Goal: Information Seeking & Learning: Learn about a topic

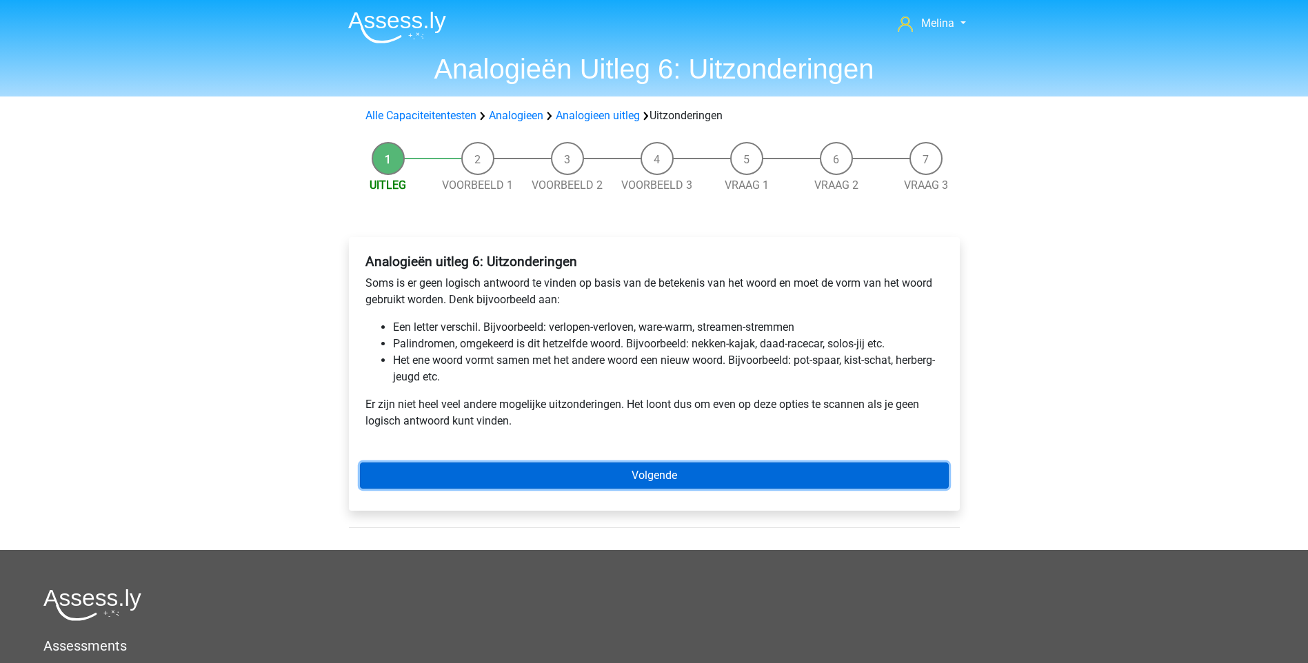
click at [687, 474] on link "Volgende" at bounding box center [654, 476] width 589 height 26
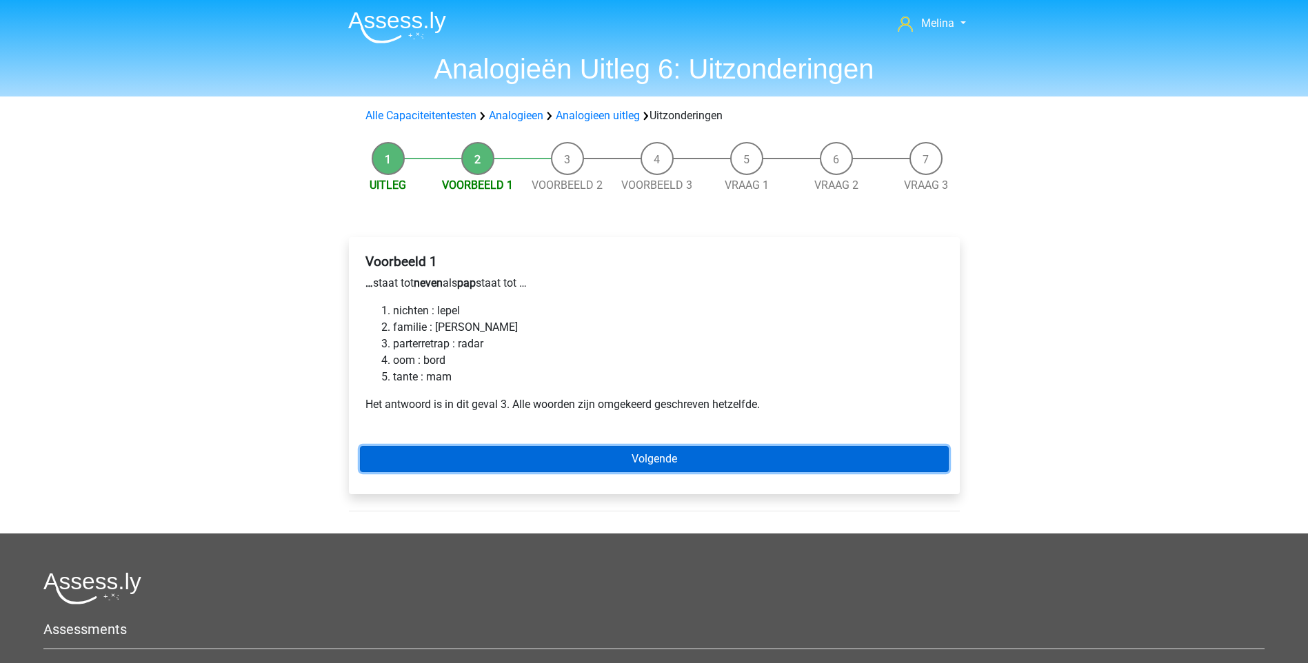
click at [671, 451] on link "Volgende" at bounding box center [654, 459] width 589 height 26
click at [616, 454] on link "Volgende" at bounding box center [654, 459] width 589 height 26
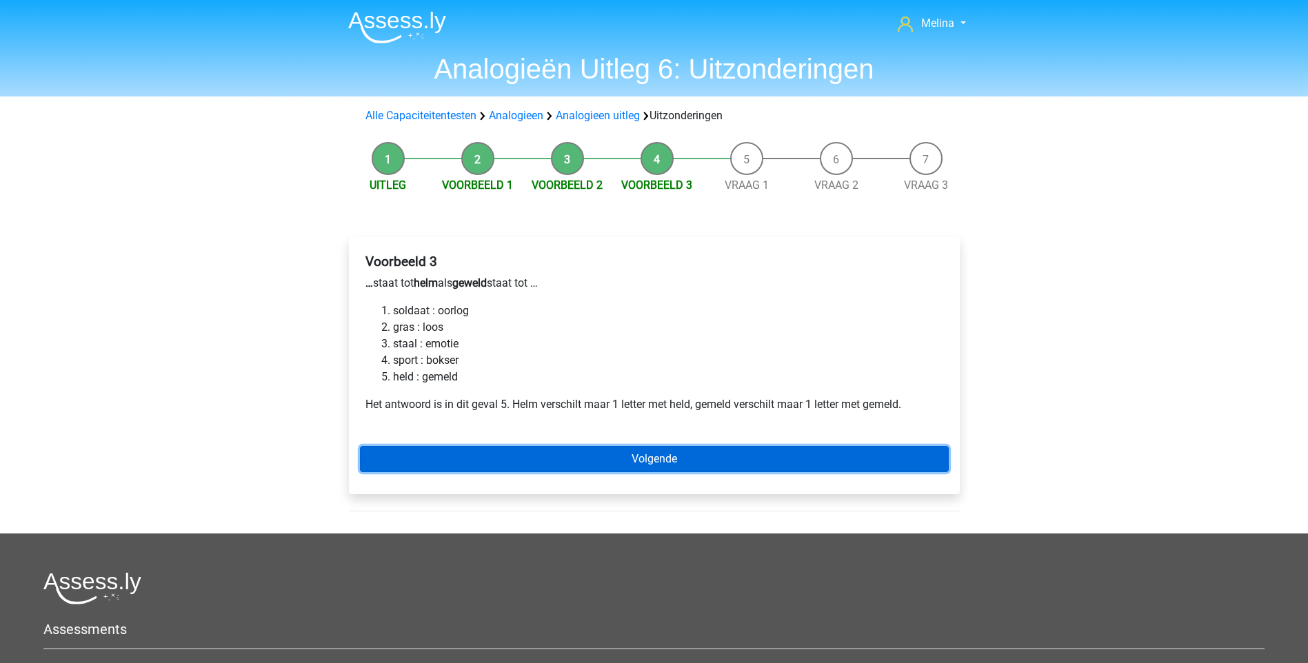
click at [694, 454] on link "Volgende" at bounding box center [654, 459] width 589 height 26
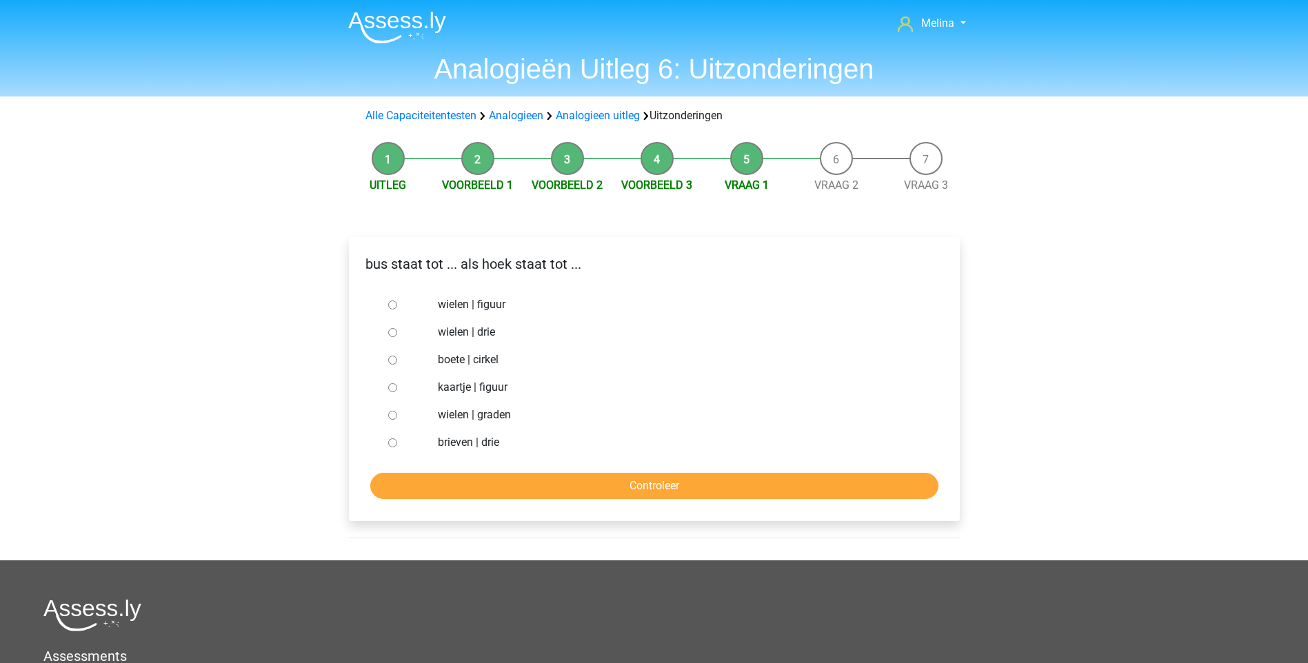
click at [393, 418] on input "wielen | graden" at bounding box center [392, 415] width 9 height 9
radio input "true"
click at [567, 478] on input "Controleer" at bounding box center [654, 486] width 568 height 26
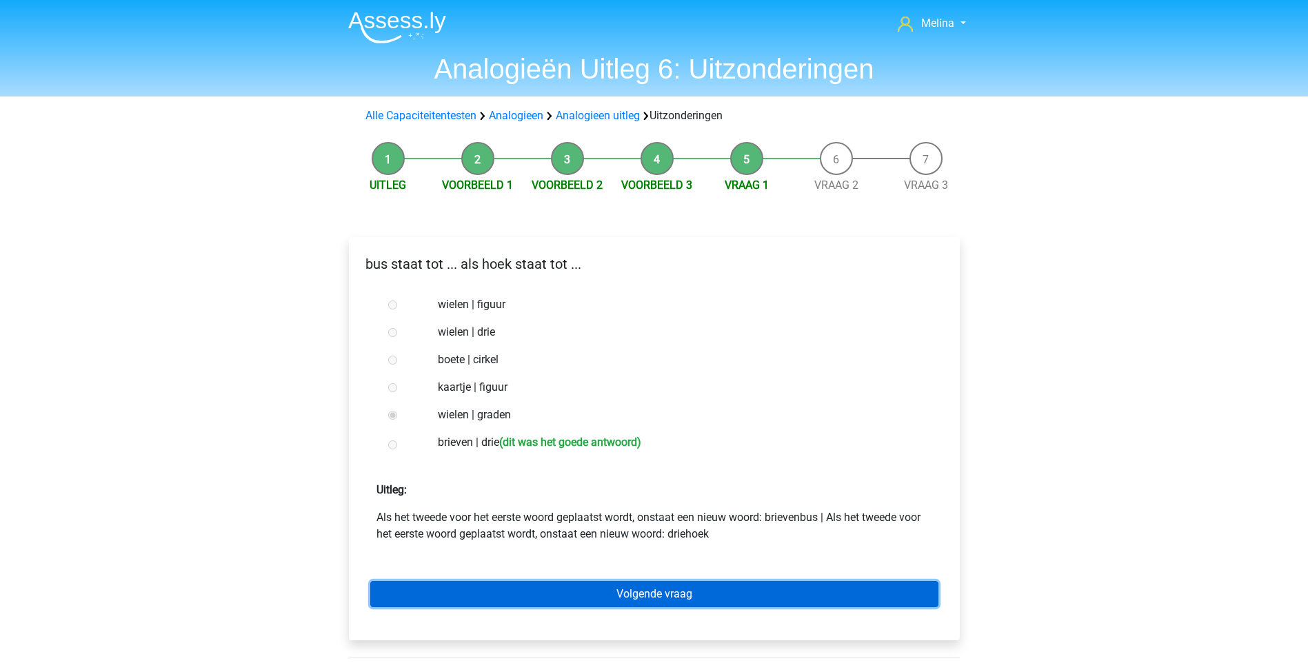
click at [598, 589] on link "Volgende vraag" at bounding box center [654, 594] width 568 height 26
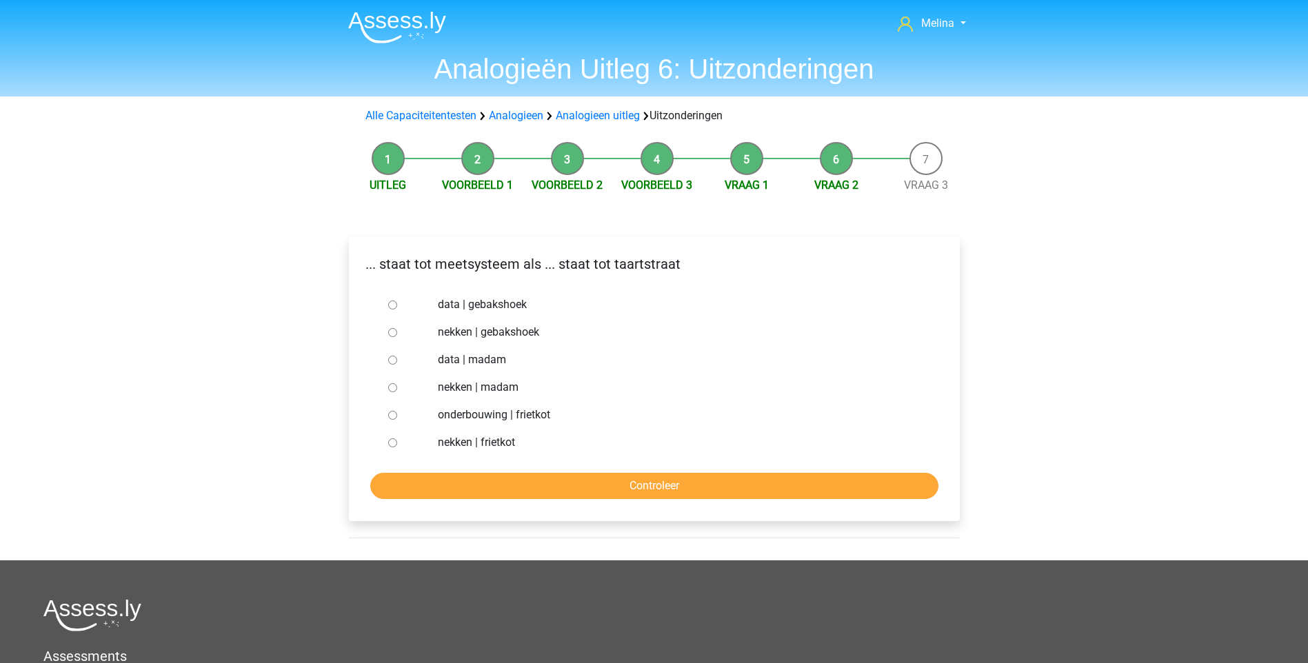
click at [399, 387] on div at bounding box center [405, 388] width 45 height 28
click at [389, 389] on input "nekken | madam" at bounding box center [392, 387] width 9 height 9
radio input "true"
click at [496, 487] on input "Controleer" at bounding box center [654, 486] width 568 height 26
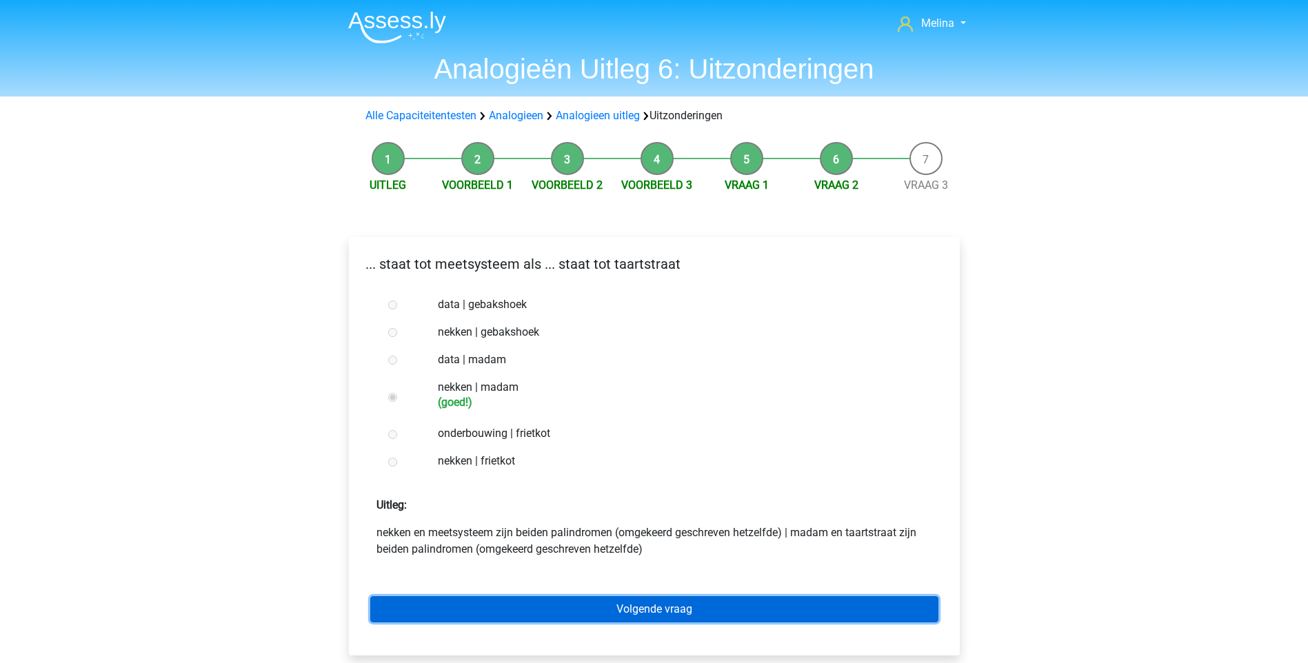
click at [598, 602] on link "Volgende vraag" at bounding box center [654, 609] width 568 height 26
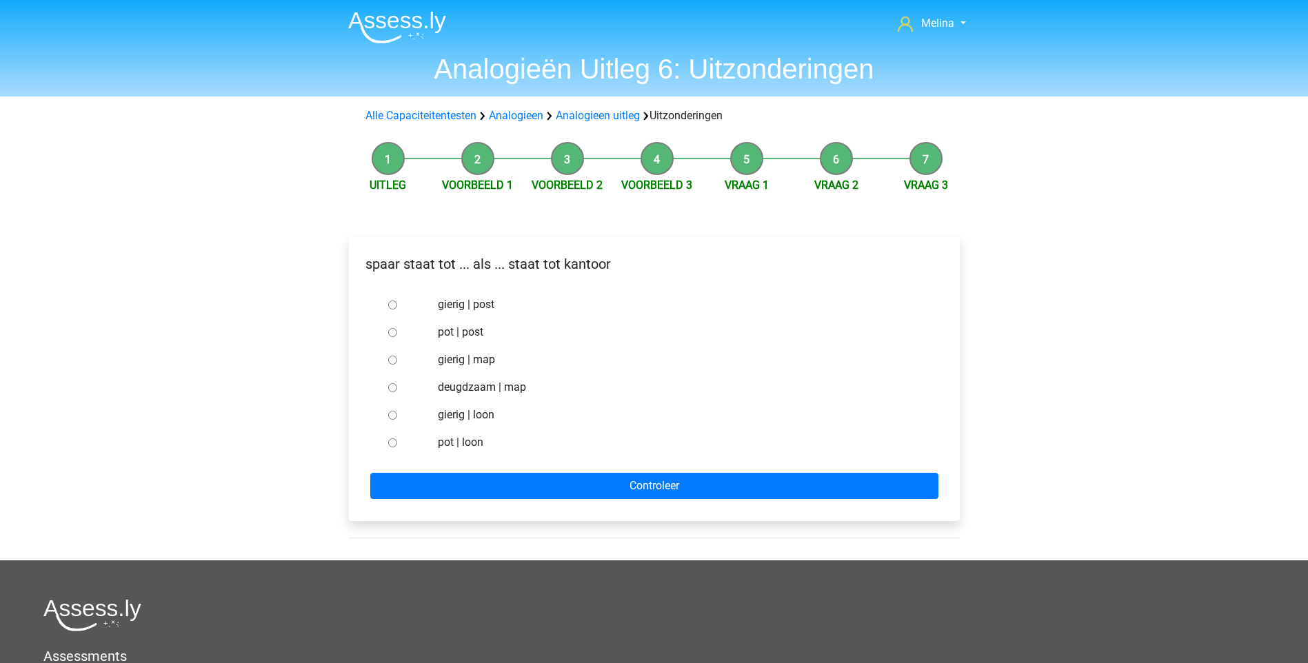
click at [394, 332] on input "pot | post" at bounding box center [392, 332] width 9 height 9
radio input "true"
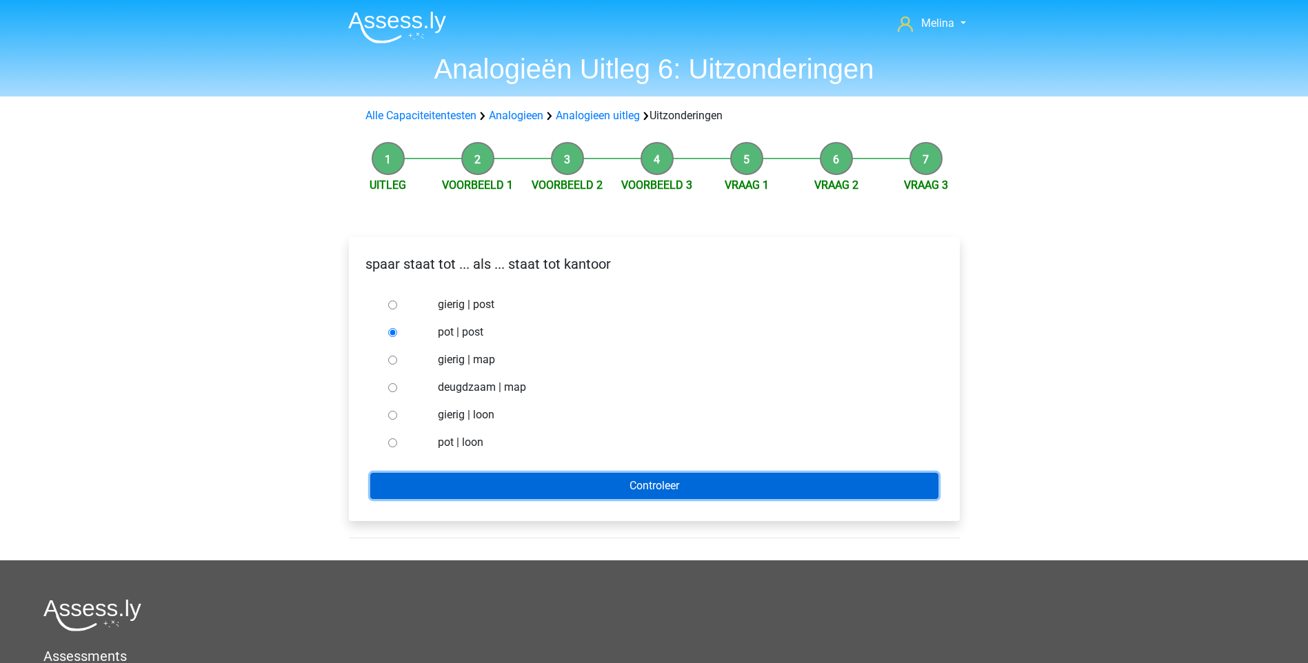
click at [582, 476] on input "Controleer" at bounding box center [654, 486] width 568 height 26
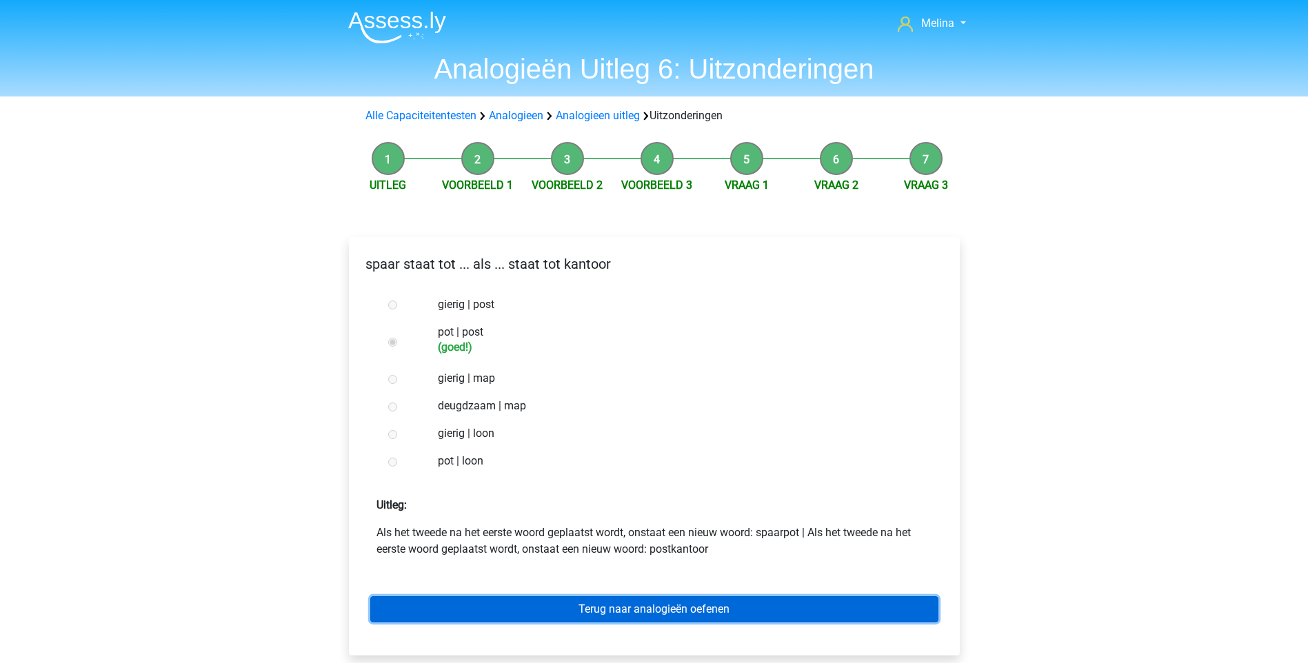
click at [637, 605] on link "Terug naar analogieën oefenen" at bounding box center [654, 609] width 568 height 26
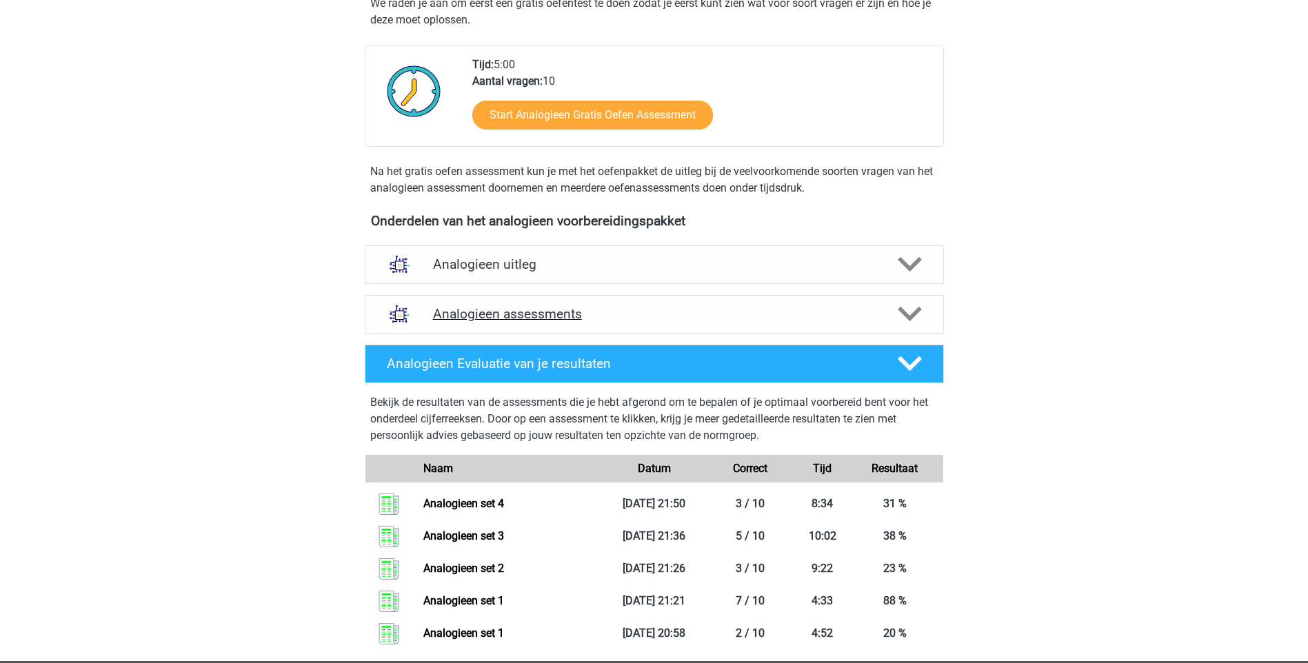
scroll to position [276, 0]
click at [909, 261] on icon at bounding box center [909, 265] width 24 height 24
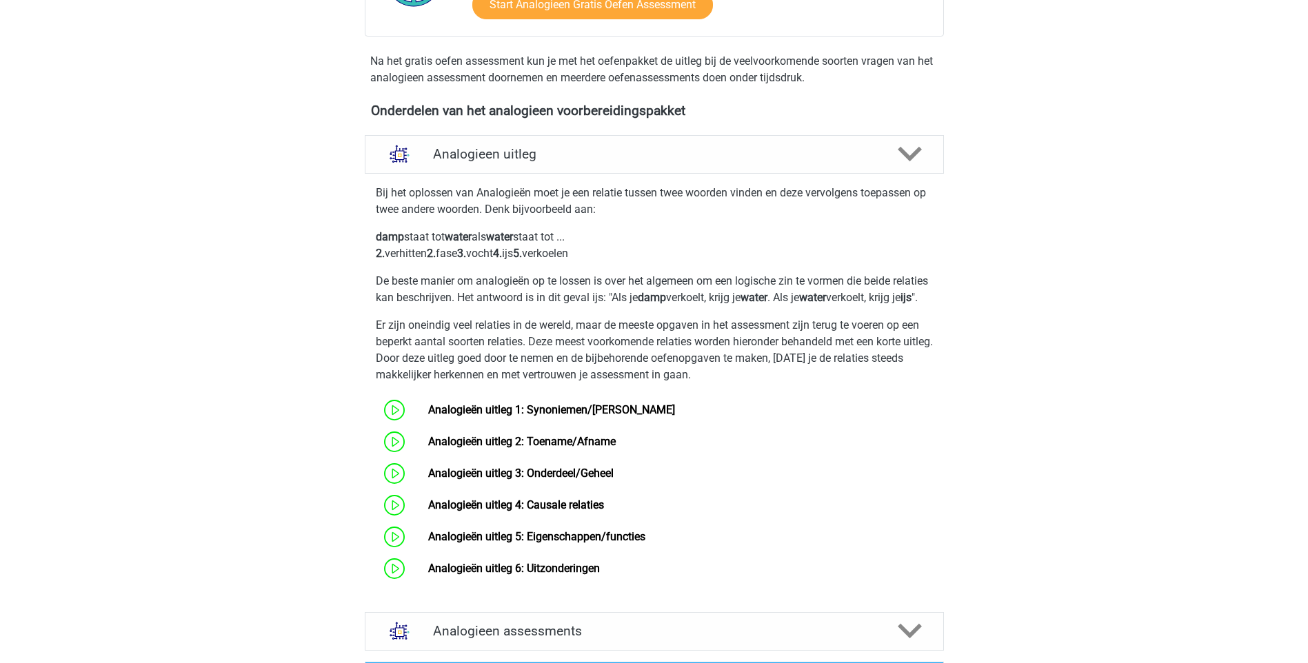
scroll to position [345, 0]
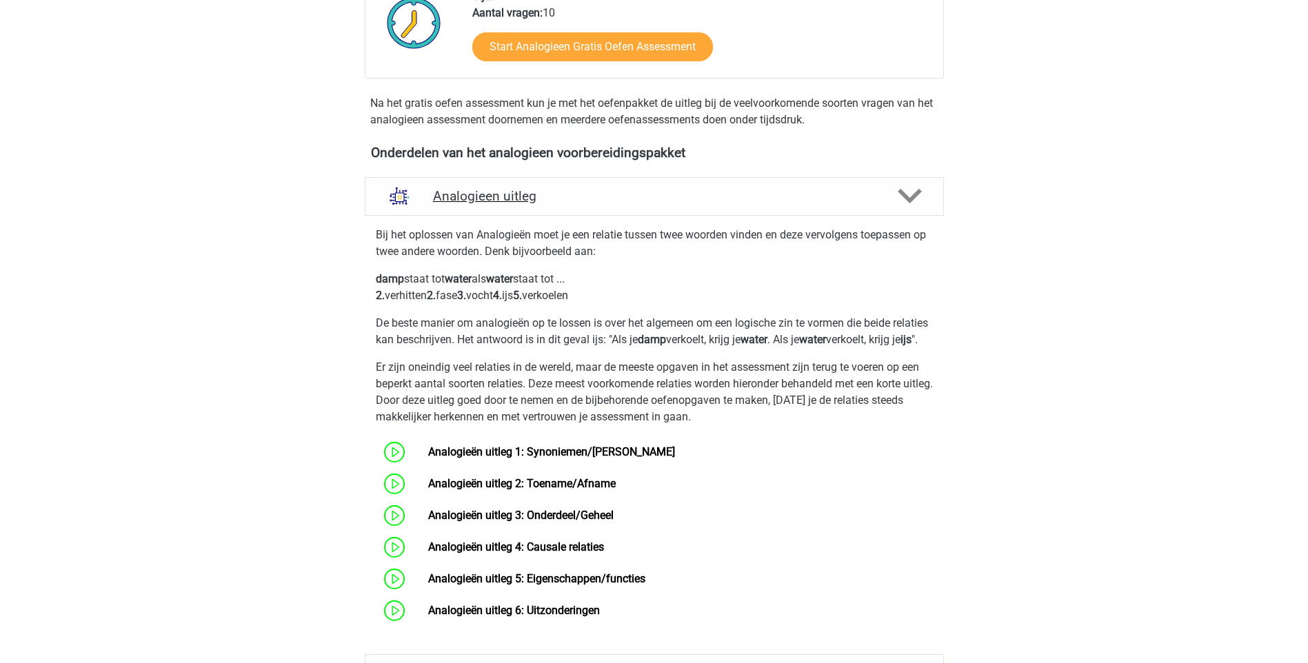
click at [908, 199] on polygon at bounding box center [909, 196] width 24 height 15
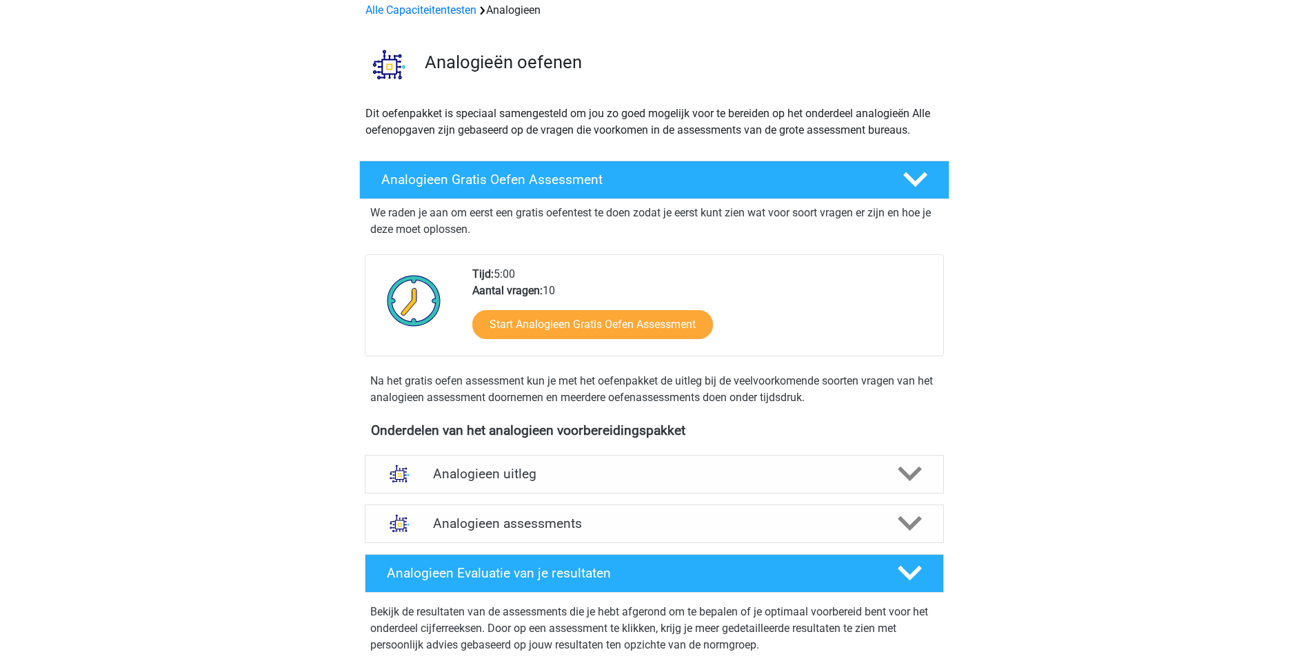
scroll to position [0, 0]
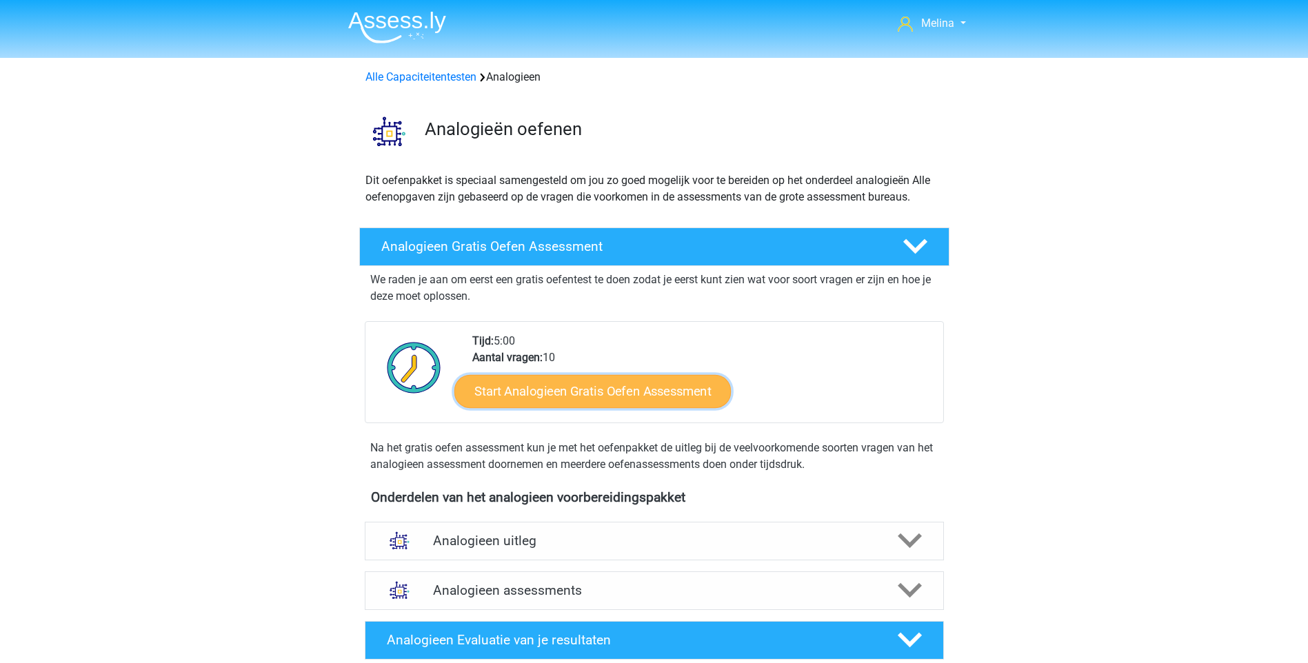
click at [657, 391] on link "Start Analogieen Gratis Oefen Assessment" at bounding box center [592, 390] width 276 height 33
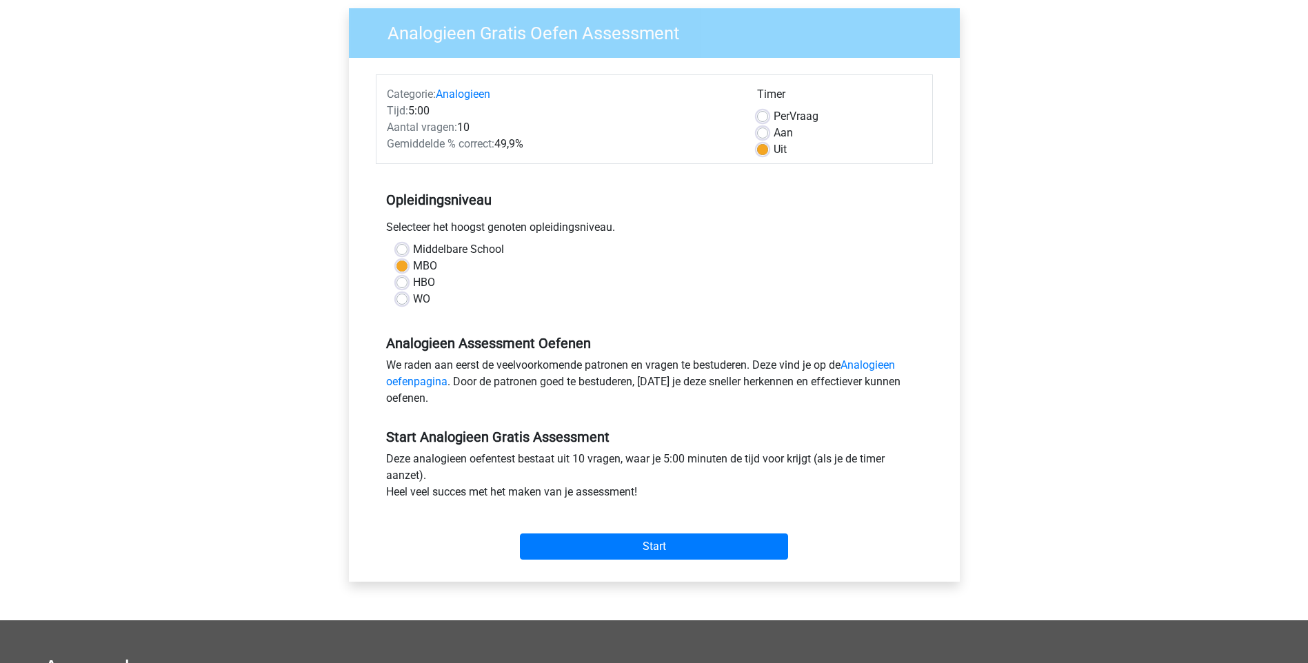
scroll to position [138, 0]
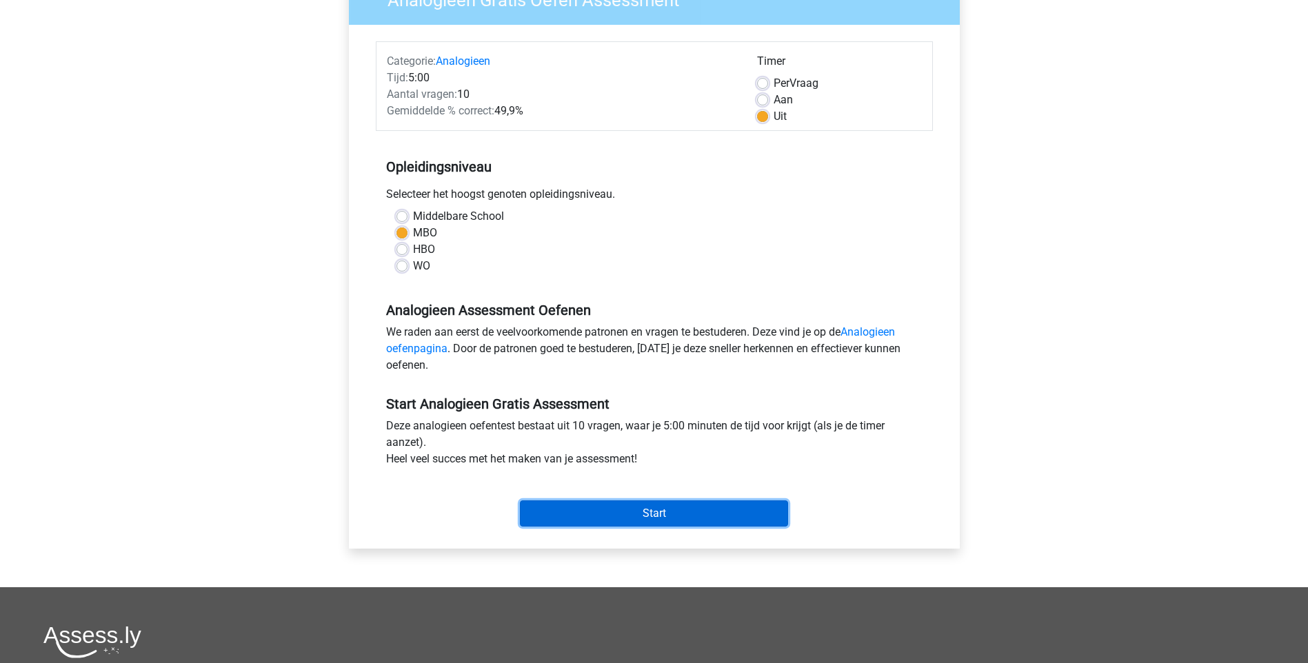
click at [664, 517] on input "Start" at bounding box center [654, 513] width 268 height 26
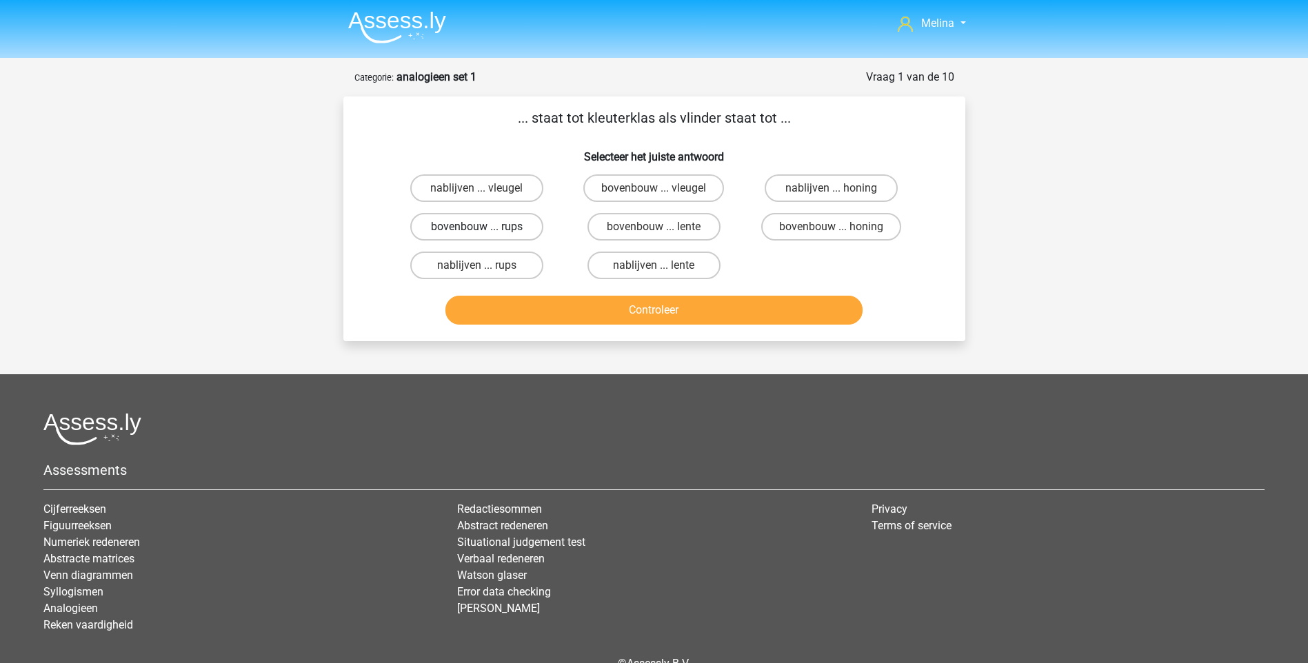
click at [505, 227] on label "bovenbouw ... rups" at bounding box center [476, 227] width 133 height 28
click at [485, 227] on input "bovenbouw ... rups" at bounding box center [480, 231] width 9 height 9
radio input "true"
click at [578, 303] on button "Controleer" at bounding box center [653, 310] width 417 height 29
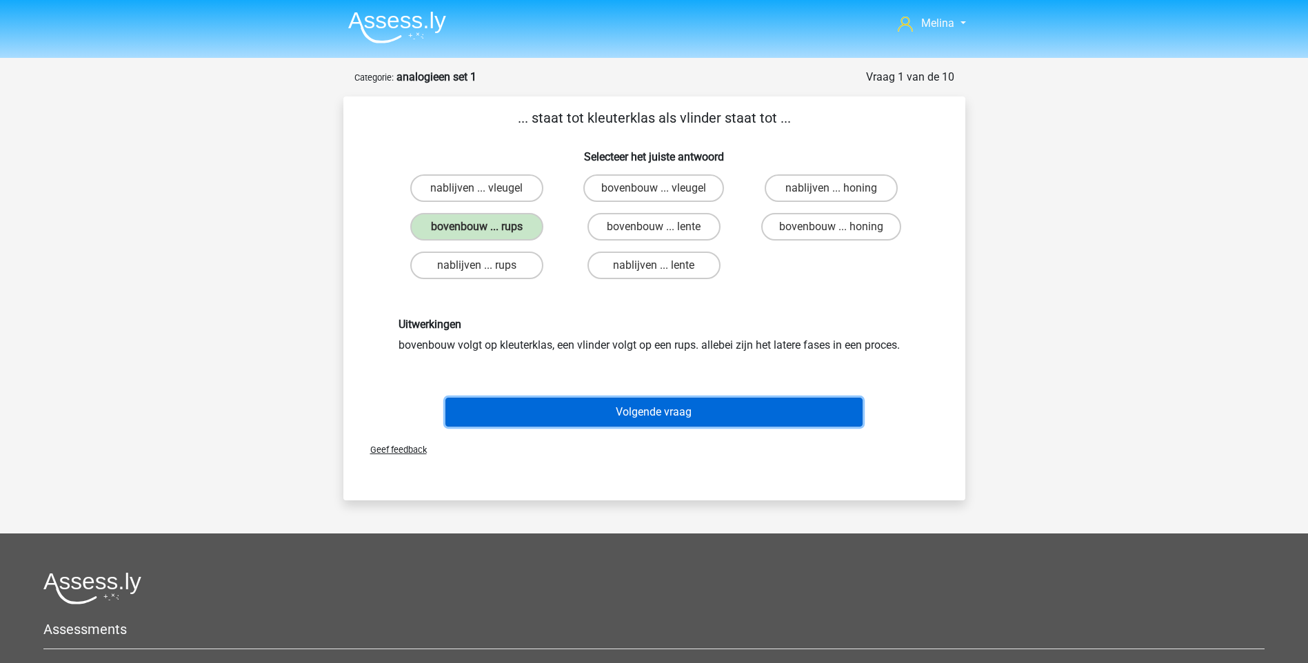
click at [621, 401] on button "Volgende vraag" at bounding box center [653, 412] width 417 height 29
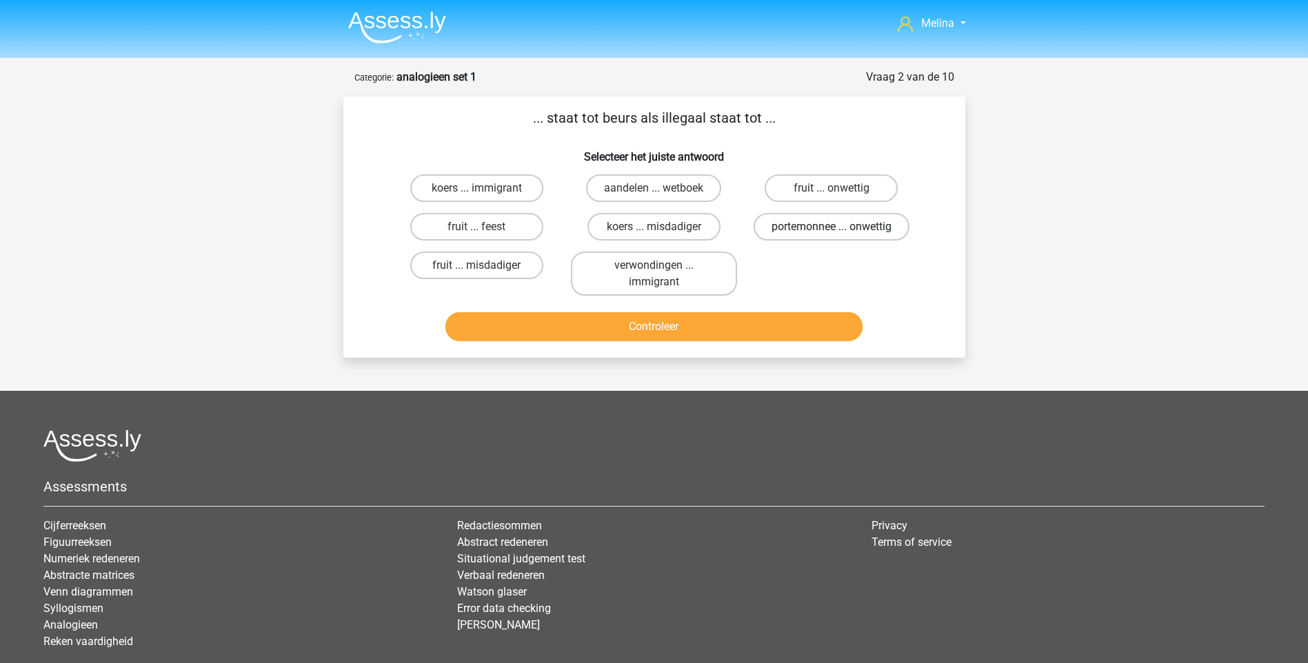
click at [845, 228] on label "portemonnee ... onwettig" at bounding box center [831, 227] width 156 height 28
click at [840, 228] on input "portemonnee ... onwettig" at bounding box center [835, 231] width 9 height 9
radio input "true"
click at [707, 325] on button "Controleer" at bounding box center [653, 326] width 417 height 29
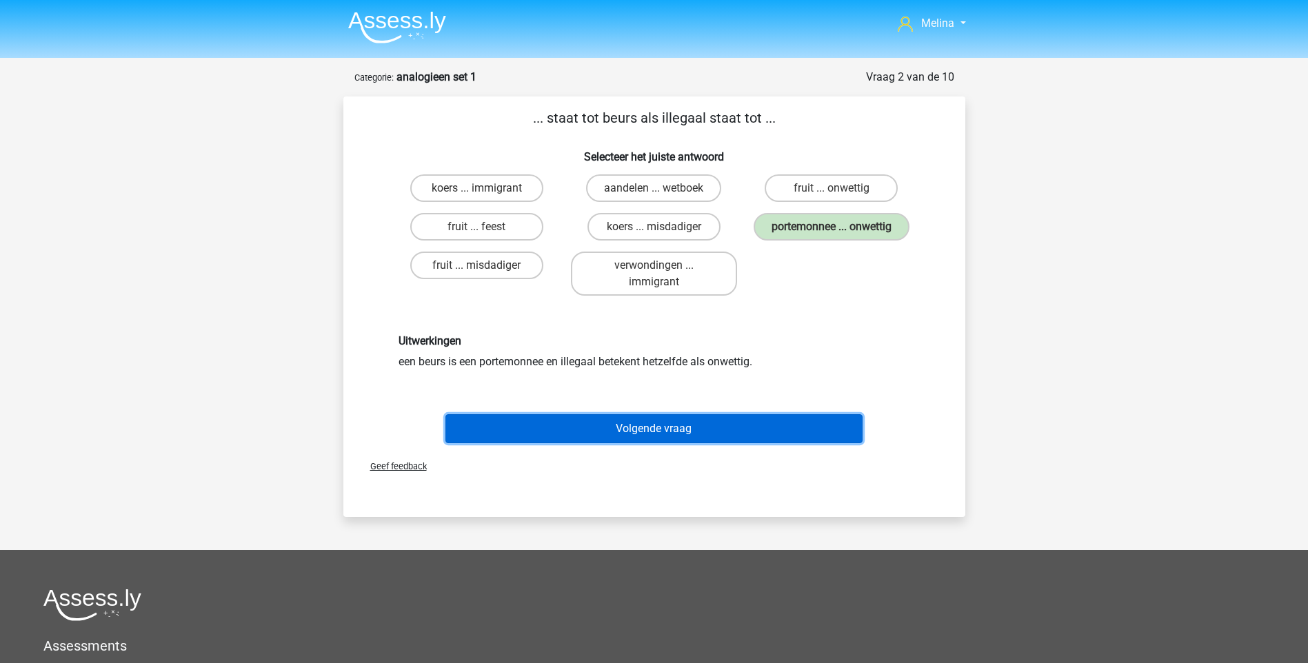
click at [667, 432] on button "Volgende vraag" at bounding box center [653, 428] width 417 height 29
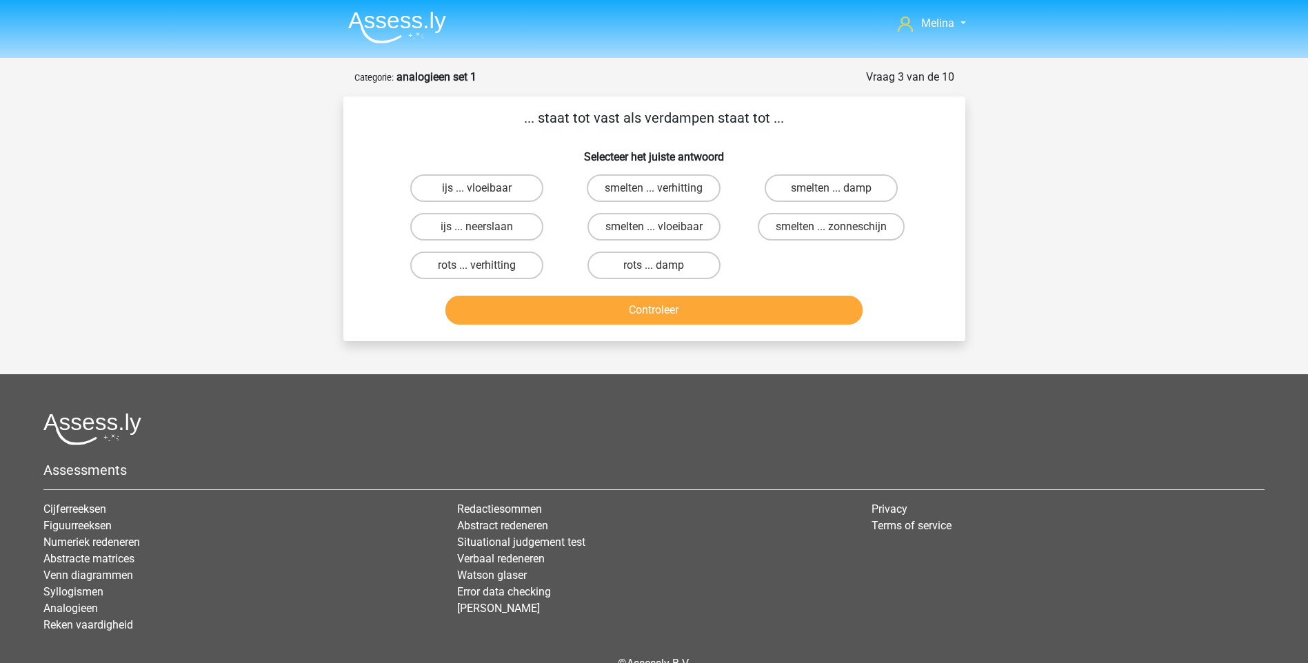
scroll to position [69, 0]
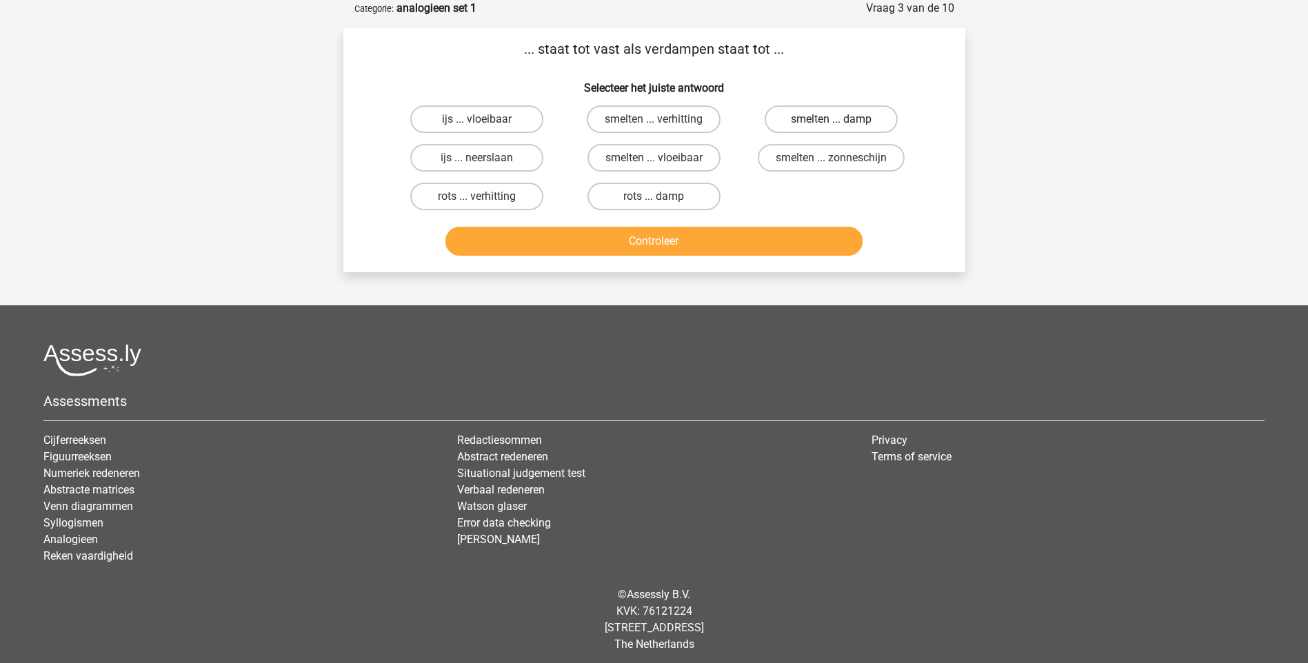
click at [823, 123] on label "smelten ... damp" at bounding box center [830, 119] width 133 height 28
click at [831, 123] on input "smelten ... damp" at bounding box center [835, 123] width 9 height 9
radio input "true"
click at [736, 239] on button "Controleer" at bounding box center [653, 241] width 417 height 29
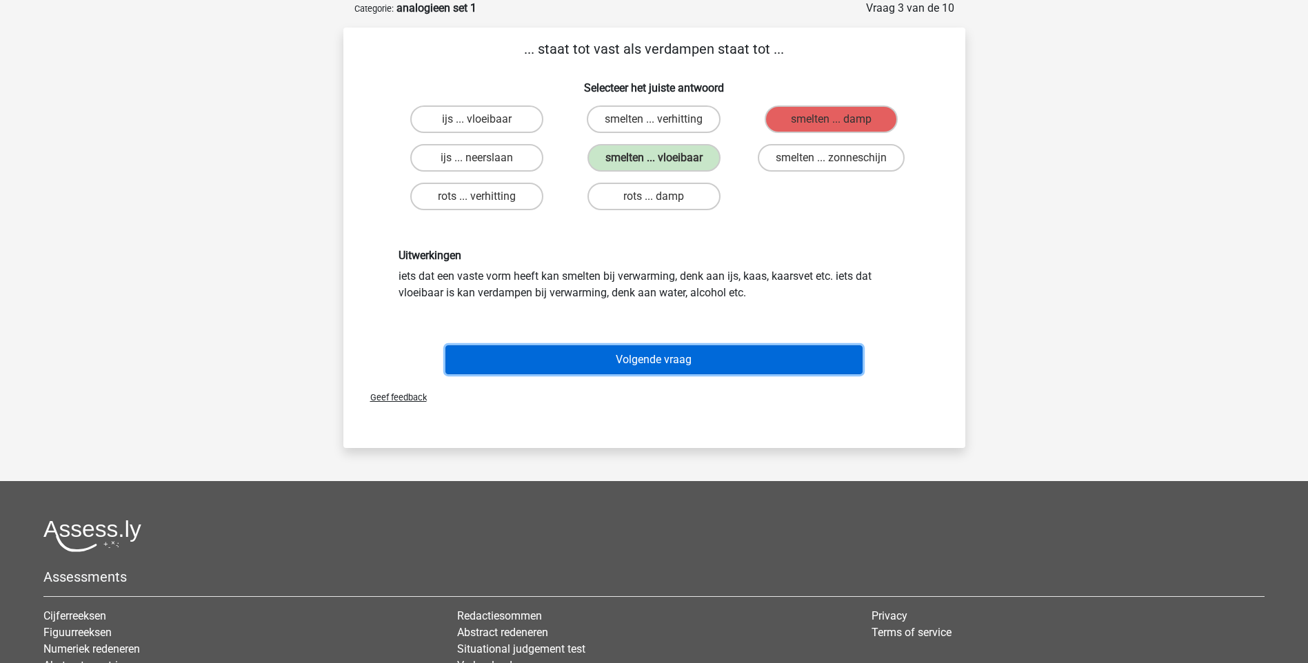
click at [689, 352] on button "Volgende vraag" at bounding box center [653, 359] width 417 height 29
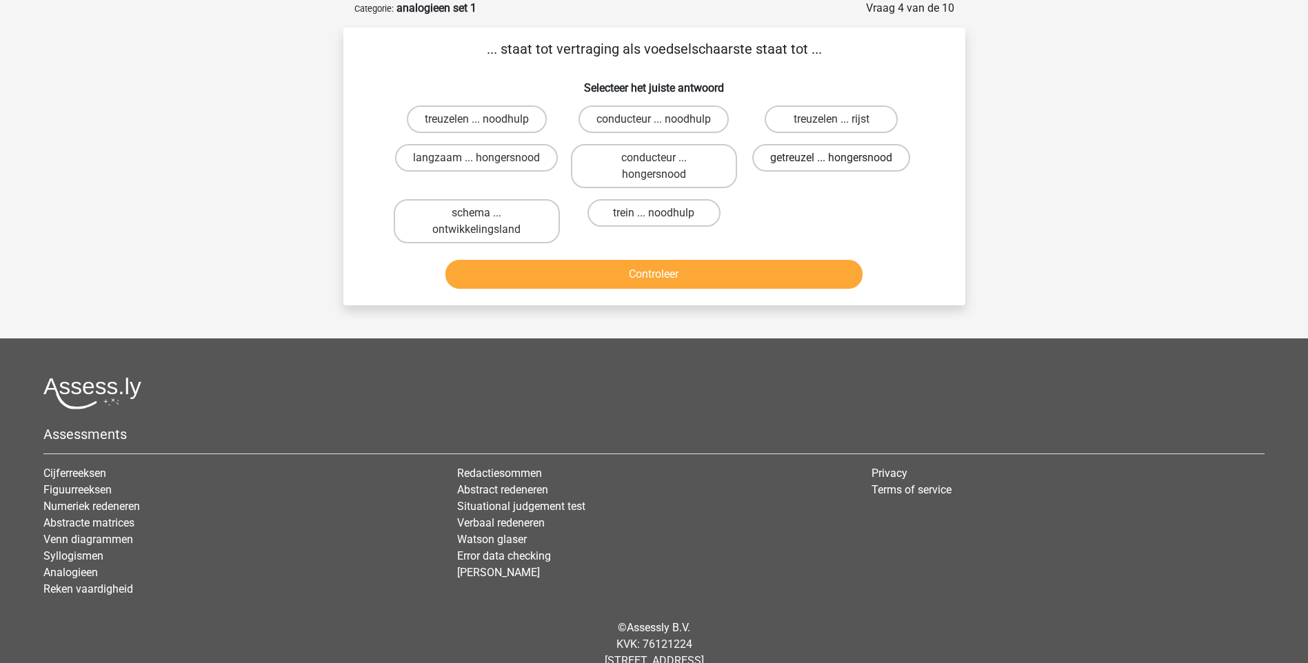
click at [796, 154] on label "getreuzel ... hongersnood" at bounding box center [831, 158] width 158 height 28
click at [831, 158] on input "getreuzel ... hongersnood" at bounding box center [835, 162] width 9 height 9
radio input "true"
click at [702, 276] on button "Controleer" at bounding box center [653, 274] width 417 height 29
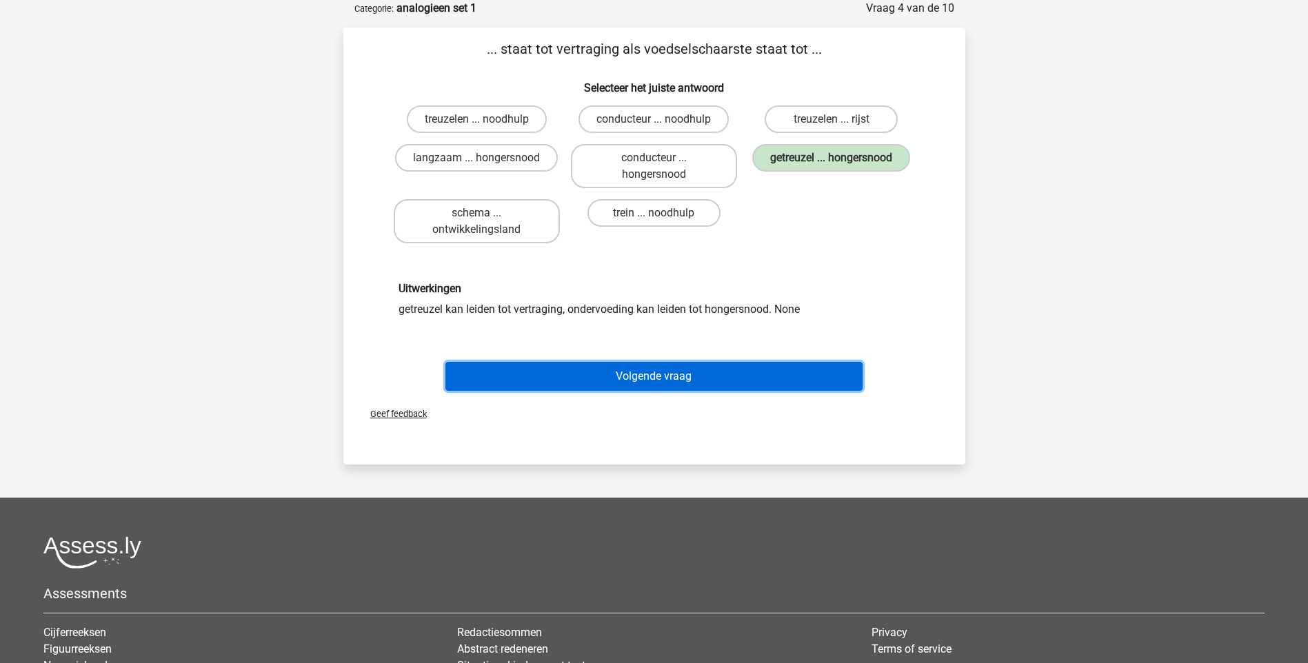
click at [650, 371] on button "Volgende vraag" at bounding box center [653, 376] width 417 height 29
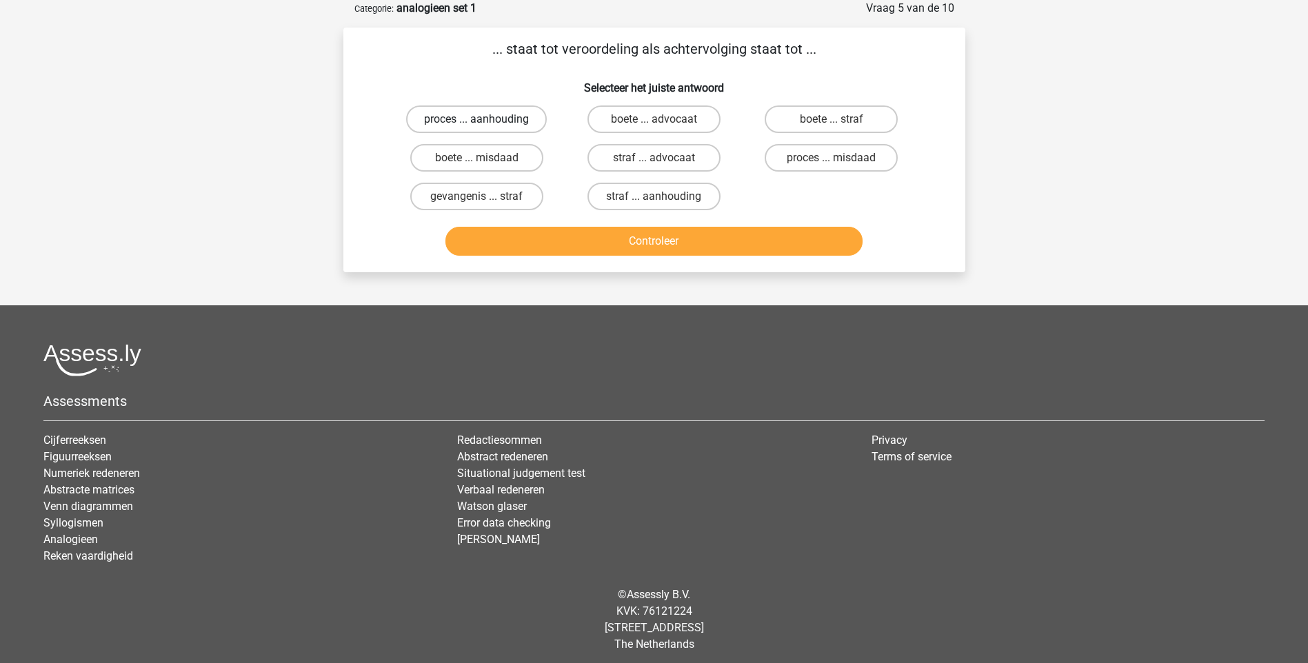
click at [522, 119] on label "proces ... aanhouding" at bounding box center [476, 119] width 141 height 28
click at [485, 119] on input "proces ... aanhouding" at bounding box center [480, 123] width 9 height 9
radio input "true"
click at [589, 244] on button "Controleer" at bounding box center [653, 241] width 417 height 29
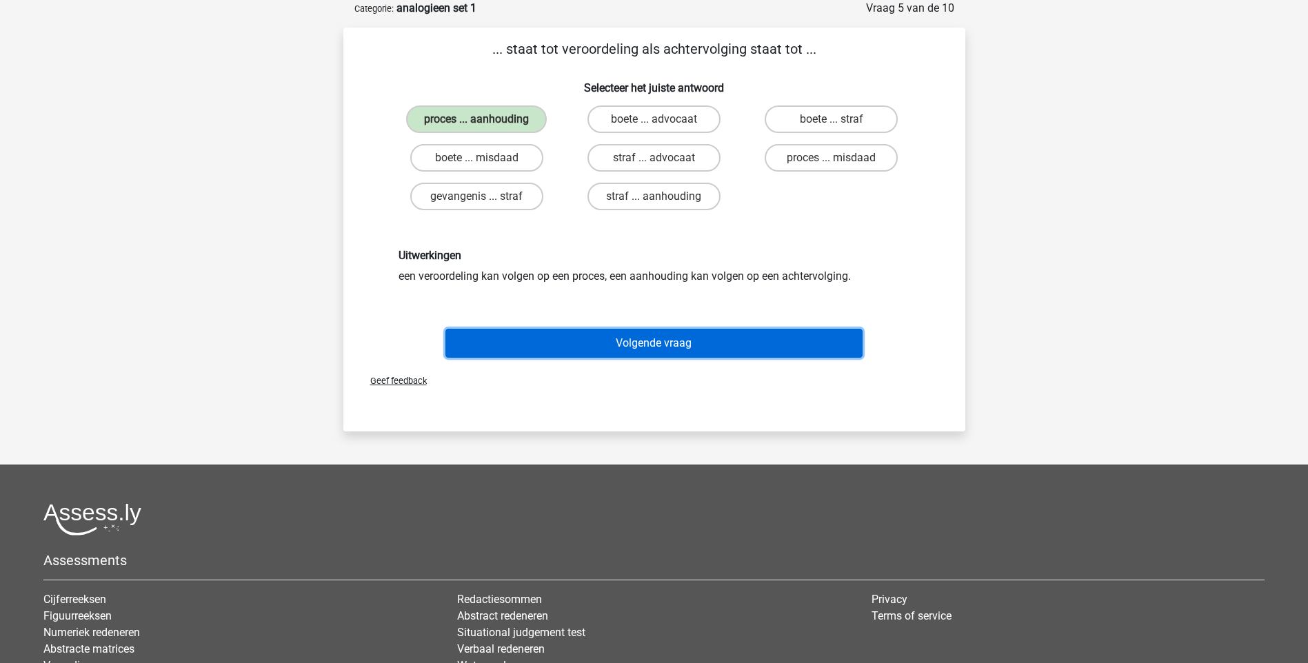
click at [613, 332] on button "Volgende vraag" at bounding box center [653, 343] width 417 height 29
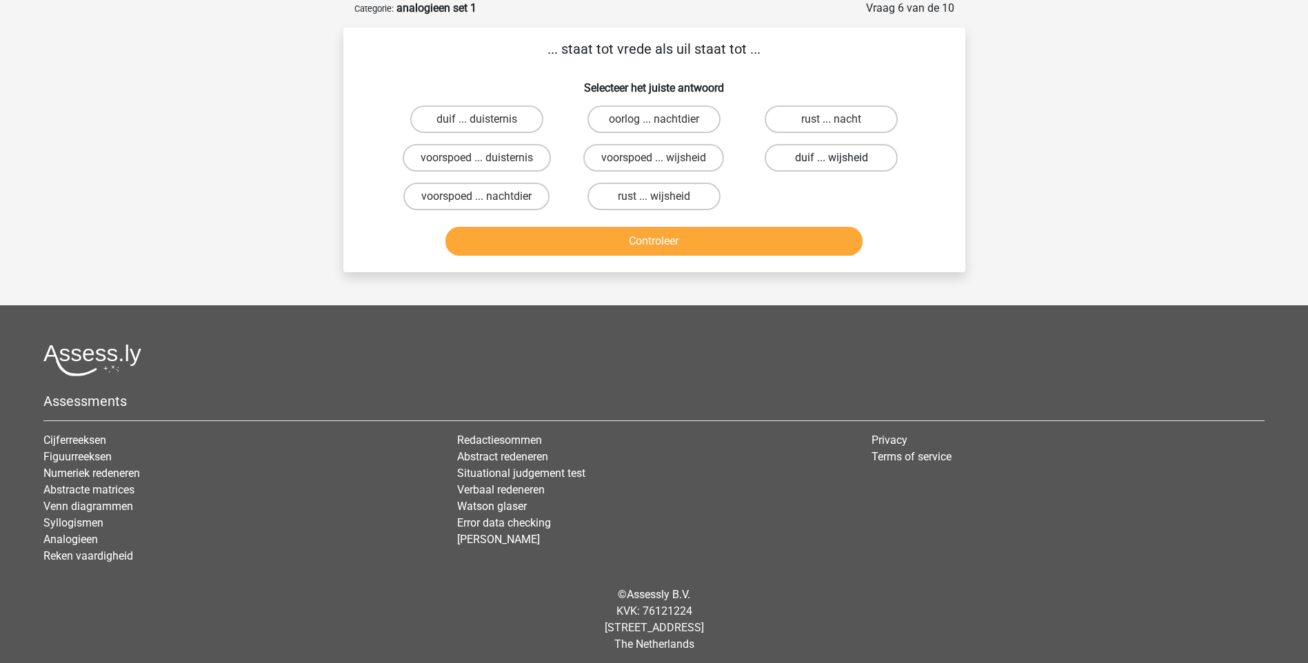
click at [817, 163] on label "duif ... wijsheid" at bounding box center [830, 158] width 133 height 28
click at [831, 163] on input "duif ... wijsheid" at bounding box center [835, 162] width 9 height 9
radio input "true"
click at [750, 250] on button "Controleer" at bounding box center [653, 241] width 417 height 29
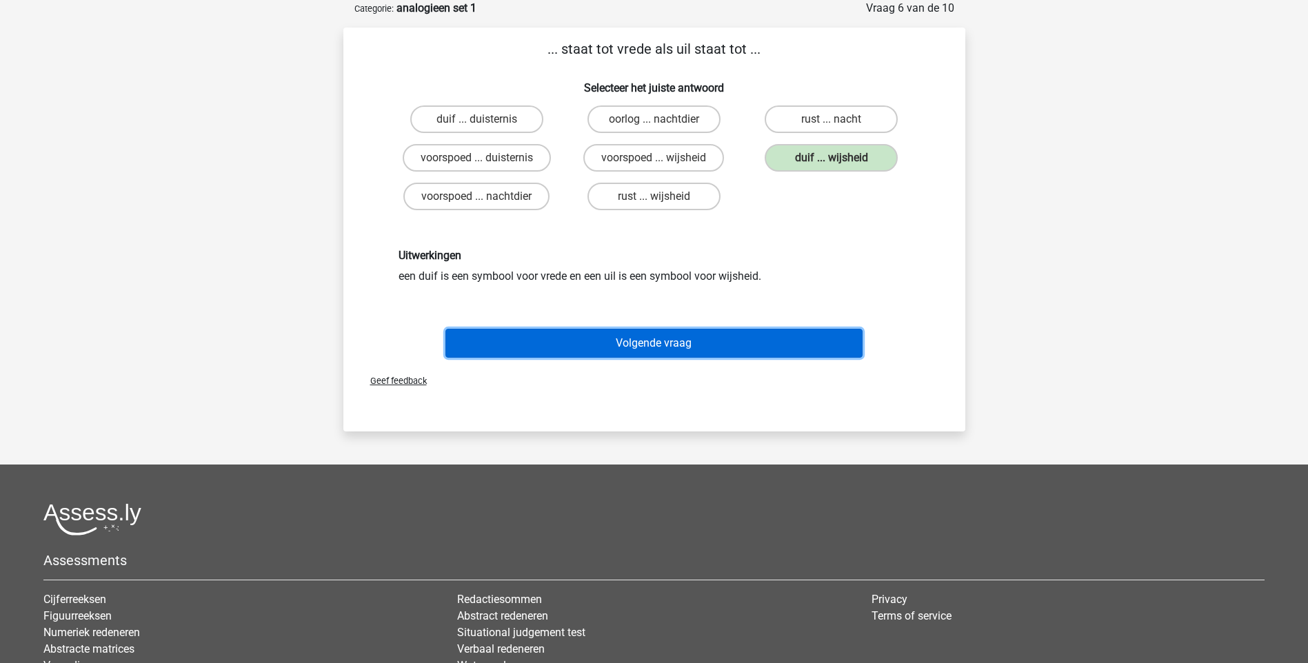
click at [685, 349] on button "Volgende vraag" at bounding box center [653, 343] width 417 height 29
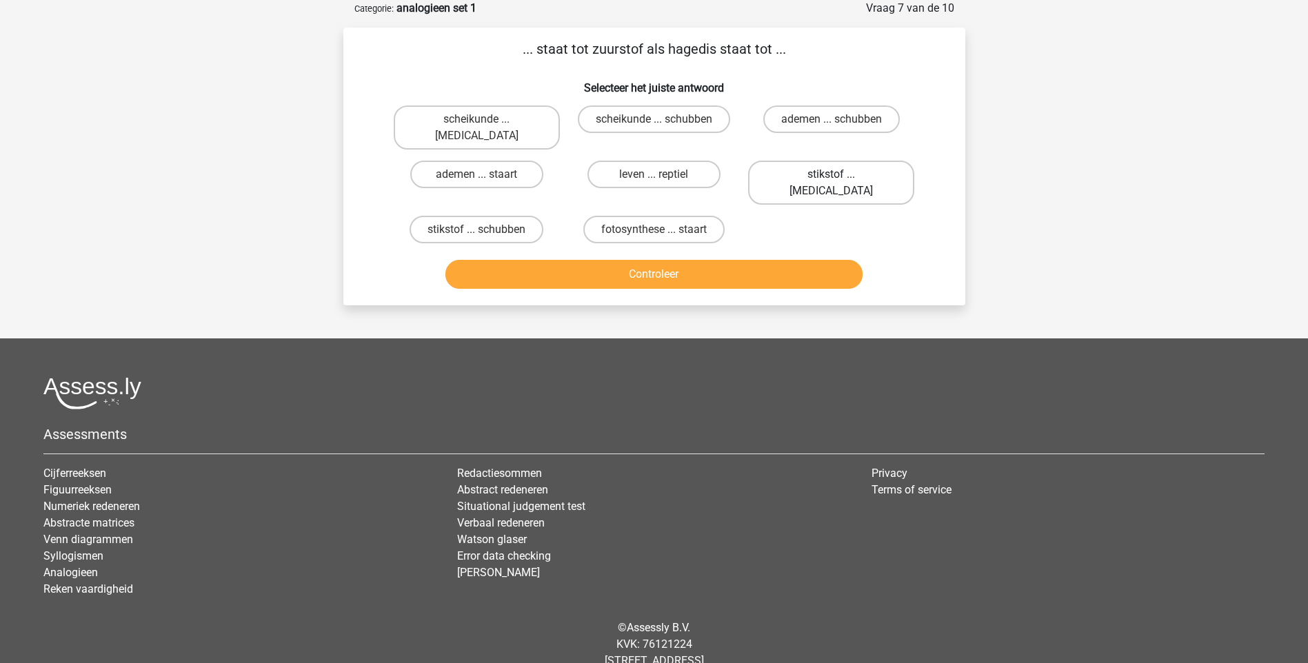
click at [870, 163] on label "stikstof ... krokodil" at bounding box center [831, 183] width 166 height 44
click at [840, 174] on input "stikstof ... krokodil" at bounding box center [835, 178] width 9 height 9
radio input "true"
click at [753, 260] on button "Controleer" at bounding box center [653, 274] width 417 height 29
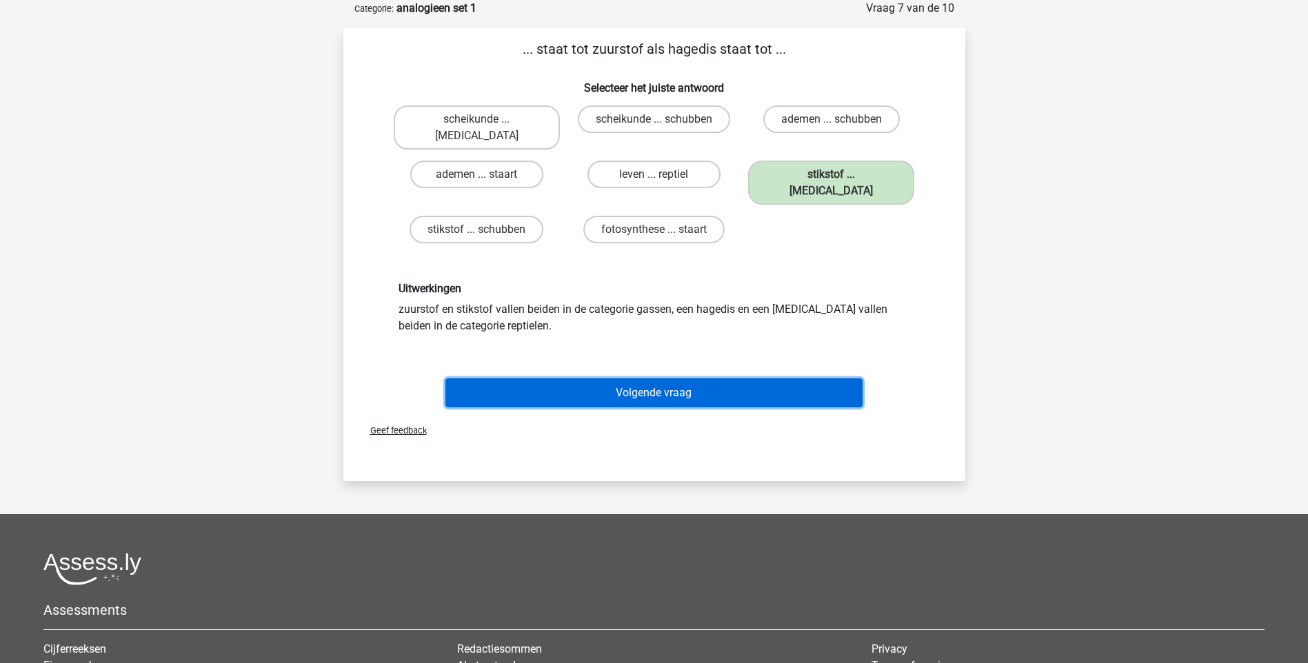
drag, startPoint x: 665, startPoint y: 356, endPoint x: 741, endPoint y: 371, distance: 77.3
click at [671, 378] on button "Volgende vraag" at bounding box center [653, 392] width 417 height 29
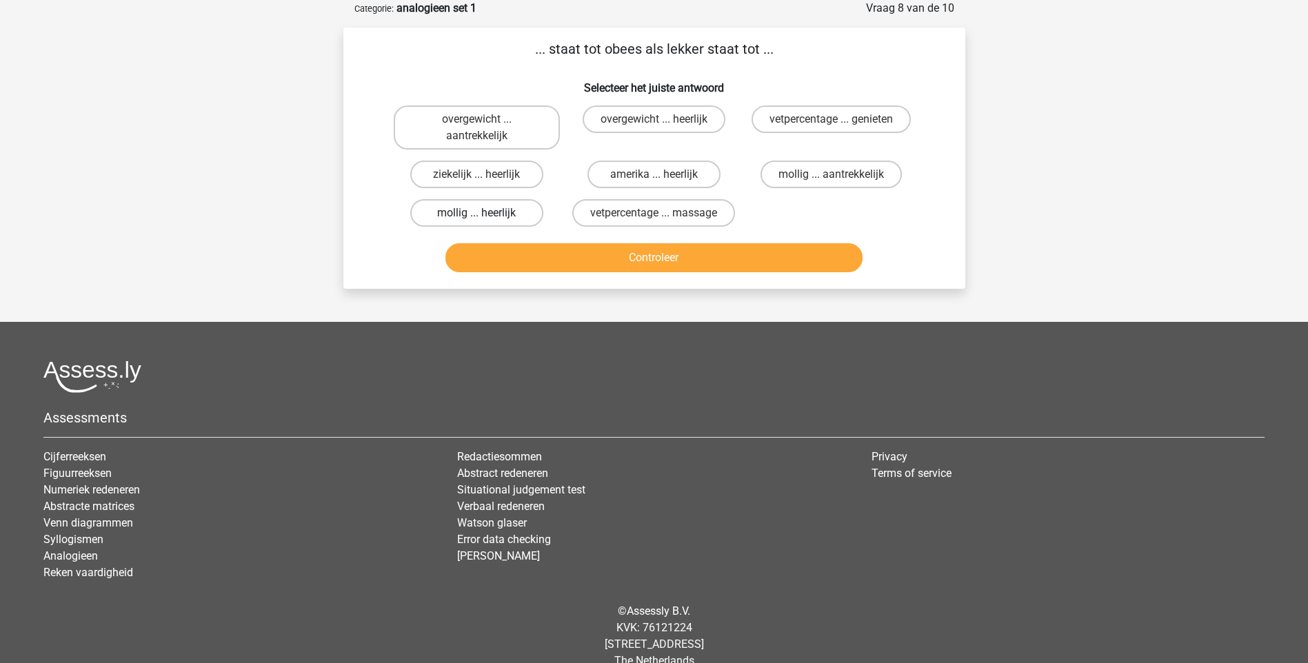
click at [511, 205] on label "mollig ... heerlijk" at bounding box center [476, 213] width 133 height 28
click at [485, 213] on input "mollig ... heerlijk" at bounding box center [480, 217] width 9 height 9
radio input "true"
click at [576, 263] on button "Controleer" at bounding box center [653, 257] width 417 height 29
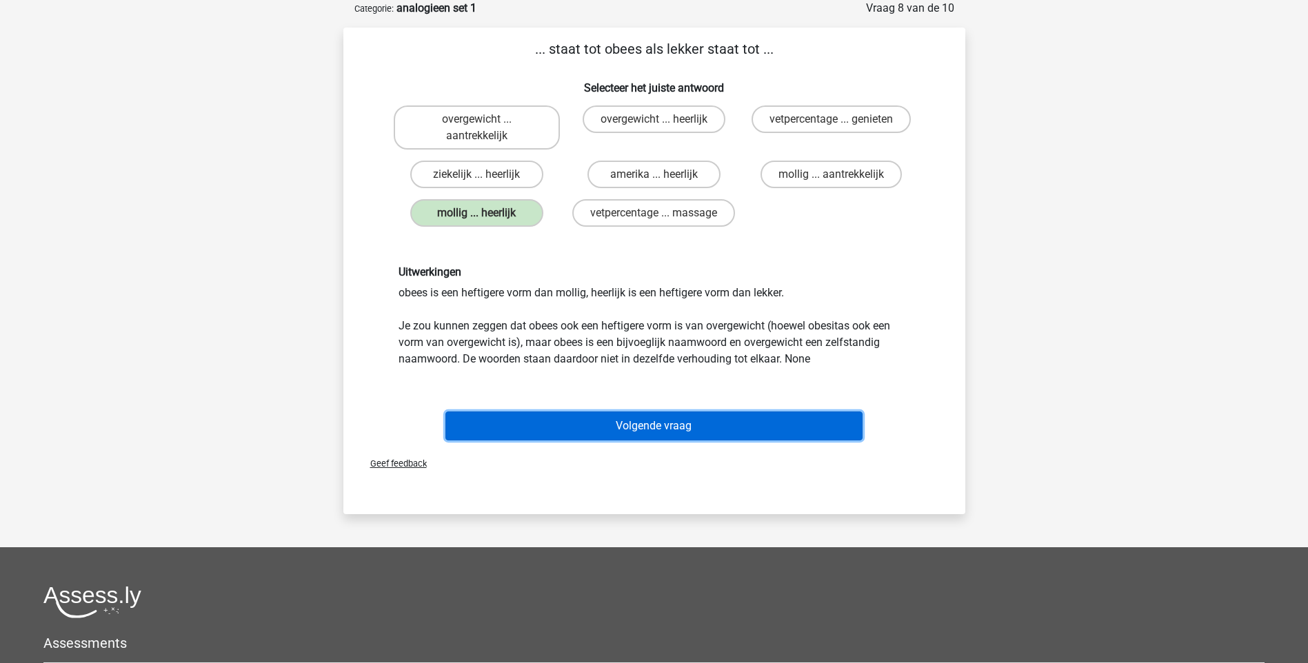
click at [644, 427] on button "Volgende vraag" at bounding box center [653, 426] width 417 height 29
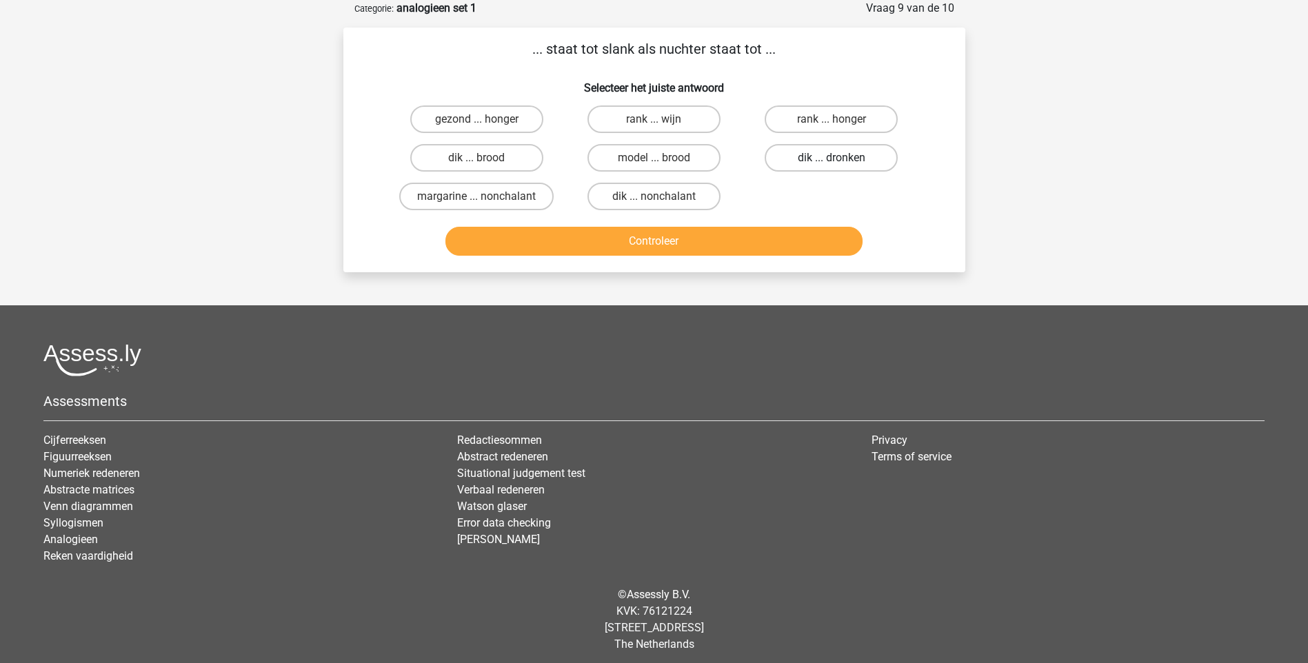
click at [810, 150] on label "dik ... dronken" at bounding box center [830, 158] width 133 height 28
click at [831, 158] on input "dik ... dronken" at bounding box center [835, 162] width 9 height 9
radio input "true"
click at [778, 247] on button "Controleer" at bounding box center [653, 241] width 417 height 29
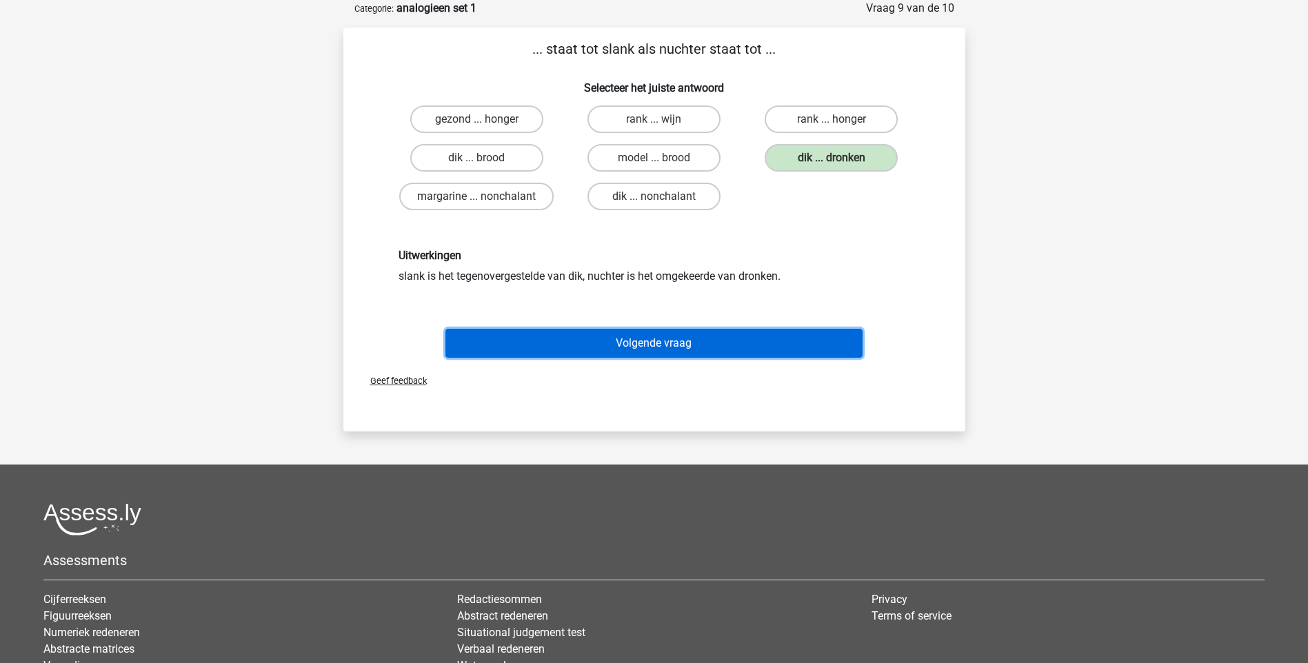
click at [694, 347] on button "Volgende vraag" at bounding box center [653, 343] width 417 height 29
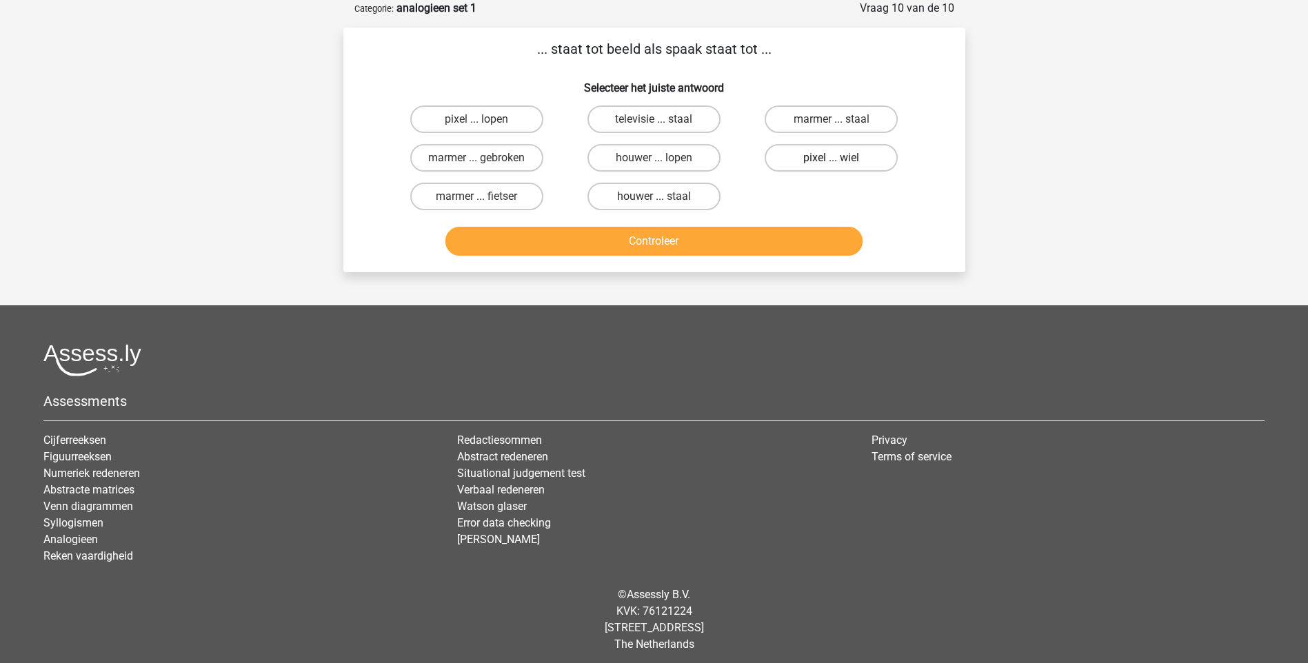
click at [830, 157] on label "pixel ... wiel" at bounding box center [830, 158] width 133 height 28
click at [831, 158] on input "pixel ... wiel" at bounding box center [835, 162] width 9 height 9
radio input "true"
click at [740, 235] on button "Controleer" at bounding box center [653, 241] width 417 height 29
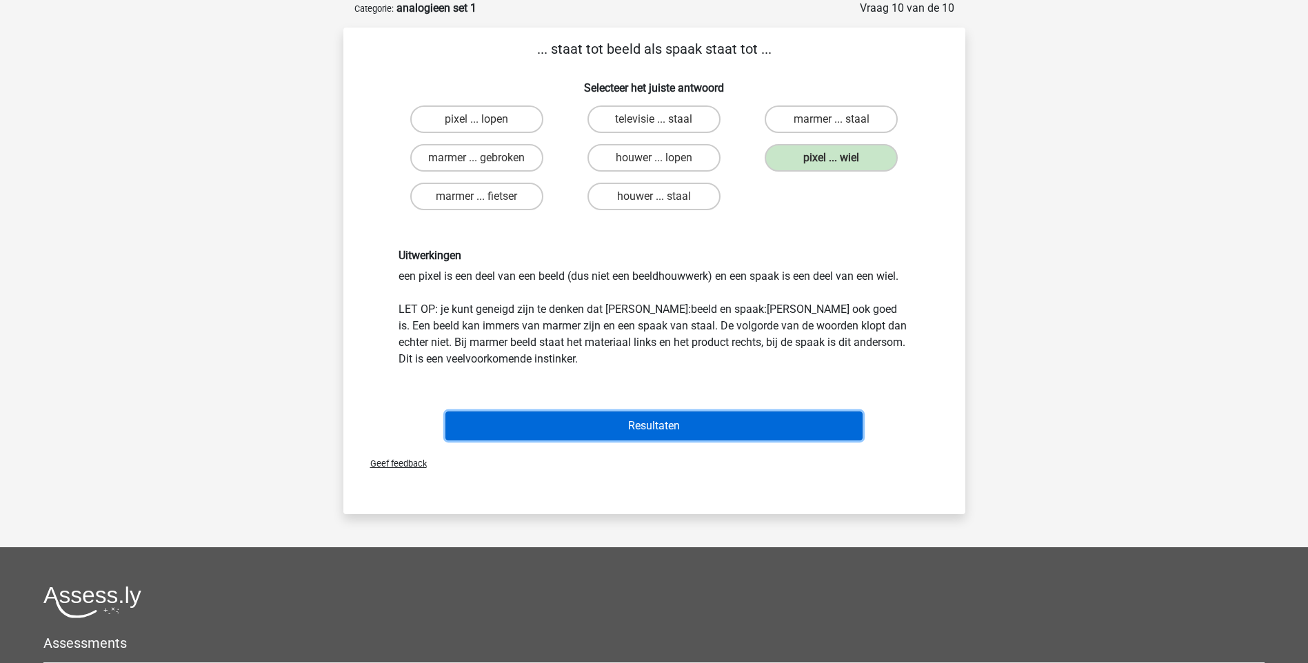
click at [638, 421] on button "Resultaten" at bounding box center [653, 426] width 417 height 29
click at [673, 423] on button "Resultaten" at bounding box center [653, 426] width 417 height 29
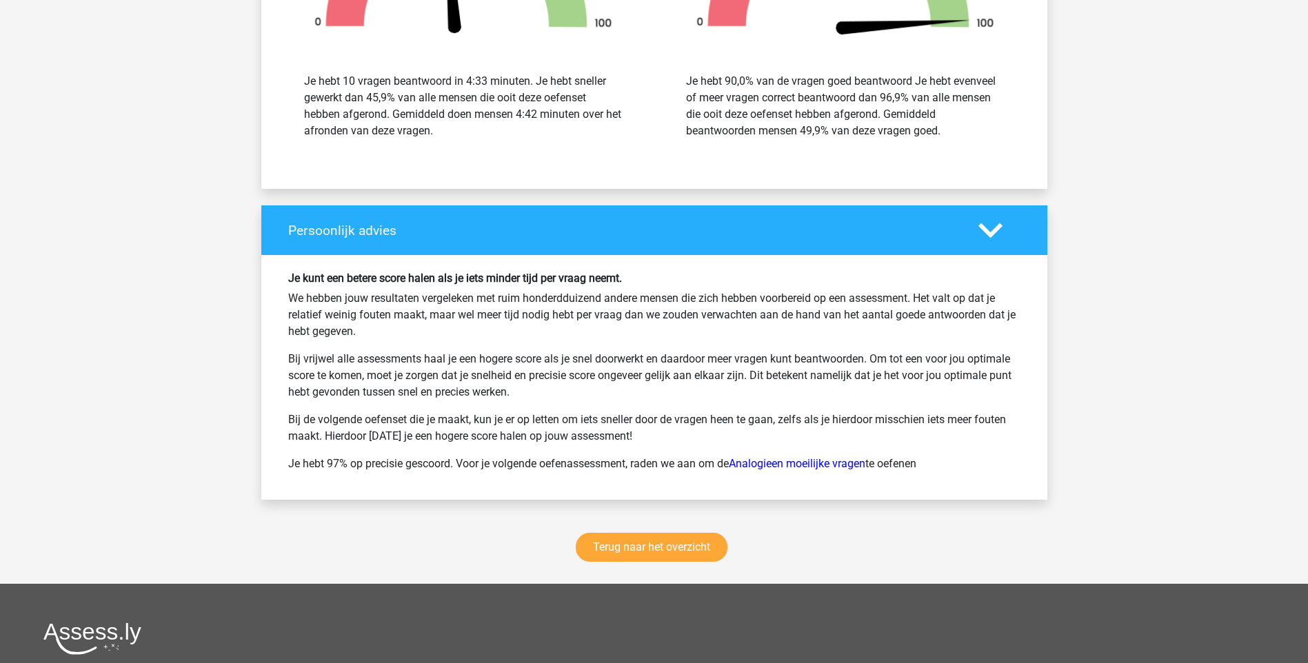
scroll to position [1654, 0]
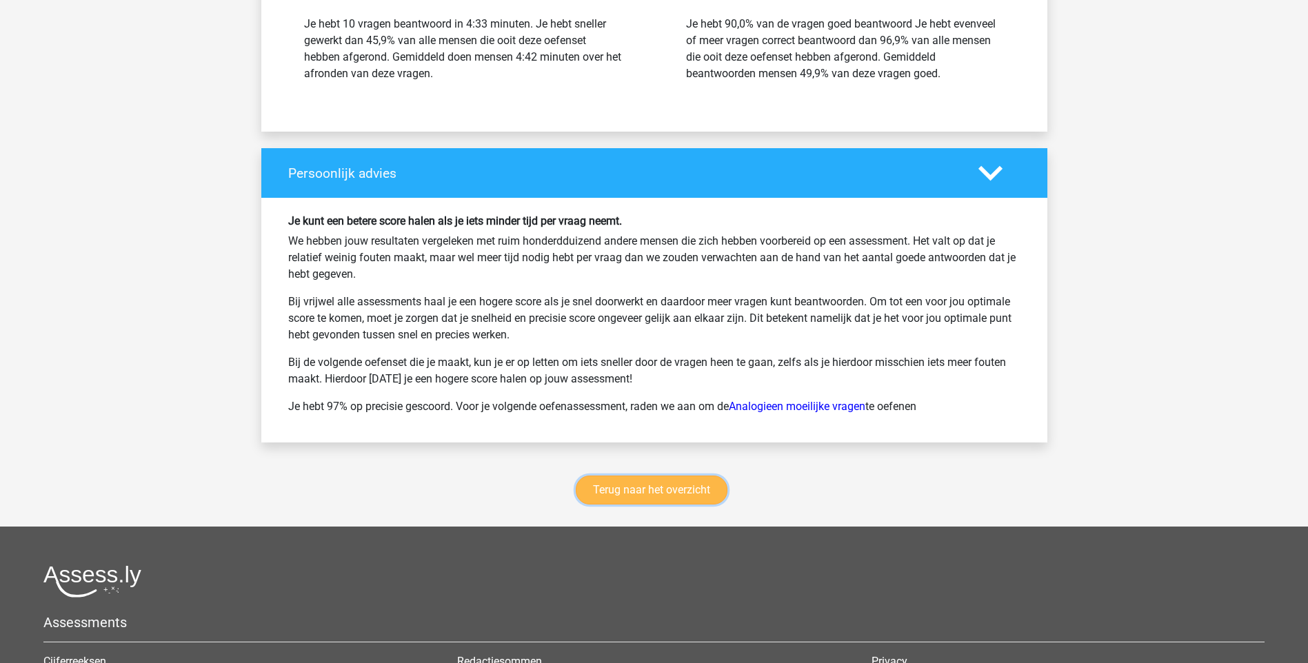
click at [670, 498] on link "Terug naar het overzicht" at bounding box center [652, 490] width 152 height 29
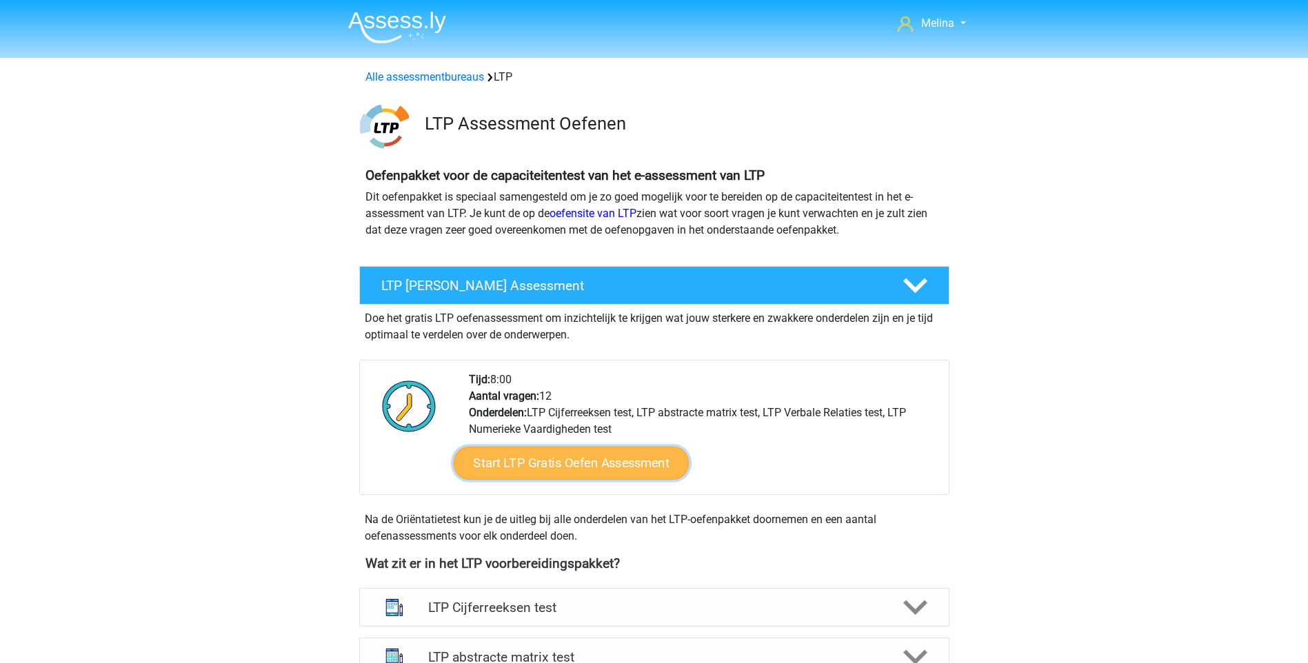
click at [551, 458] on link "Start LTP Gratis Oefen Assessment" at bounding box center [571, 463] width 236 height 33
click at [916, 281] on icon at bounding box center [915, 286] width 24 height 24
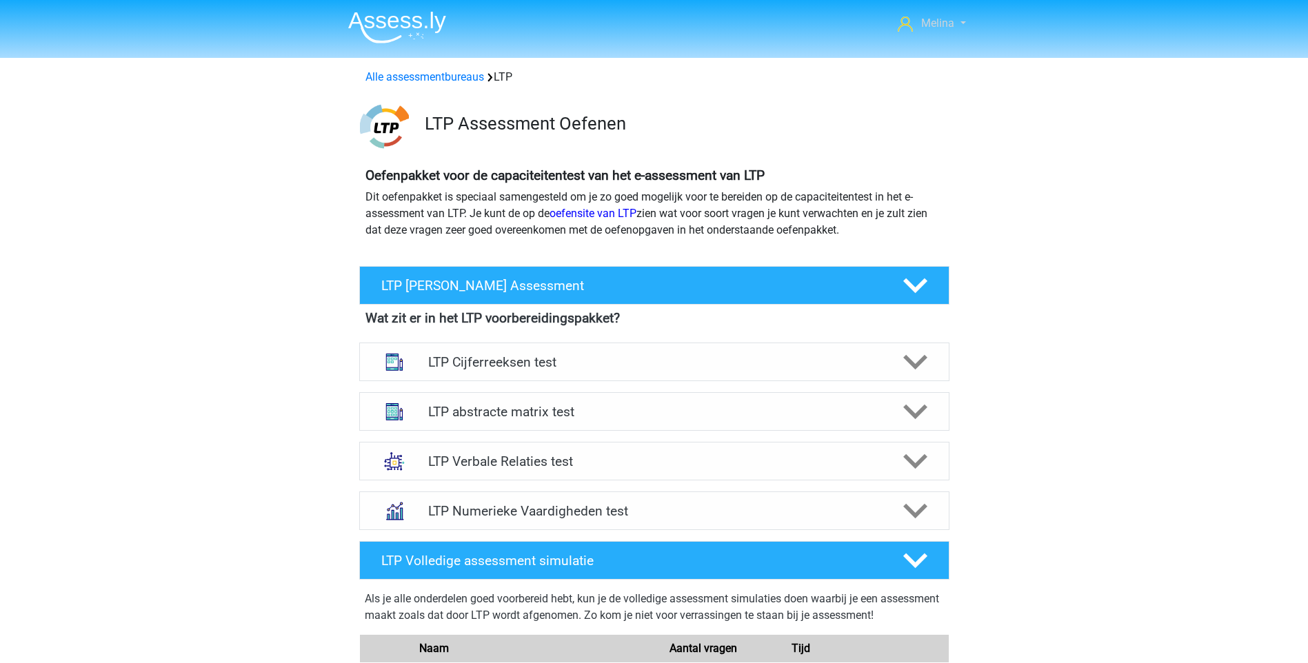
click at [955, 27] on link "Melina" at bounding box center [931, 23] width 79 height 17
drag, startPoint x: 1124, startPoint y: 454, endPoint x: 1121, endPoint y: 440, distance: 13.4
click at [1124, 447] on div "Melina melina.heilbron@hotmail.com Nederlands" at bounding box center [654, 606] width 1308 height 1212
click at [432, 81] on link "Alle assessmentbureaus" at bounding box center [424, 76] width 119 height 13
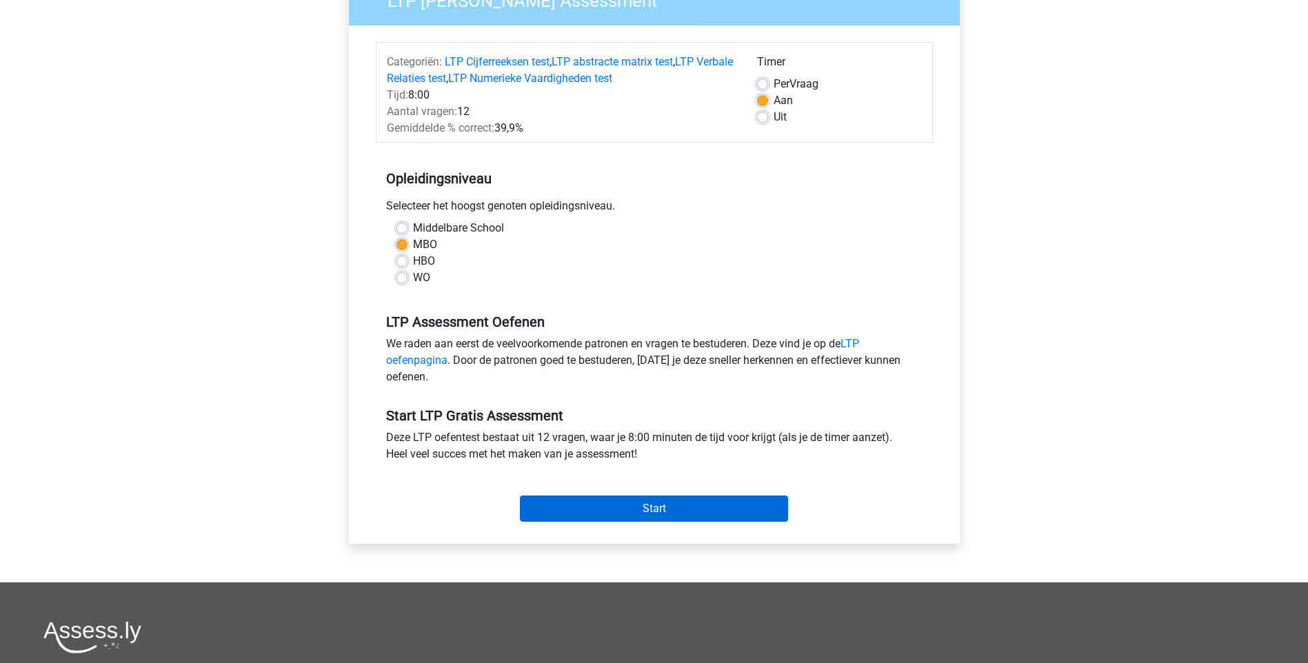
scroll to position [138, 0]
click at [631, 510] on input "Start" at bounding box center [654, 508] width 268 height 26
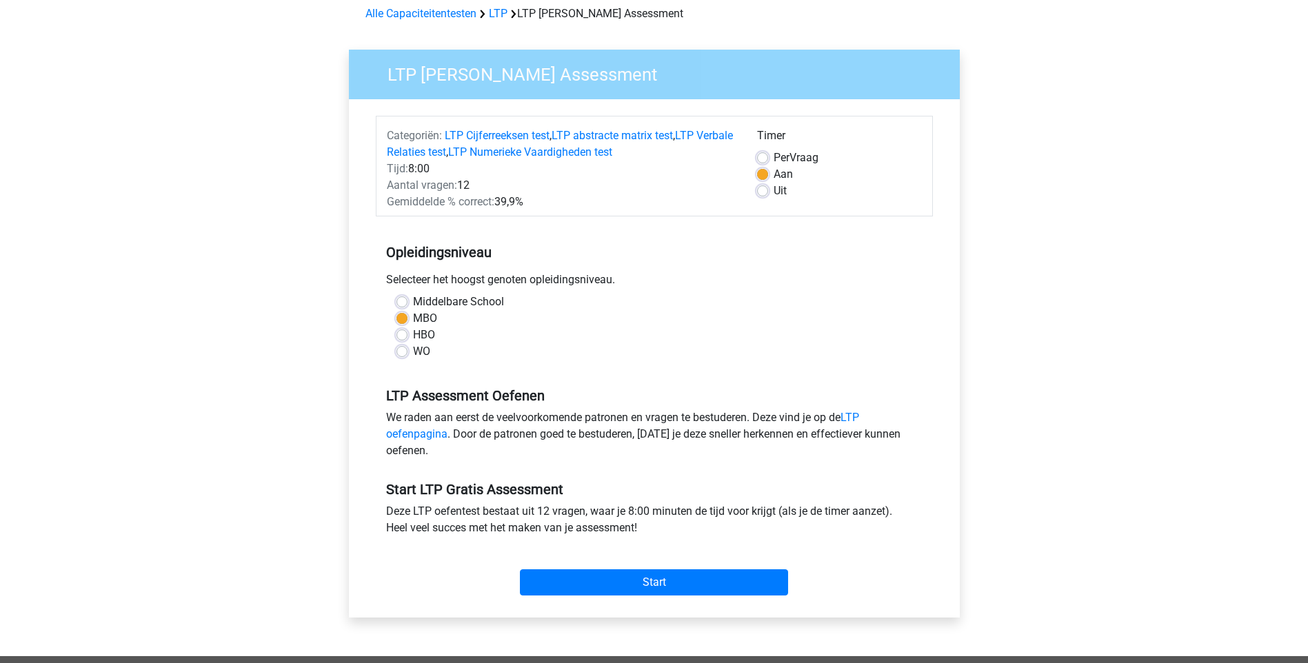
scroll to position [0, 0]
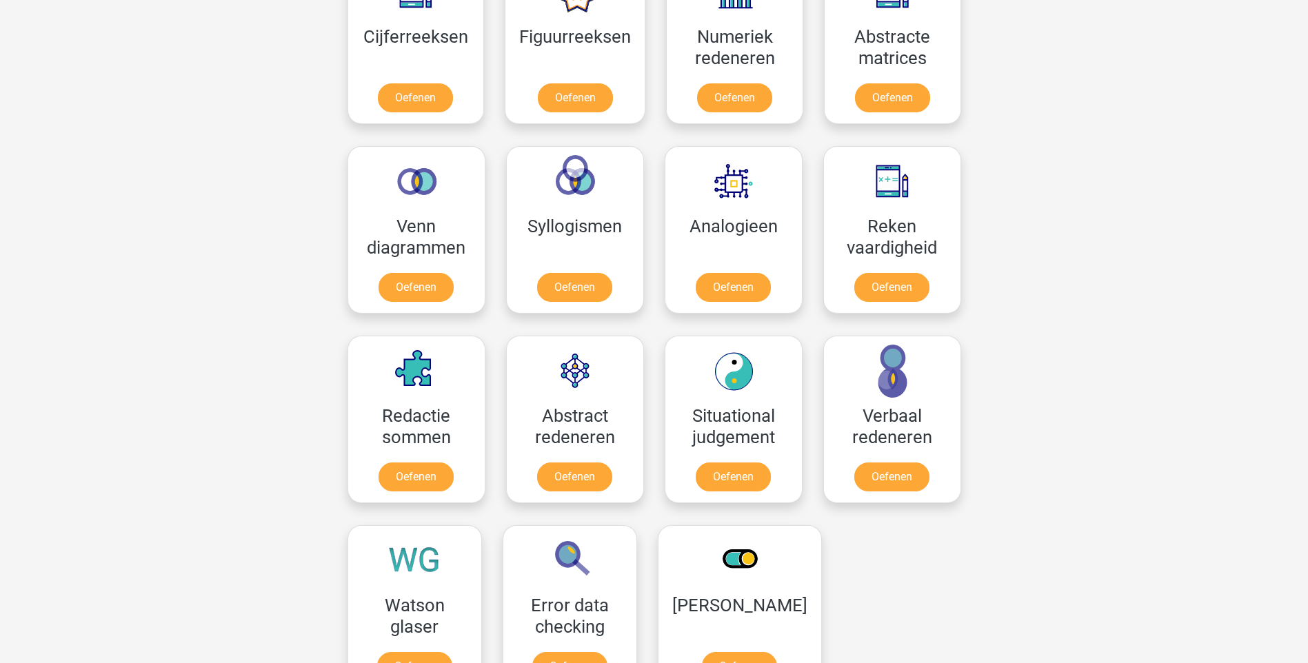
scroll to position [1391, 0]
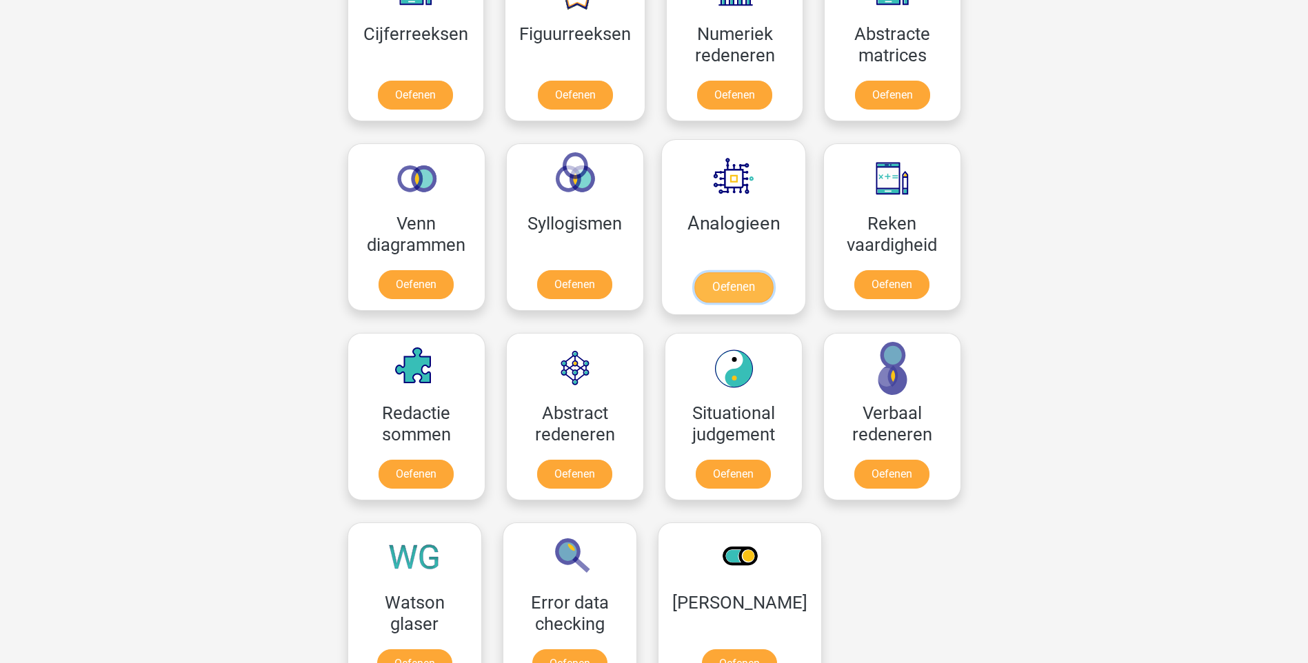
click at [749, 283] on link "Oefenen" at bounding box center [732, 287] width 79 height 30
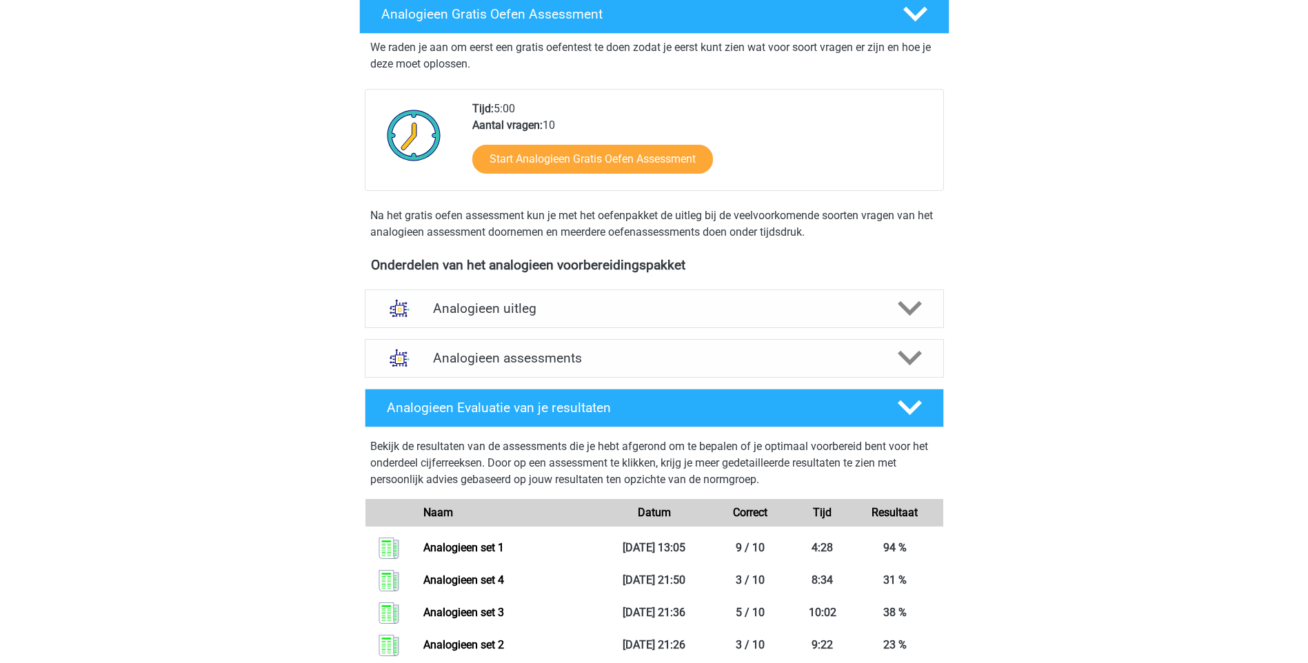
scroll to position [138, 0]
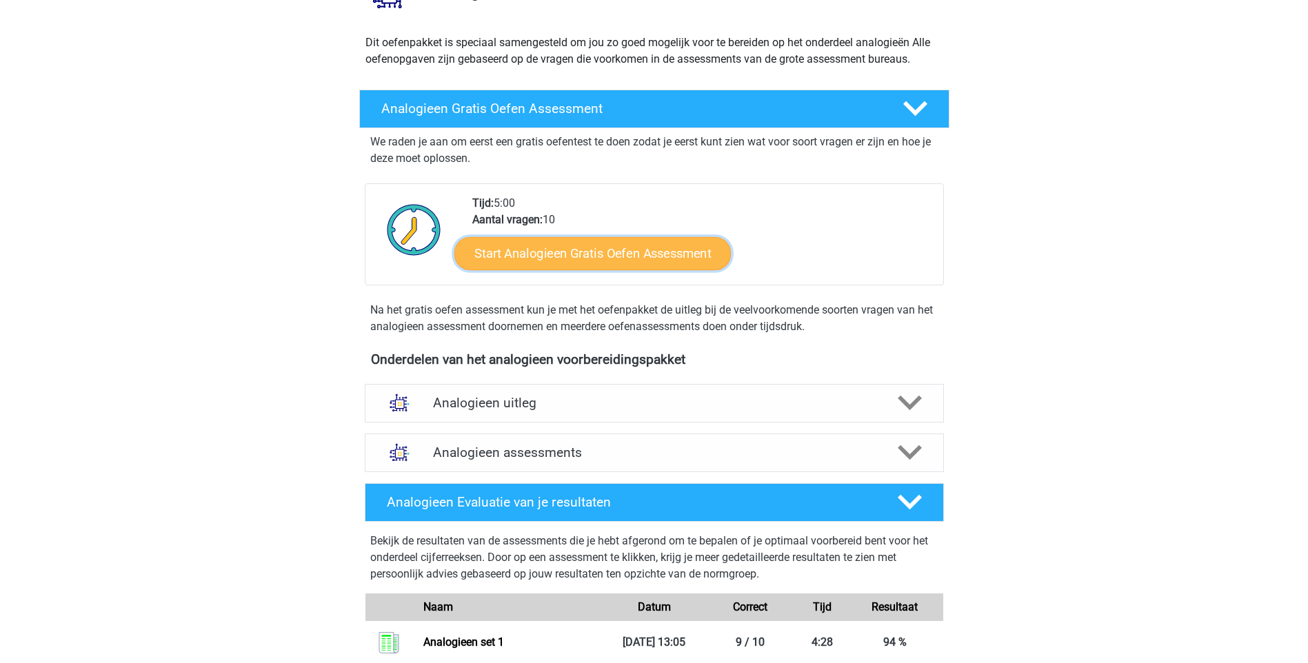
click at [651, 252] on link "Start Analogieen Gratis Oefen Assessment" at bounding box center [592, 252] width 276 height 33
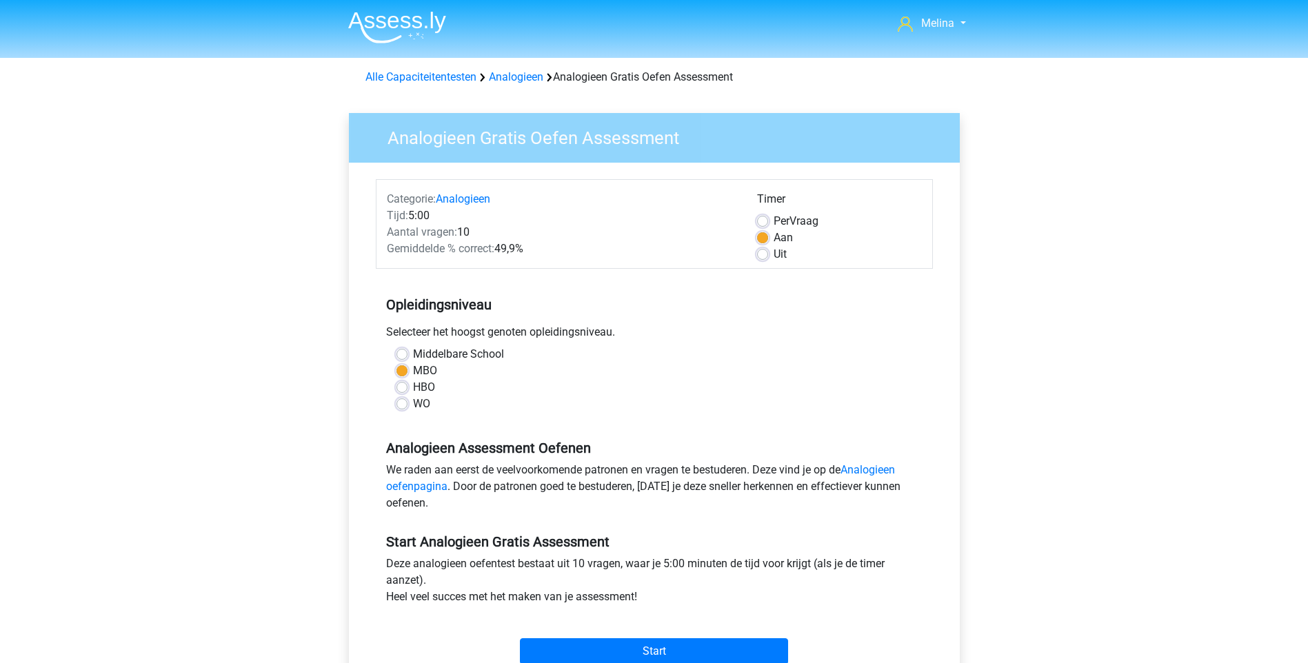
scroll to position [138, 0]
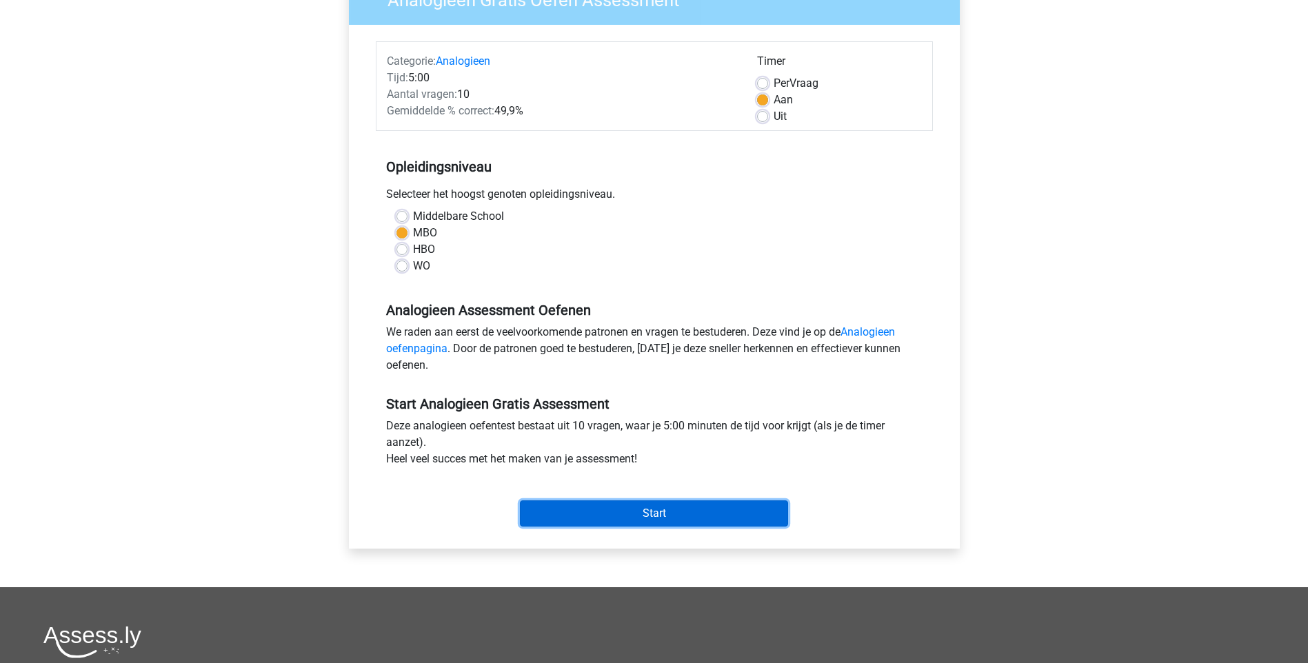
click at [719, 514] on input "Start" at bounding box center [654, 513] width 268 height 26
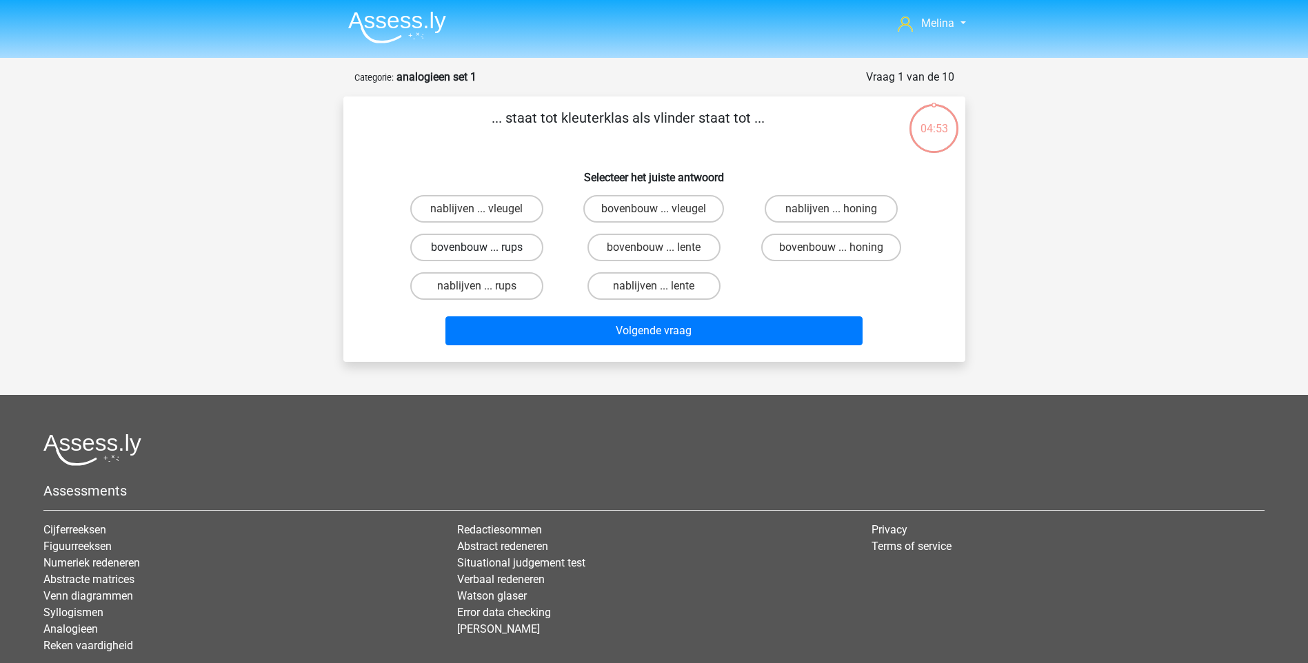
click at [503, 250] on label "bovenbouw ... rups" at bounding box center [476, 248] width 133 height 28
click at [485, 250] on input "bovenbouw ... rups" at bounding box center [480, 251] width 9 height 9
radio input "true"
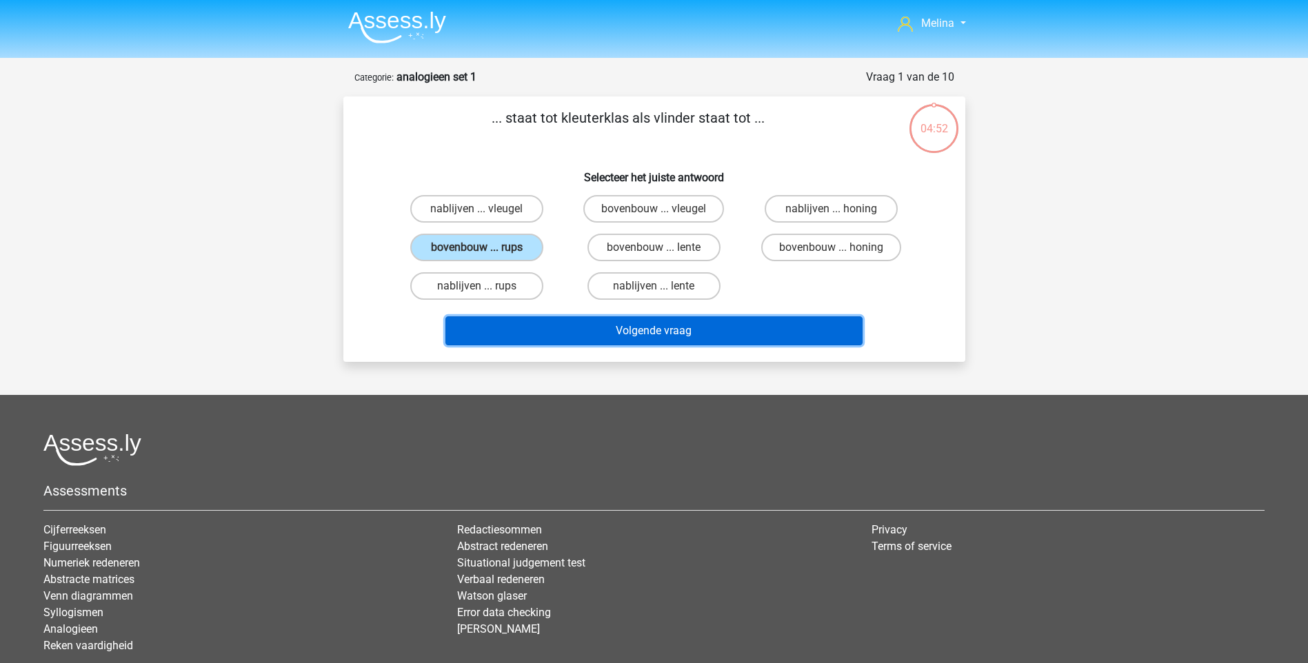
click at [630, 340] on button "Volgende vraag" at bounding box center [653, 330] width 417 height 29
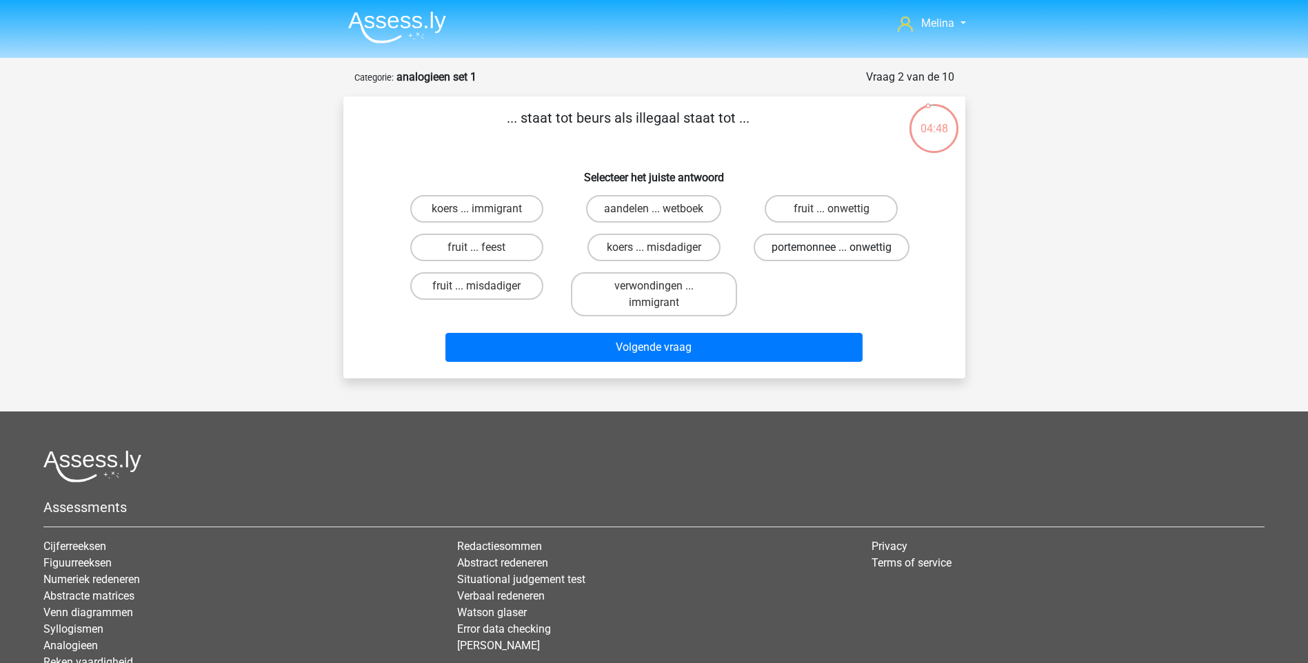
click at [805, 252] on label "portemonnee ... onwettig" at bounding box center [831, 248] width 156 height 28
click at [831, 252] on input "portemonnee ... onwettig" at bounding box center [835, 251] width 9 height 9
radio input "true"
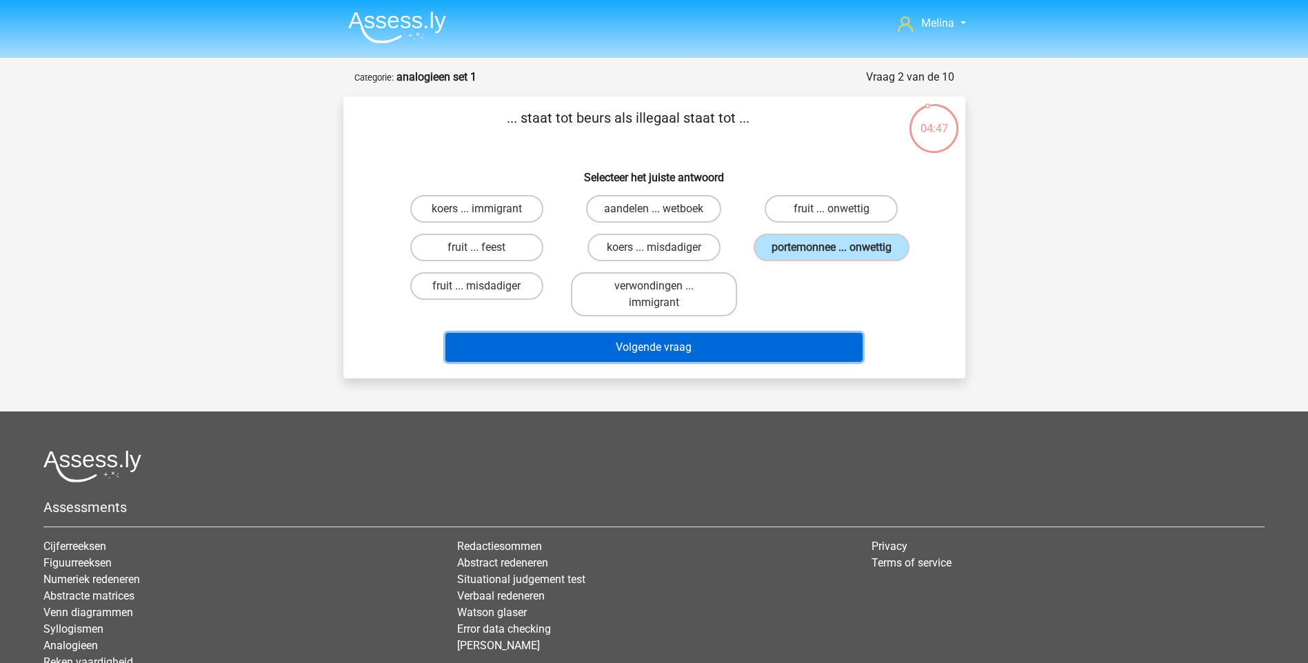
click at [761, 346] on button "Volgende vraag" at bounding box center [653, 347] width 417 height 29
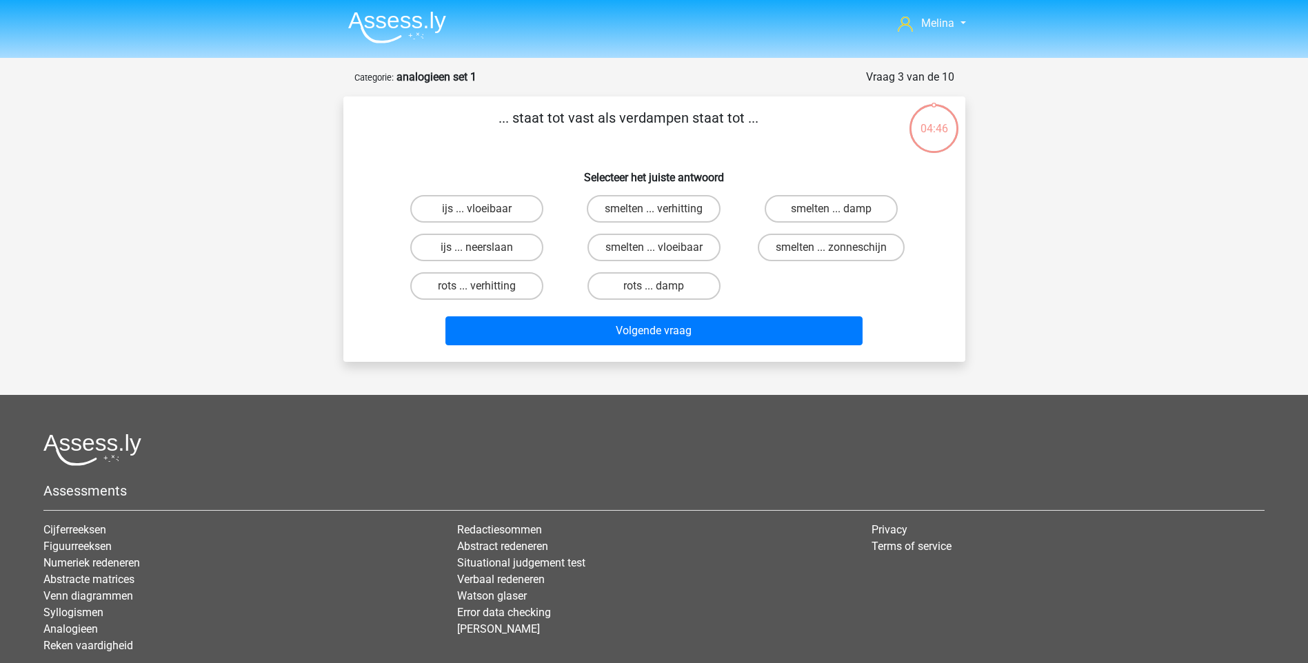
scroll to position [69, 0]
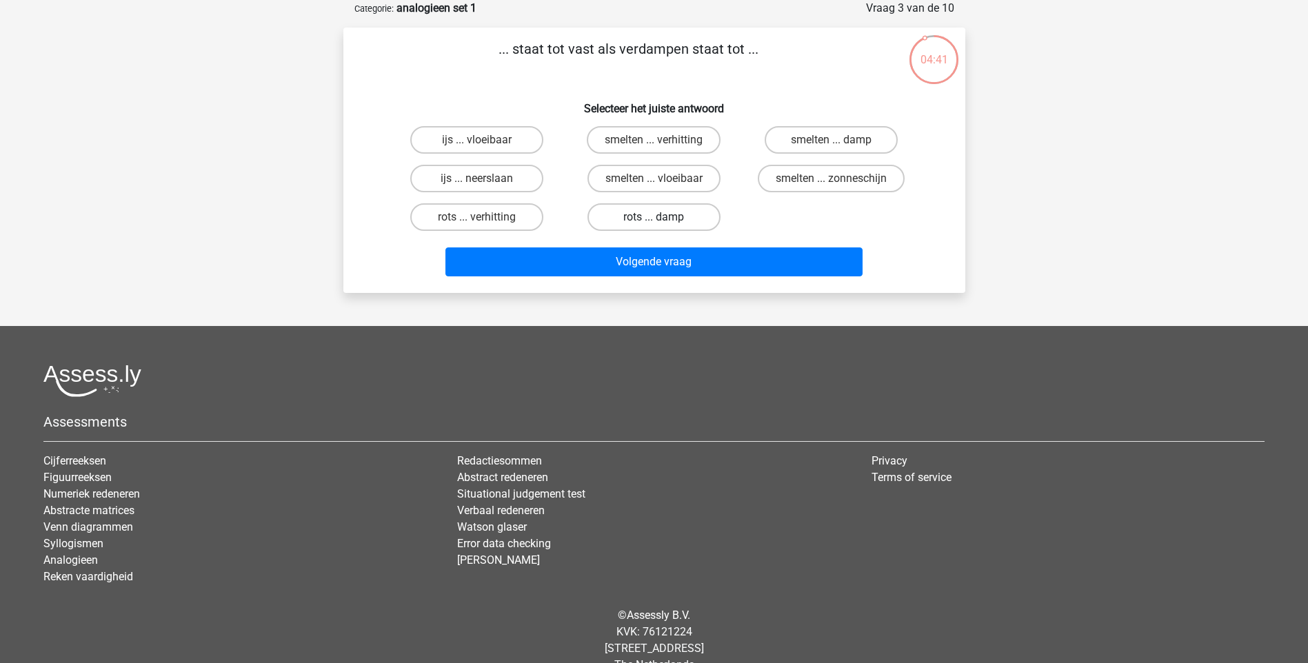
drag, startPoint x: 659, startPoint y: 176, endPoint x: 699, endPoint y: 230, distance: 66.4
click at [659, 177] on label "smelten ... vloeibaar" at bounding box center [653, 179] width 133 height 28
click at [659, 179] on input "smelten ... vloeibaar" at bounding box center [657, 183] width 9 height 9
radio input "true"
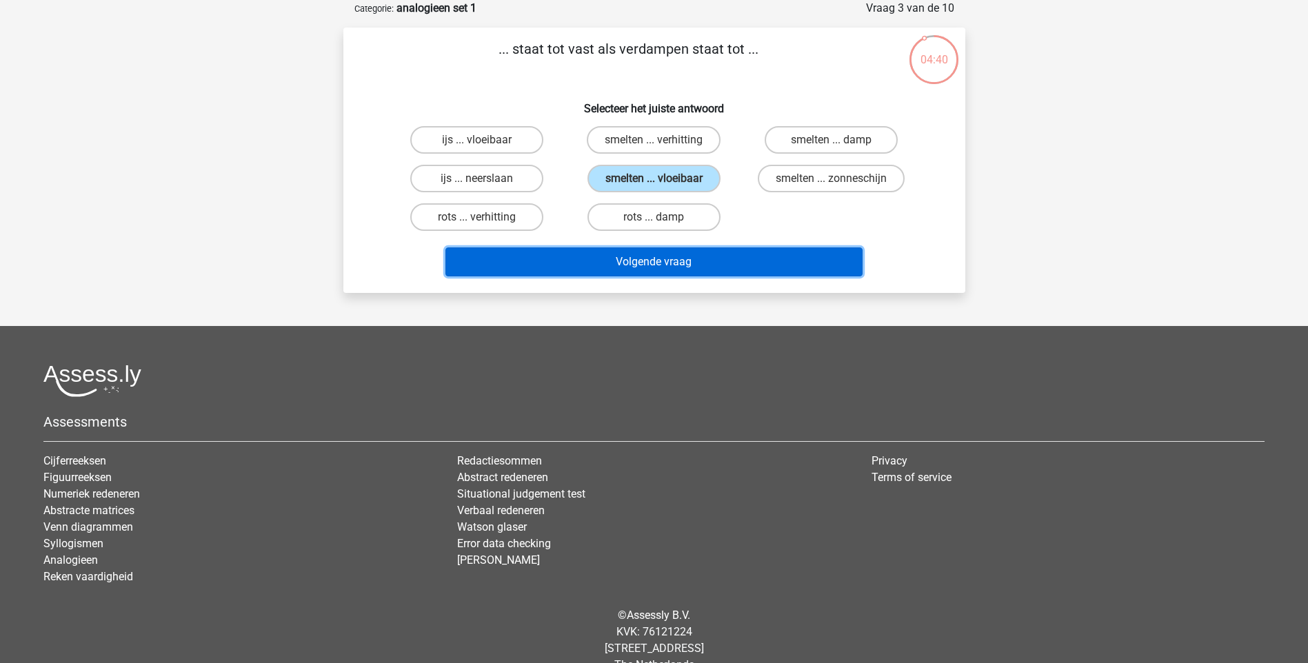
click at [710, 258] on button "Volgende vraag" at bounding box center [653, 261] width 417 height 29
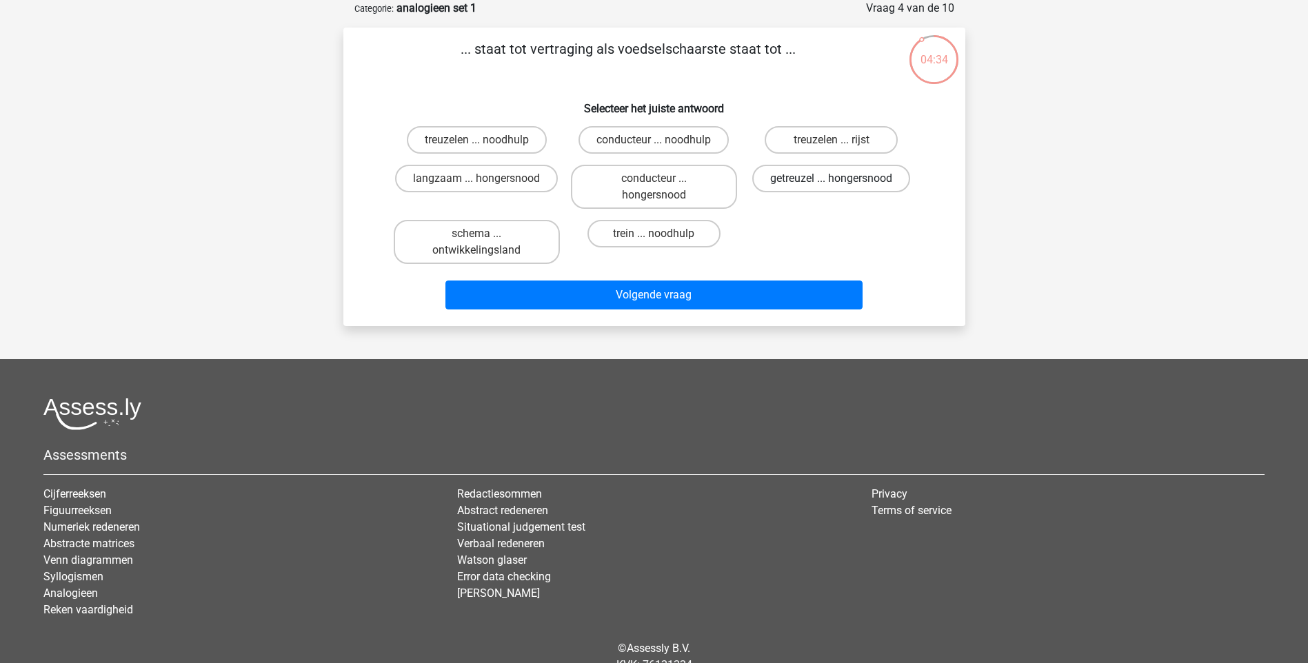
click at [829, 181] on label "getreuzel ... hongersnood" at bounding box center [831, 179] width 158 height 28
click at [831, 181] on input "getreuzel ... hongersnood" at bounding box center [835, 183] width 9 height 9
radio input "true"
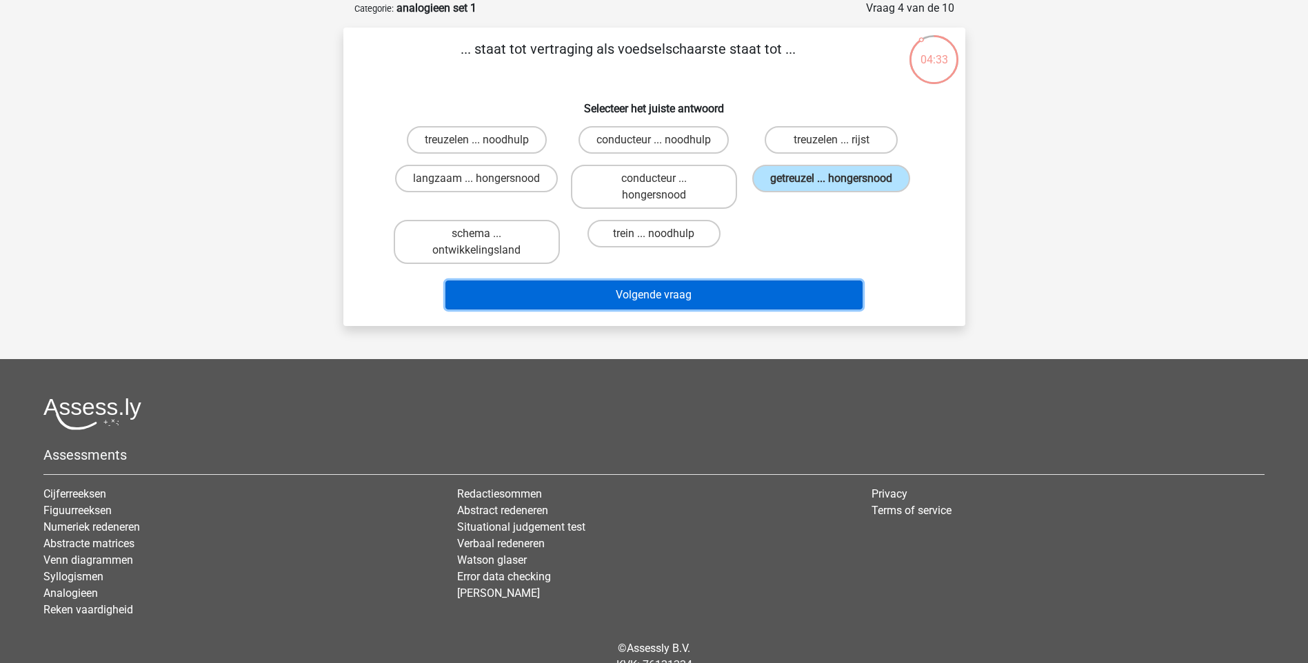
click at [746, 283] on button "Volgende vraag" at bounding box center [653, 295] width 417 height 29
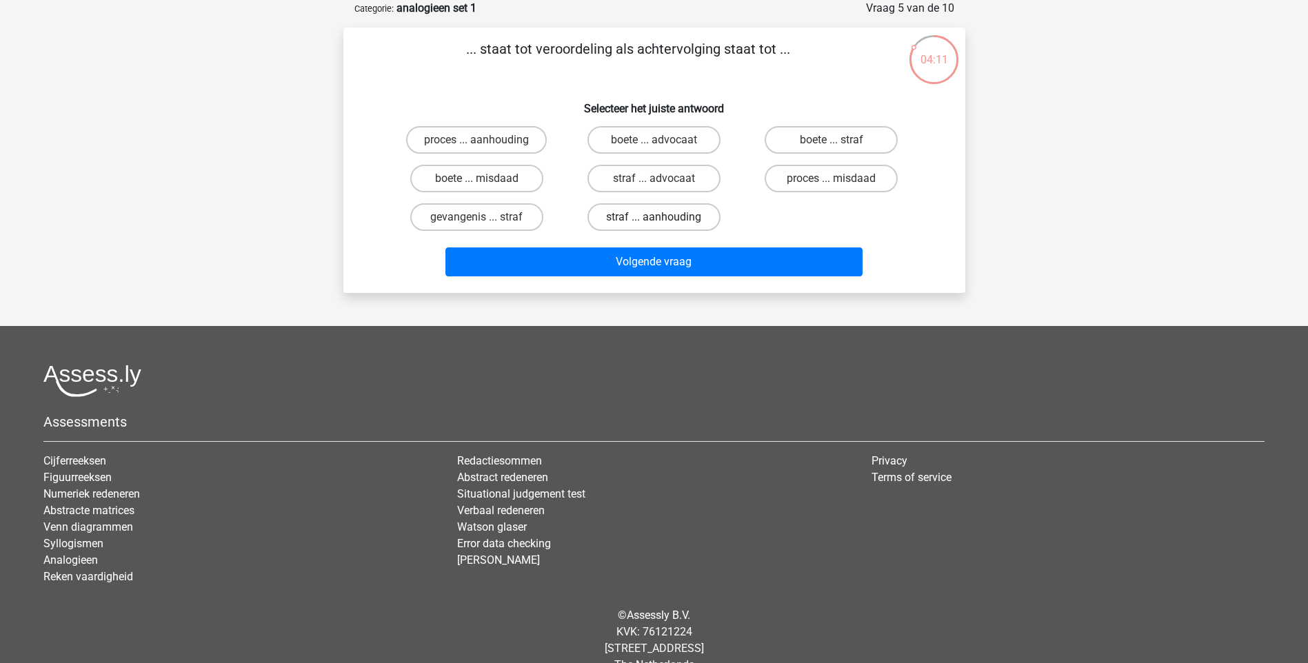
click at [678, 210] on label "straf ... aanhouding" at bounding box center [653, 217] width 133 height 28
click at [662, 217] on input "straf ... aanhouding" at bounding box center [657, 221] width 9 height 9
radio input "true"
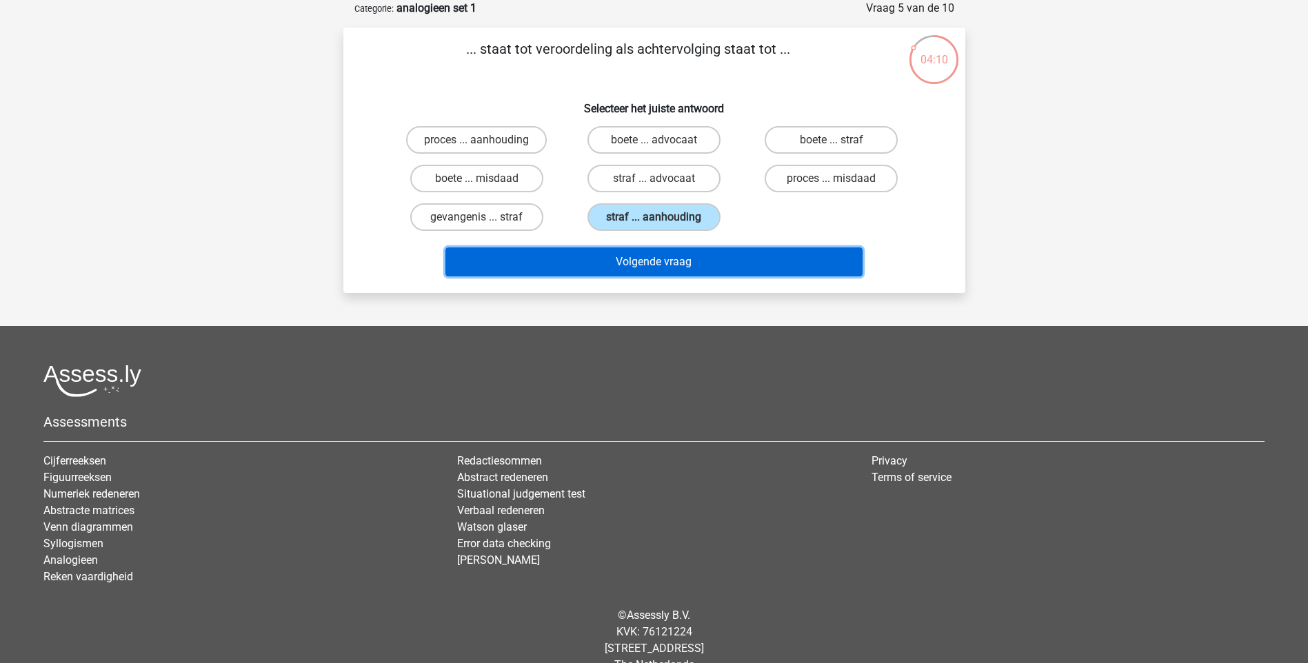
click at [677, 271] on button "Volgende vraag" at bounding box center [653, 261] width 417 height 29
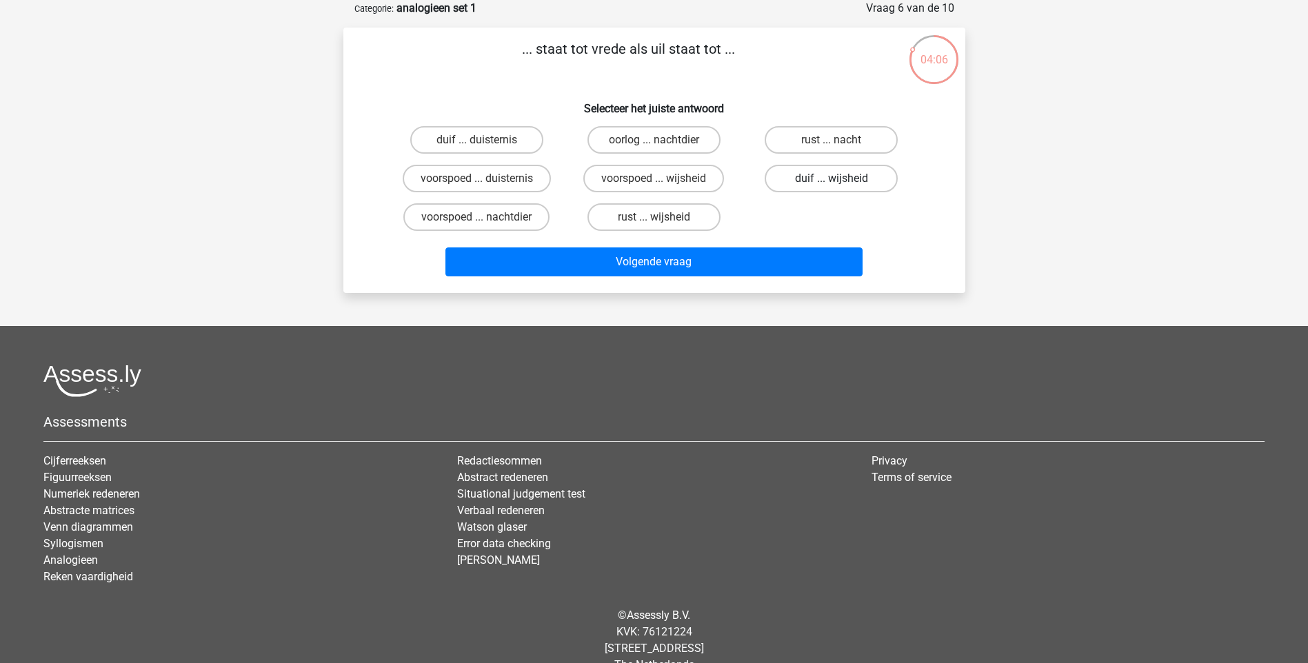
click at [802, 183] on label "duif ... wijsheid" at bounding box center [830, 179] width 133 height 28
click at [831, 183] on input "duif ... wijsheid" at bounding box center [835, 183] width 9 height 9
radio input "true"
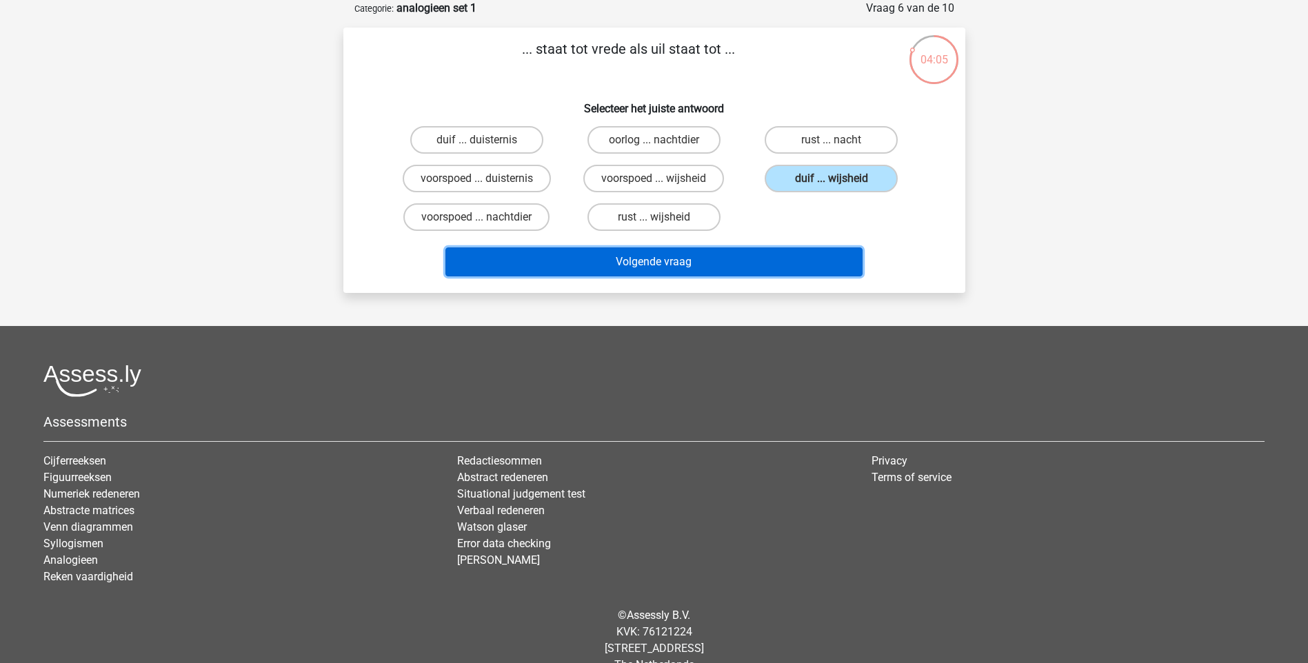
click at [731, 259] on button "Volgende vraag" at bounding box center [653, 261] width 417 height 29
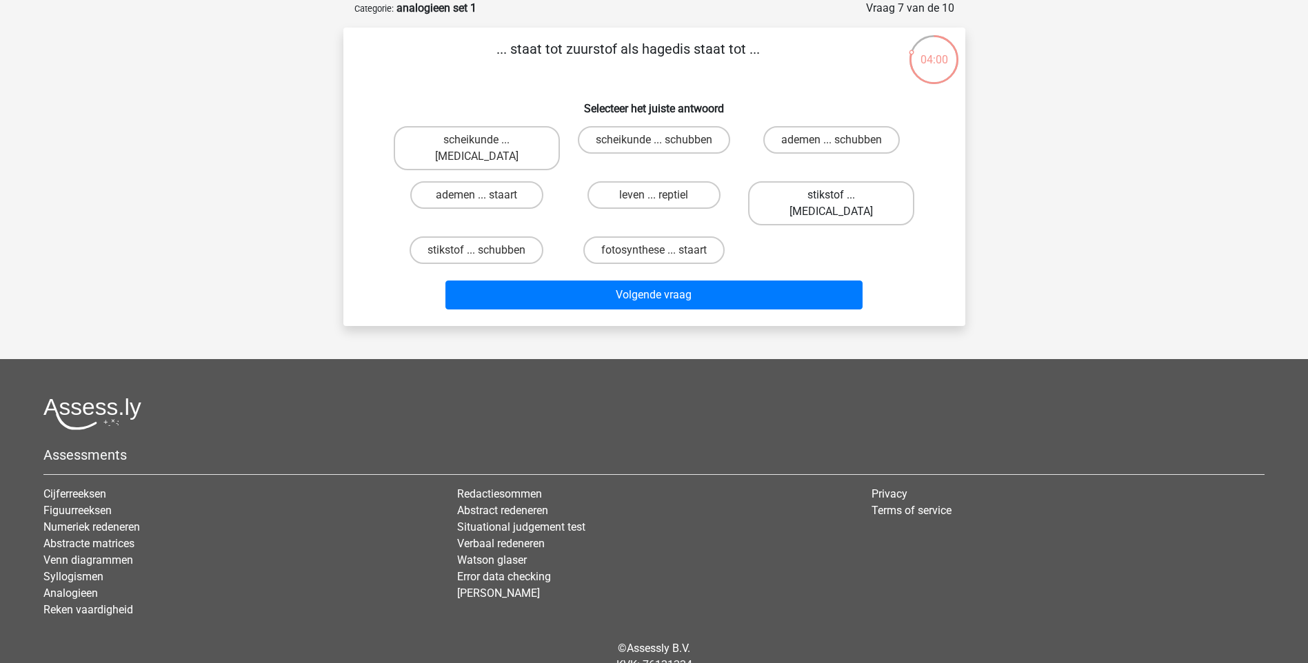
click at [826, 181] on label "stikstof ... krokodil" at bounding box center [831, 203] width 166 height 44
click at [831, 195] on input "stikstof ... krokodil" at bounding box center [835, 199] width 9 height 9
radio input "true"
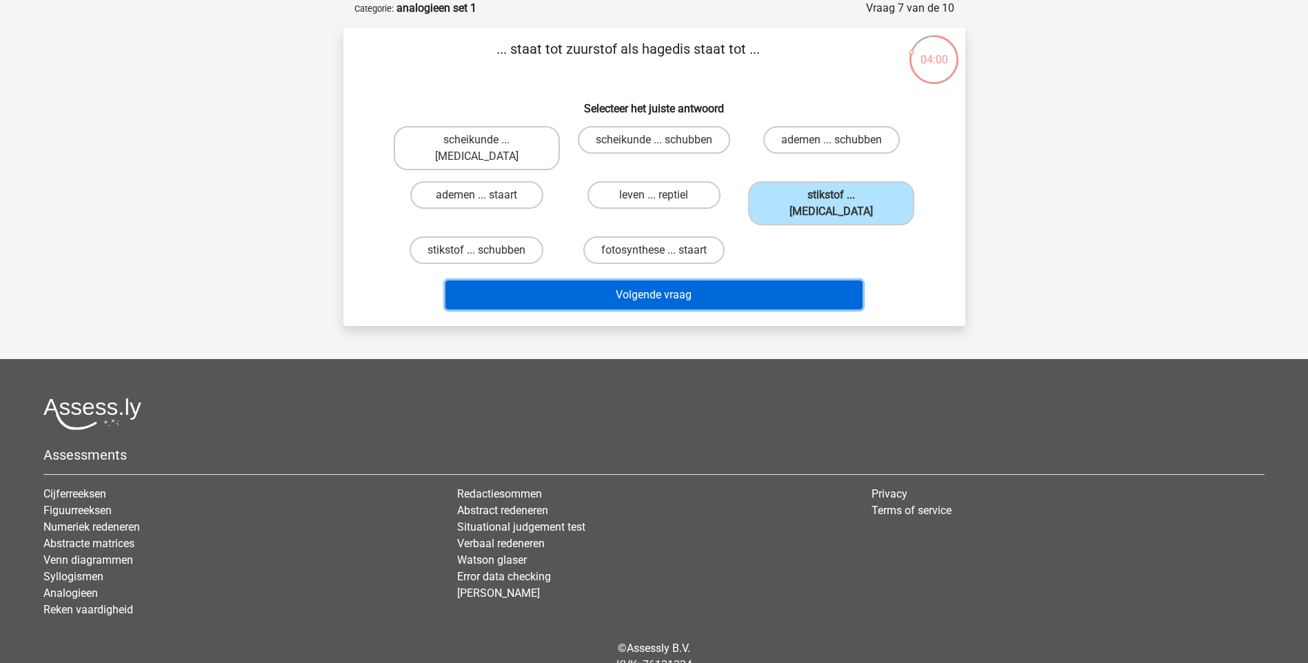
click at [762, 281] on button "Volgende vraag" at bounding box center [653, 295] width 417 height 29
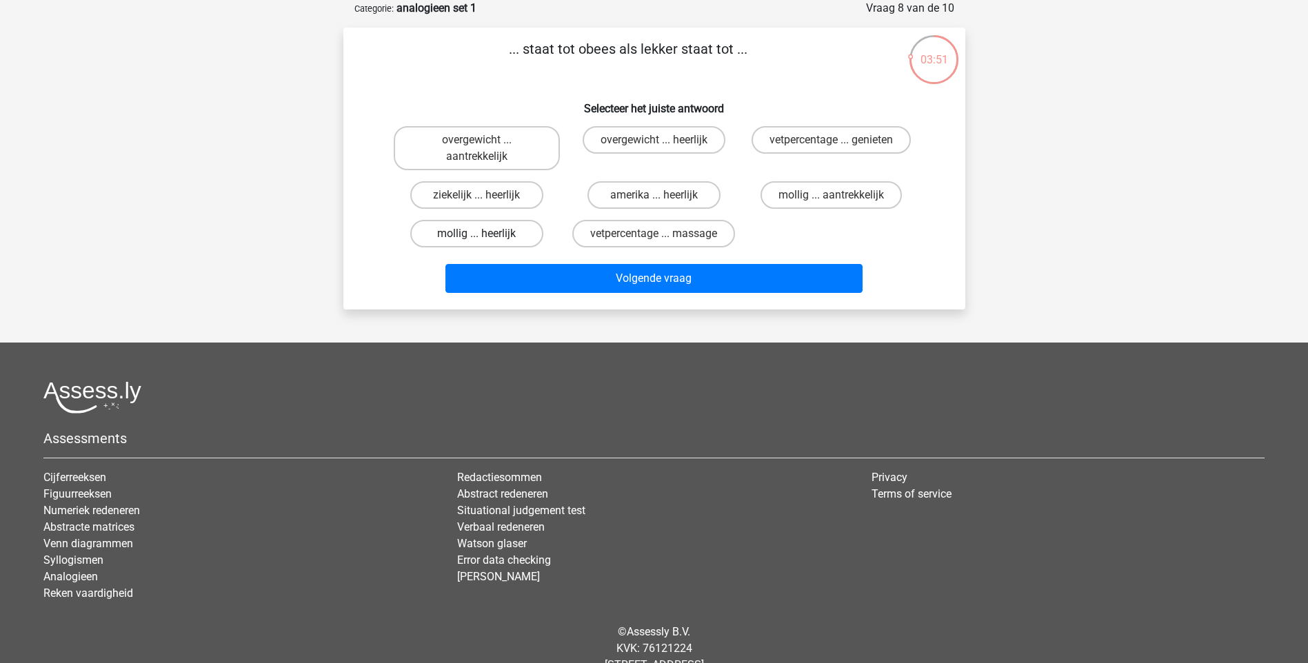
click at [507, 227] on label "mollig ... heerlijk" at bounding box center [476, 234] width 133 height 28
click at [485, 234] on input "mollig ... heerlijk" at bounding box center [480, 238] width 9 height 9
radio input "true"
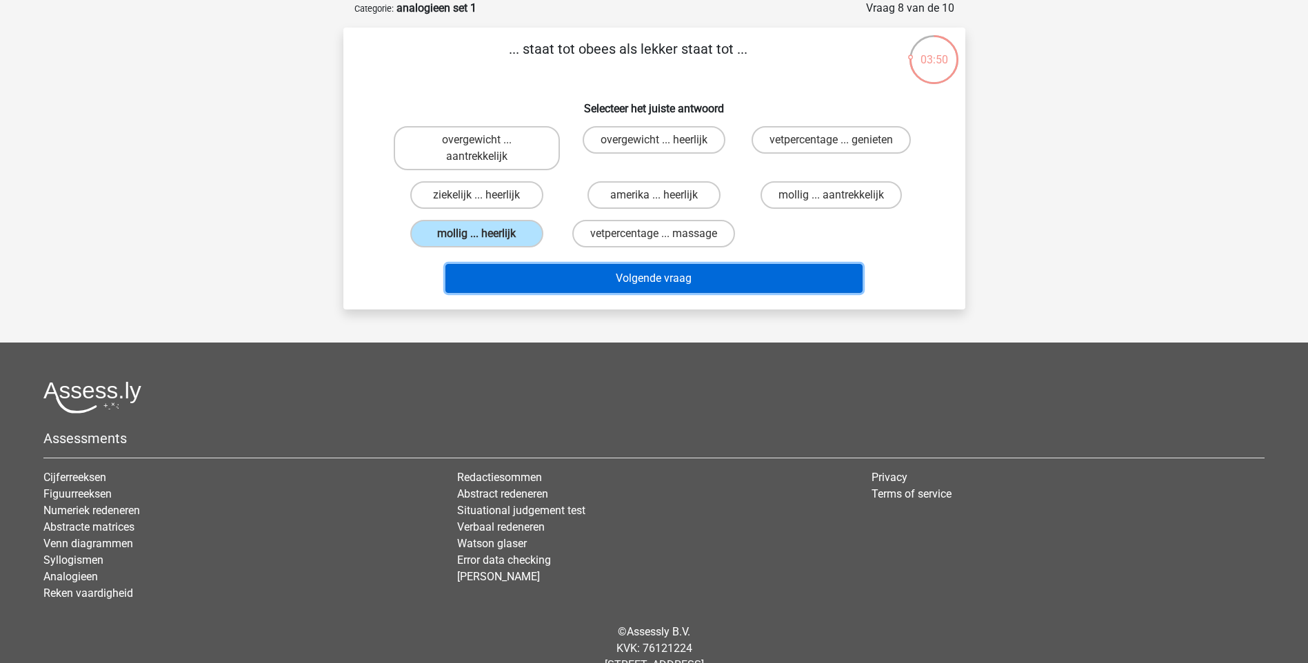
click at [610, 277] on button "Volgende vraag" at bounding box center [653, 278] width 417 height 29
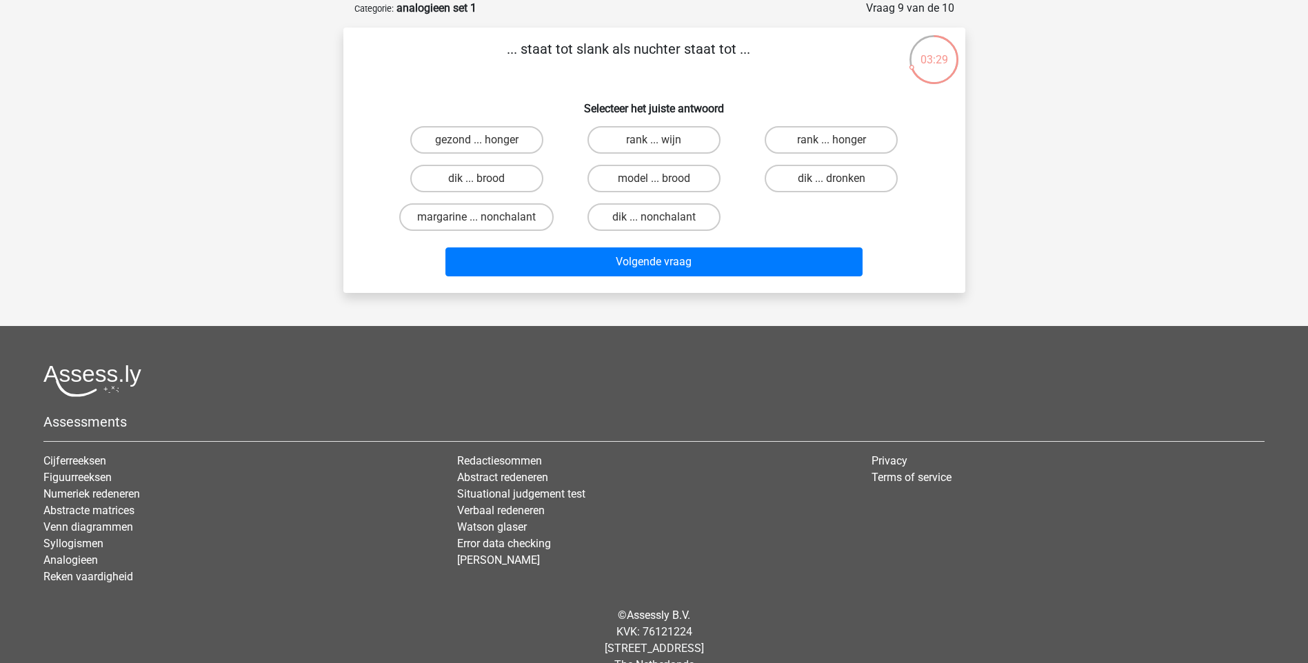
click at [660, 221] on input "dik ... nonchalant" at bounding box center [657, 221] width 9 height 9
radio input "true"
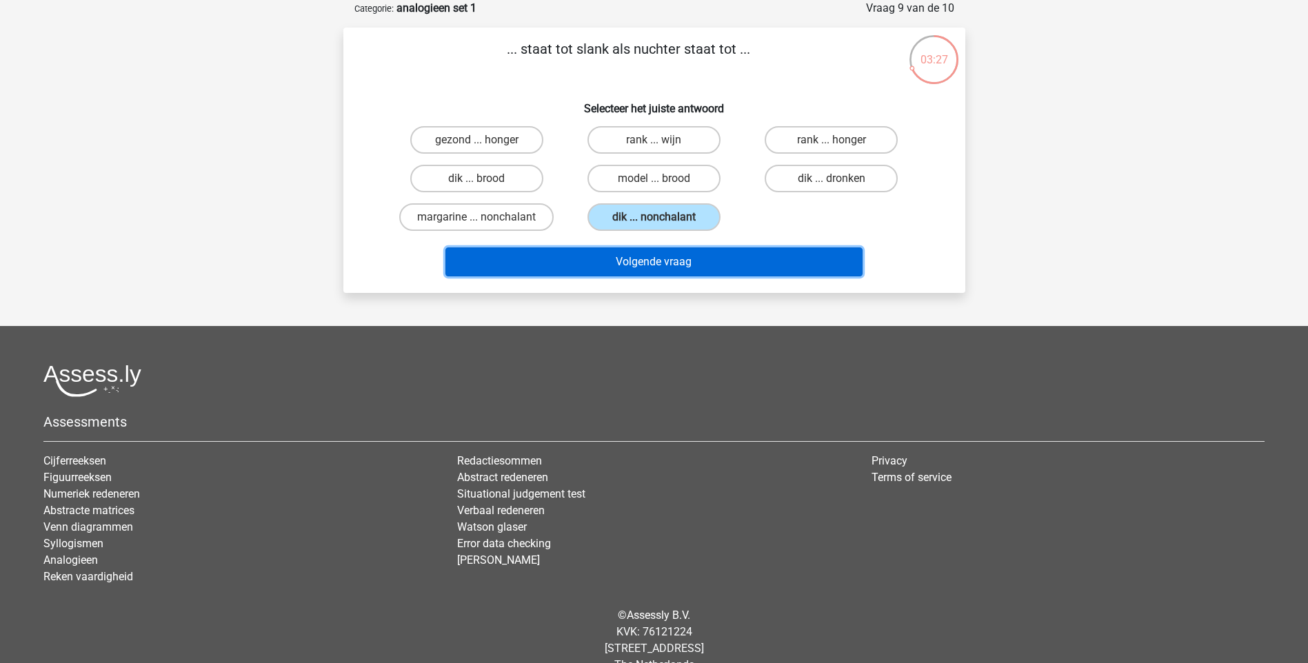
click at [682, 266] on button "Volgende vraag" at bounding box center [653, 261] width 417 height 29
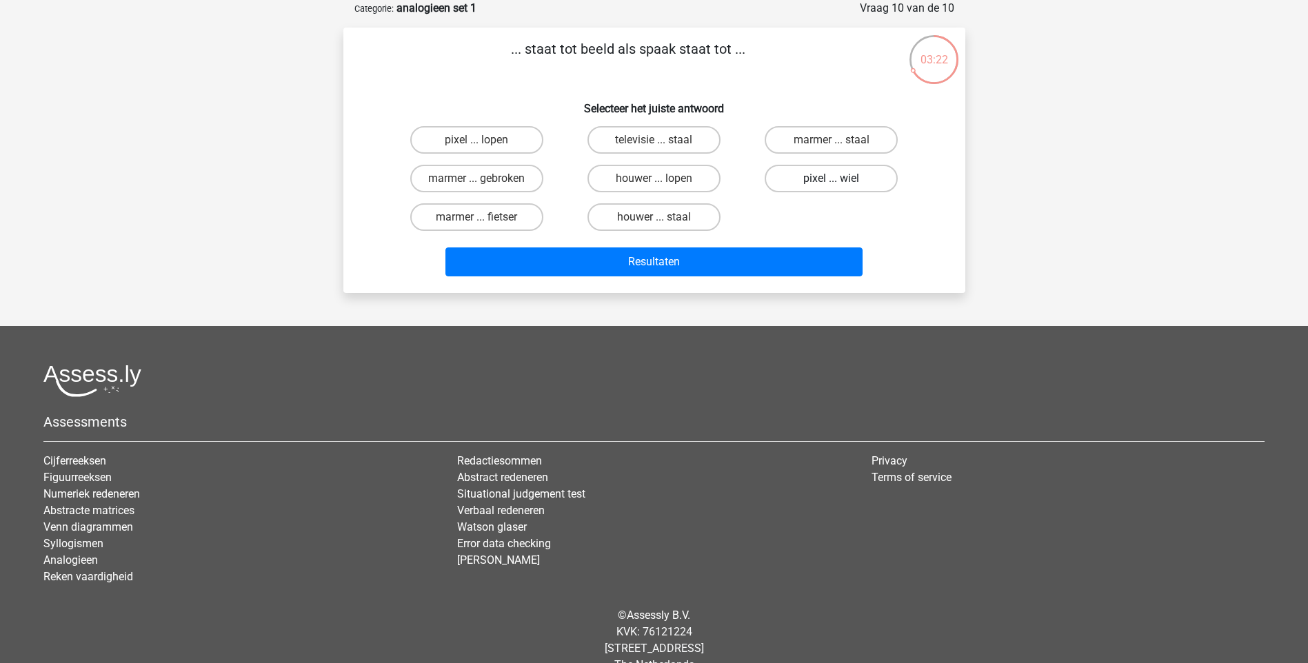
click at [842, 180] on label "pixel ... wiel" at bounding box center [830, 179] width 133 height 28
click at [840, 180] on input "pixel ... wiel" at bounding box center [835, 183] width 9 height 9
radio input "true"
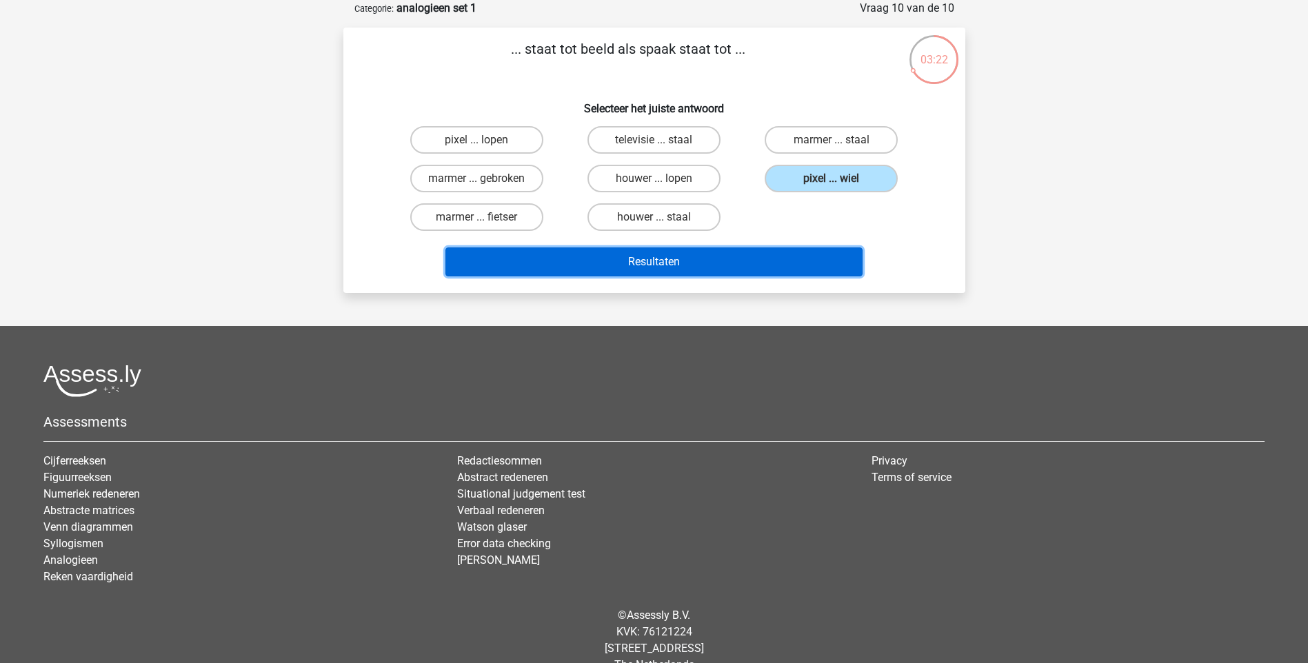
click at [775, 261] on button "Resultaten" at bounding box center [653, 261] width 417 height 29
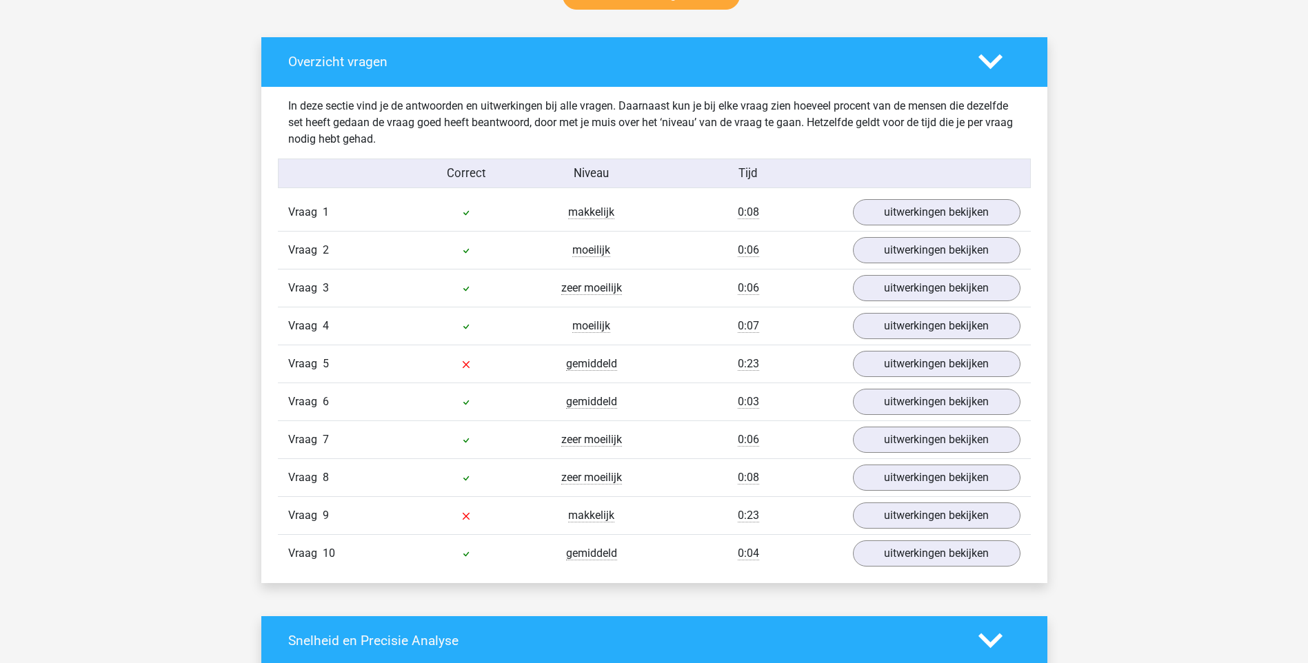
scroll to position [758, 0]
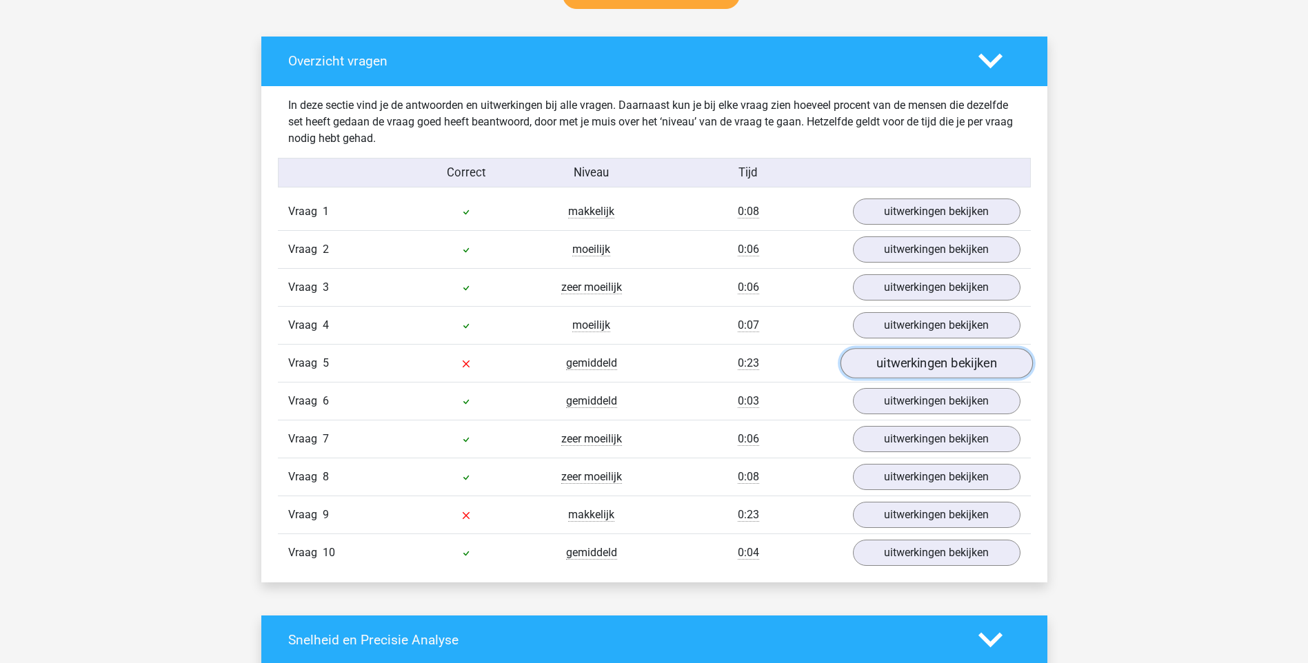
click at [932, 372] on link "uitwerkingen bekijken" at bounding box center [936, 363] width 192 height 30
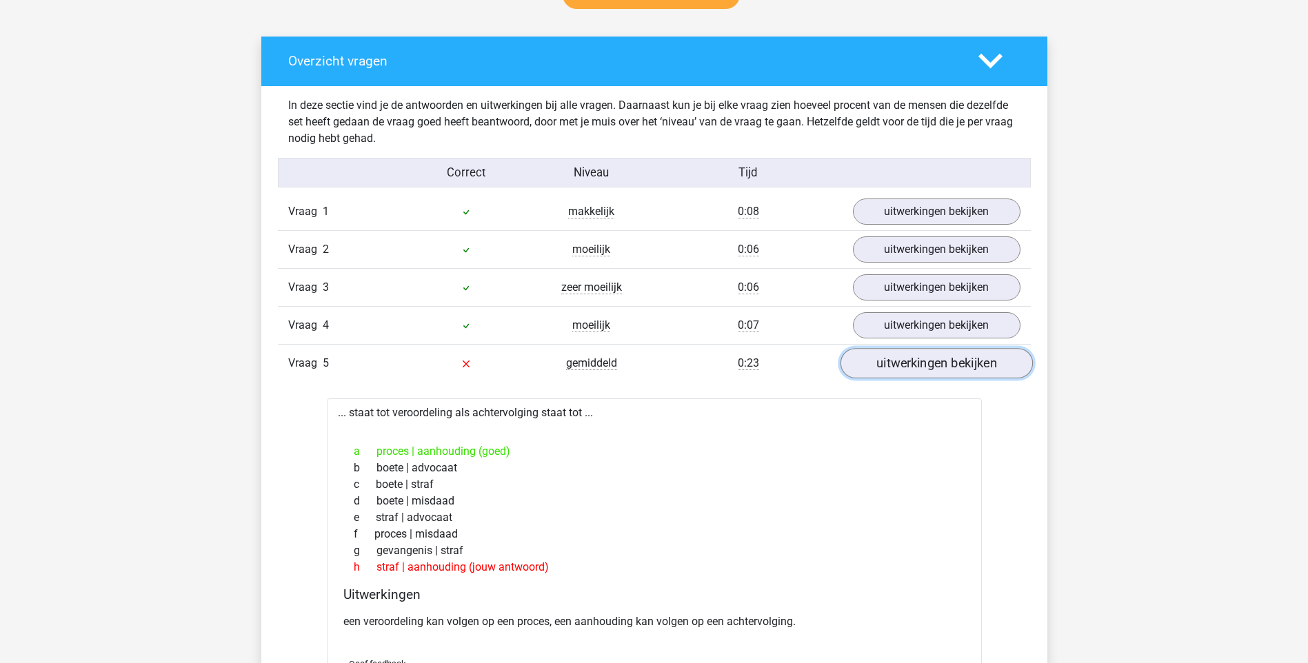
click at [917, 369] on link "uitwerkingen bekijken" at bounding box center [936, 363] width 192 height 30
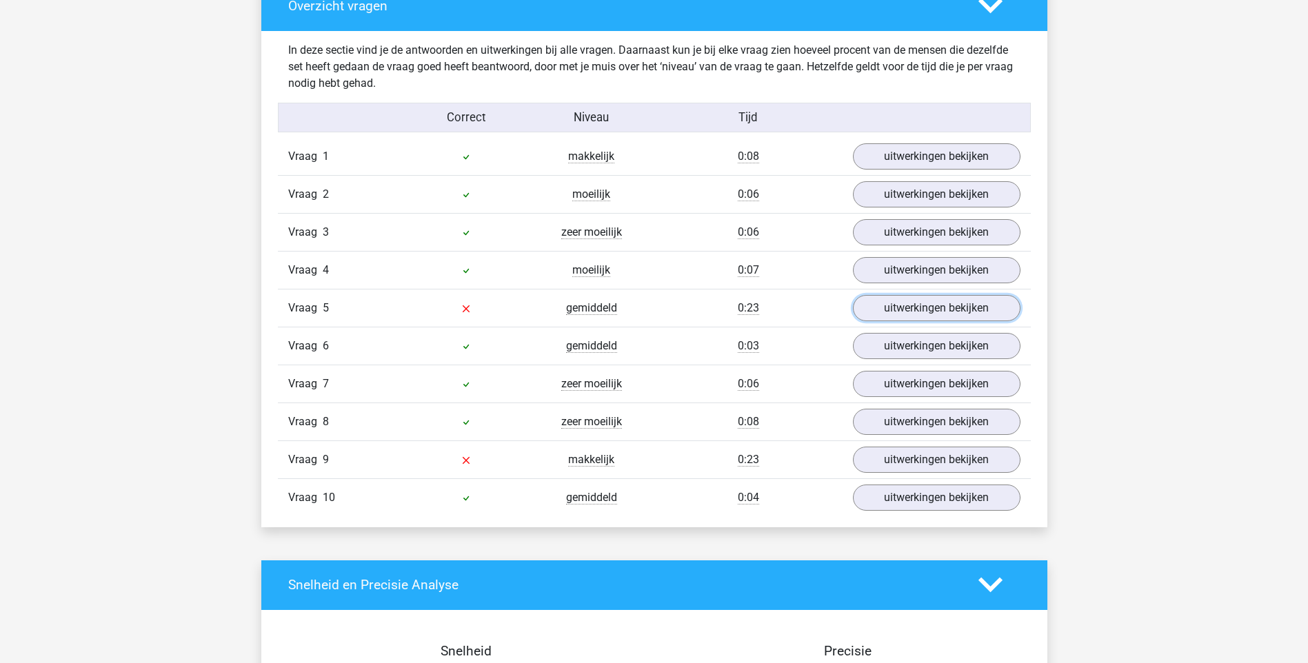
scroll to position [827, 0]
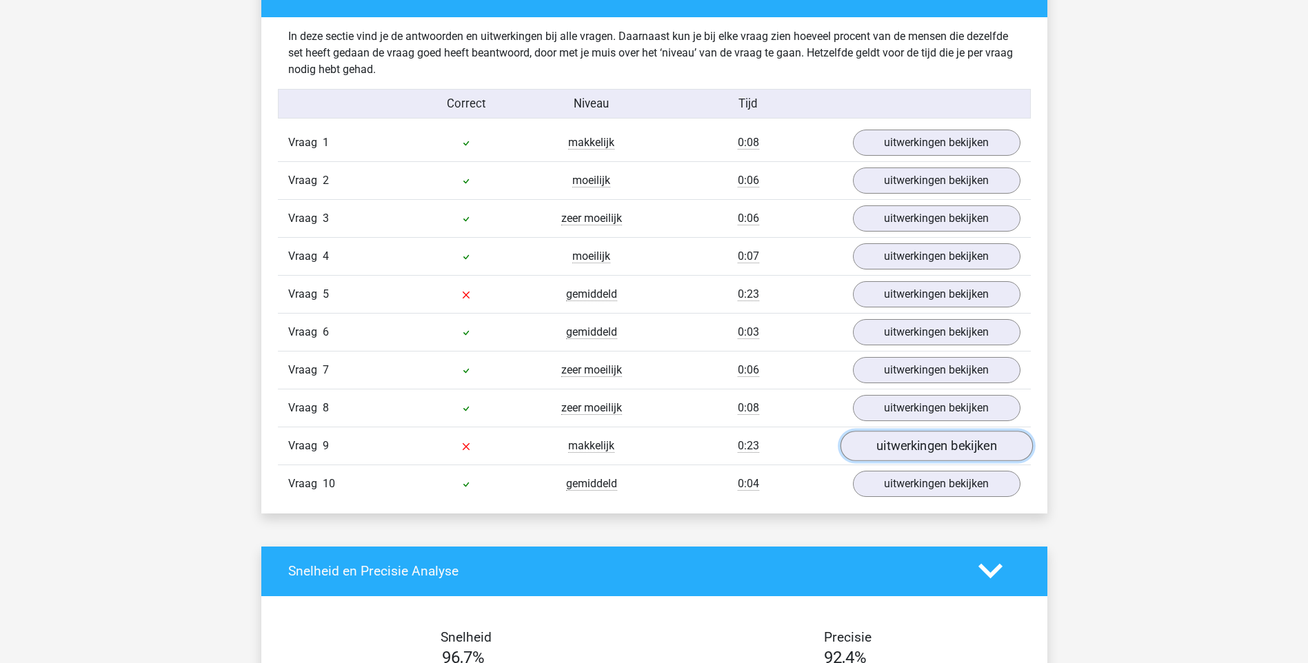
click at [890, 448] on link "uitwerkingen bekijken" at bounding box center [936, 446] width 192 height 30
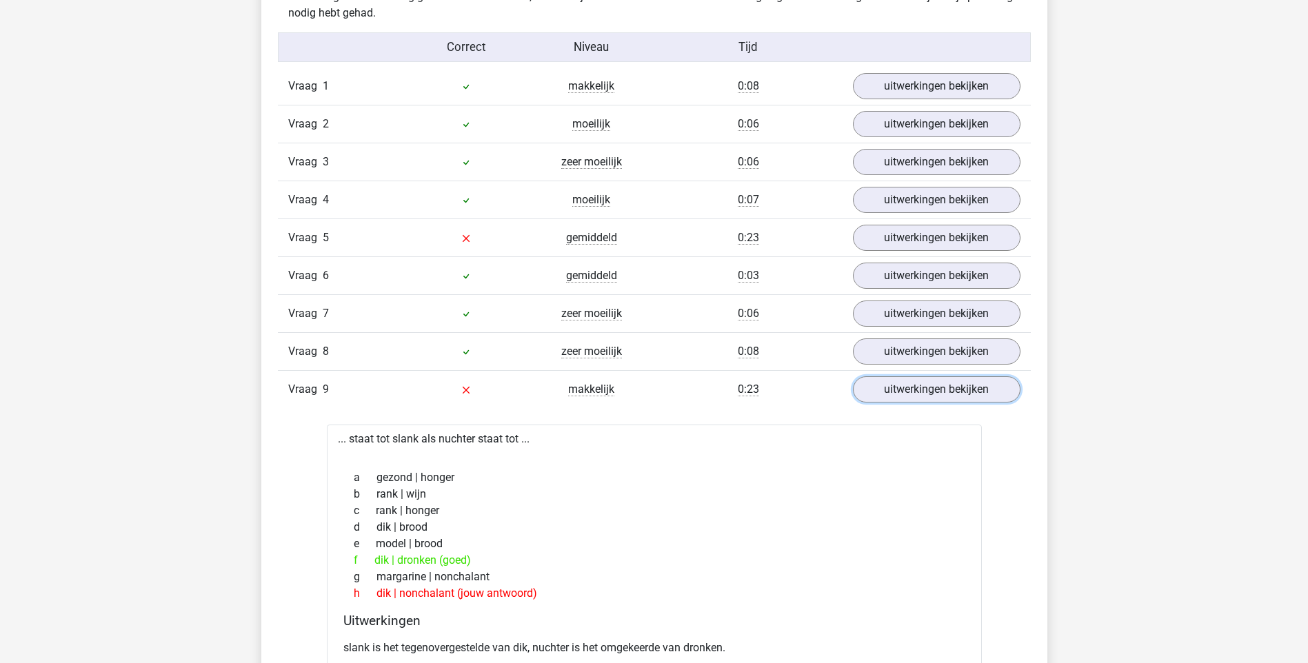
scroll to position [896, 0]
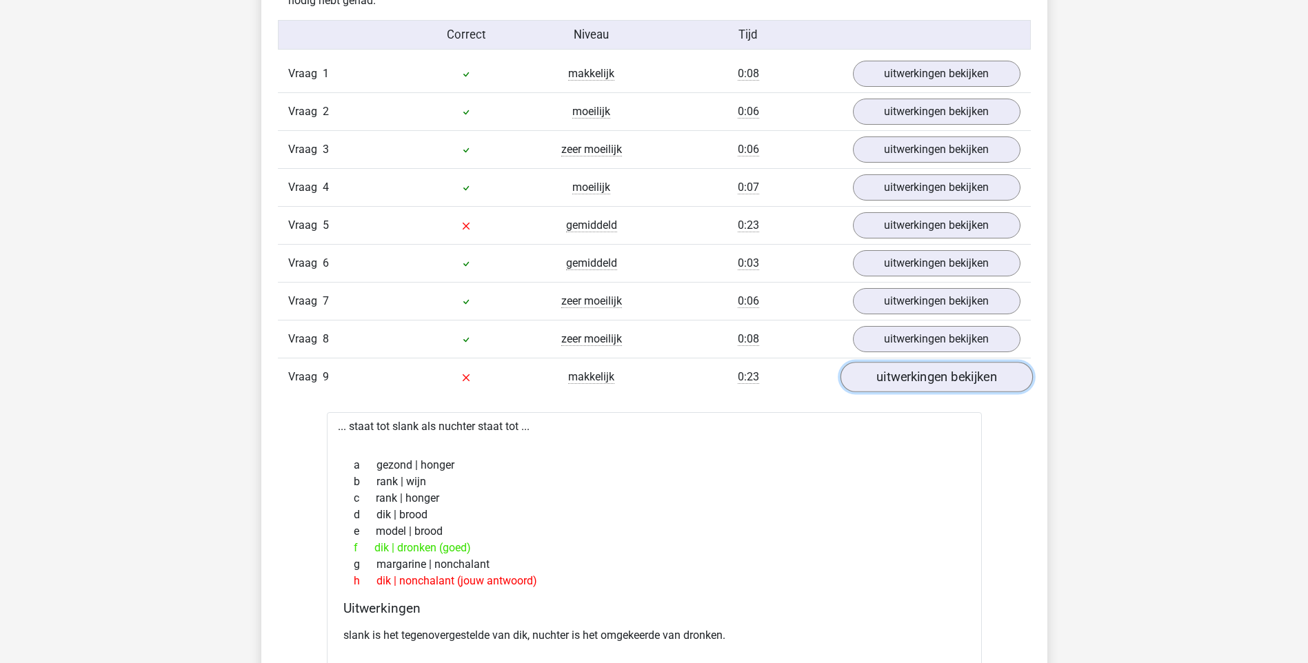
click at [902, 376] on link "uitwerkingen bekijken" at bounding box center [936, 377] width 192 height 30
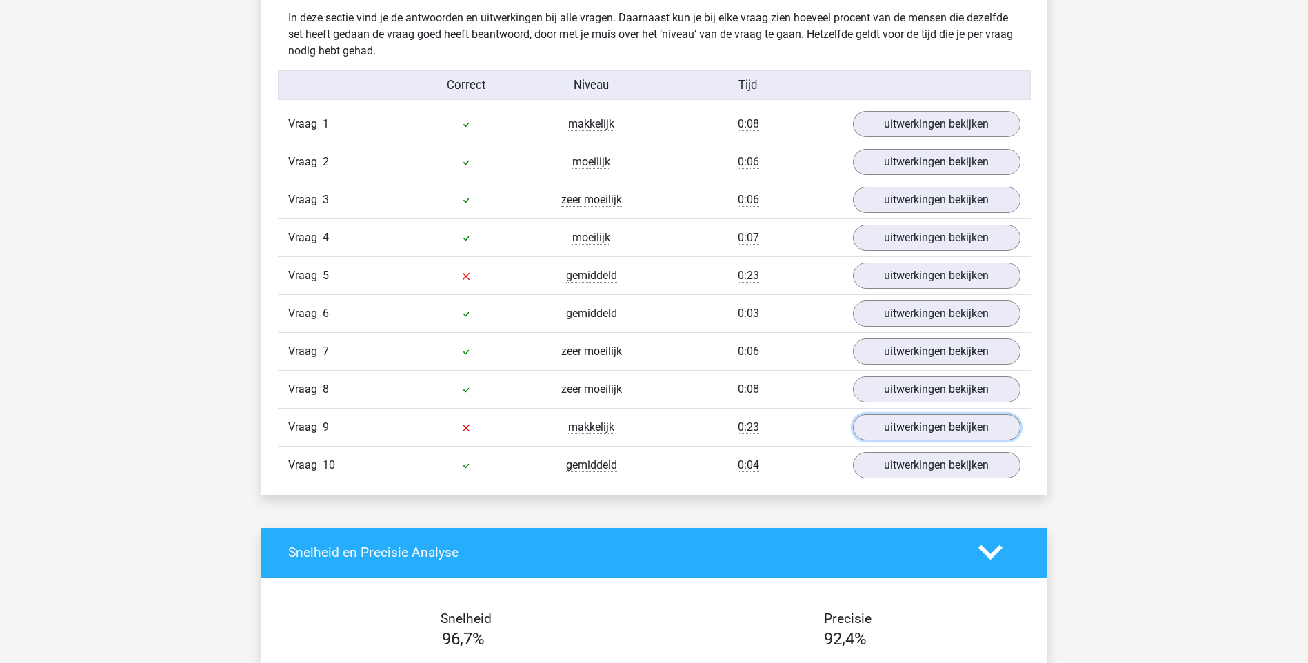
scroll to position [689, 0]
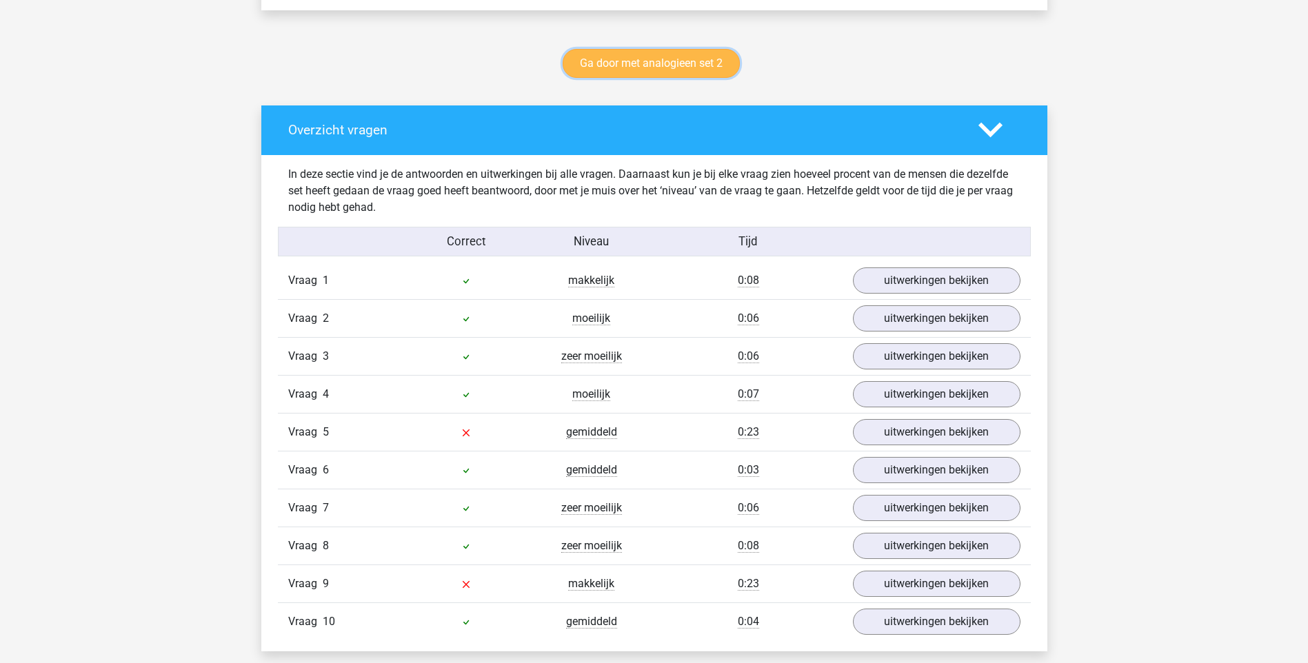
click at [698, 59] on link "Ga door met analogieen set 2" at bounding box center [650, 63] width 177 height 29
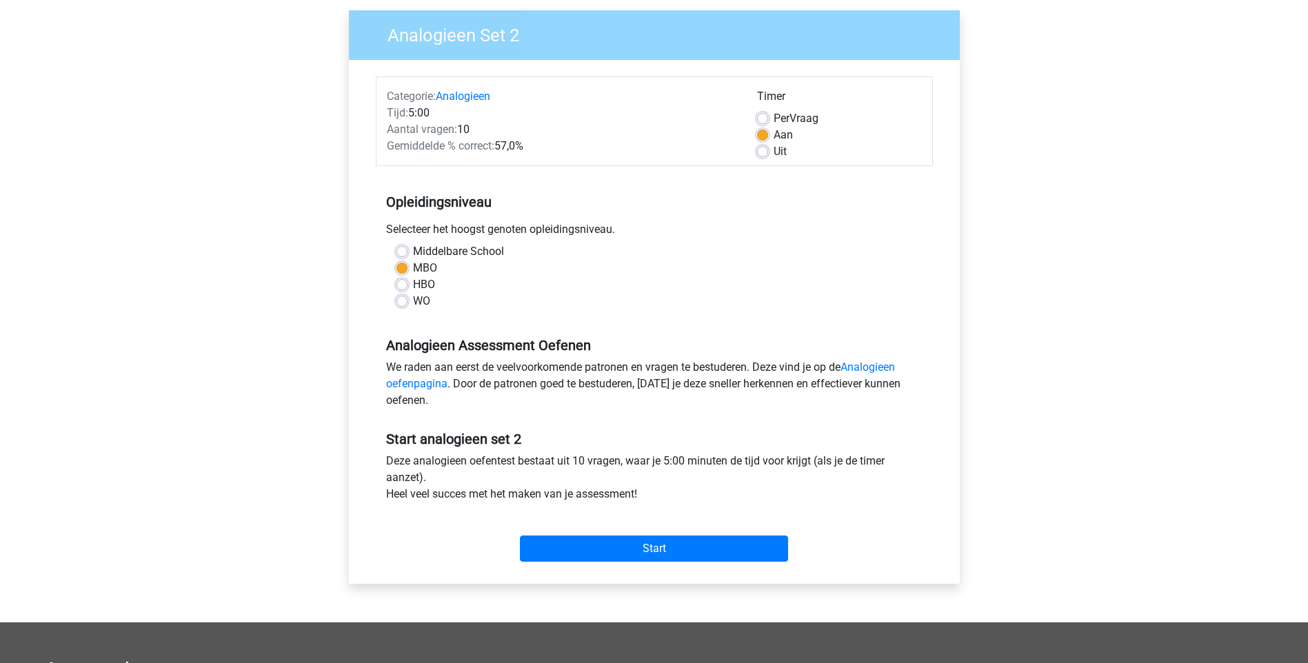
scroll to position [138, 0]
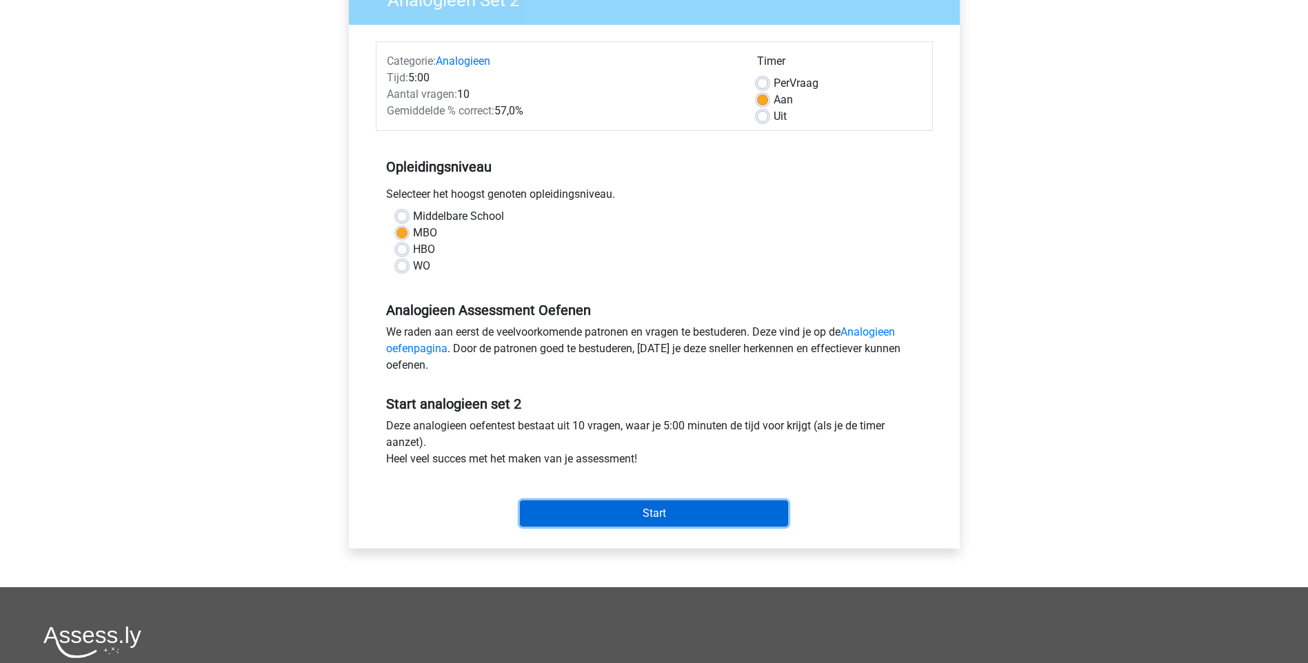
click at [767, 515] on input "Start" at bounding box center [654, 513] width 268 height 26
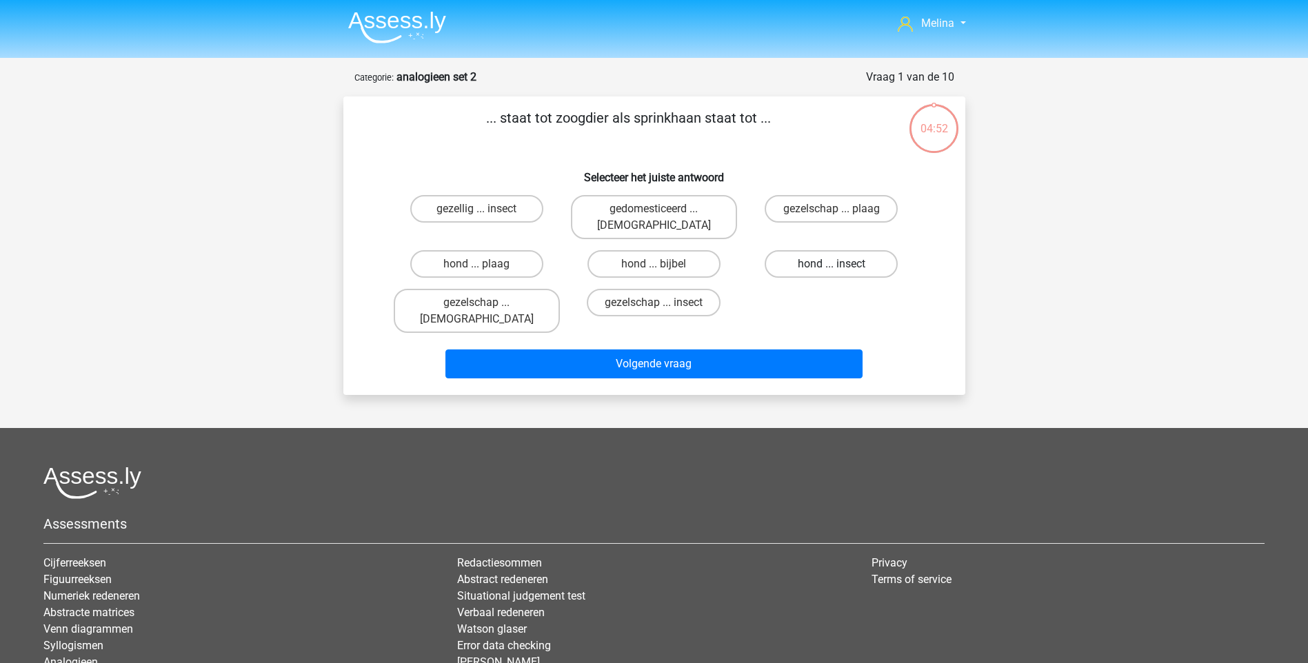
click at [813, 253] on label "hond ... insect" at bounding box center [830, 264] width 133 height 28
click at [831, 264] on input "hond ... insect" at bounding box center [835, 268] width 9 height 9
radio input "true"
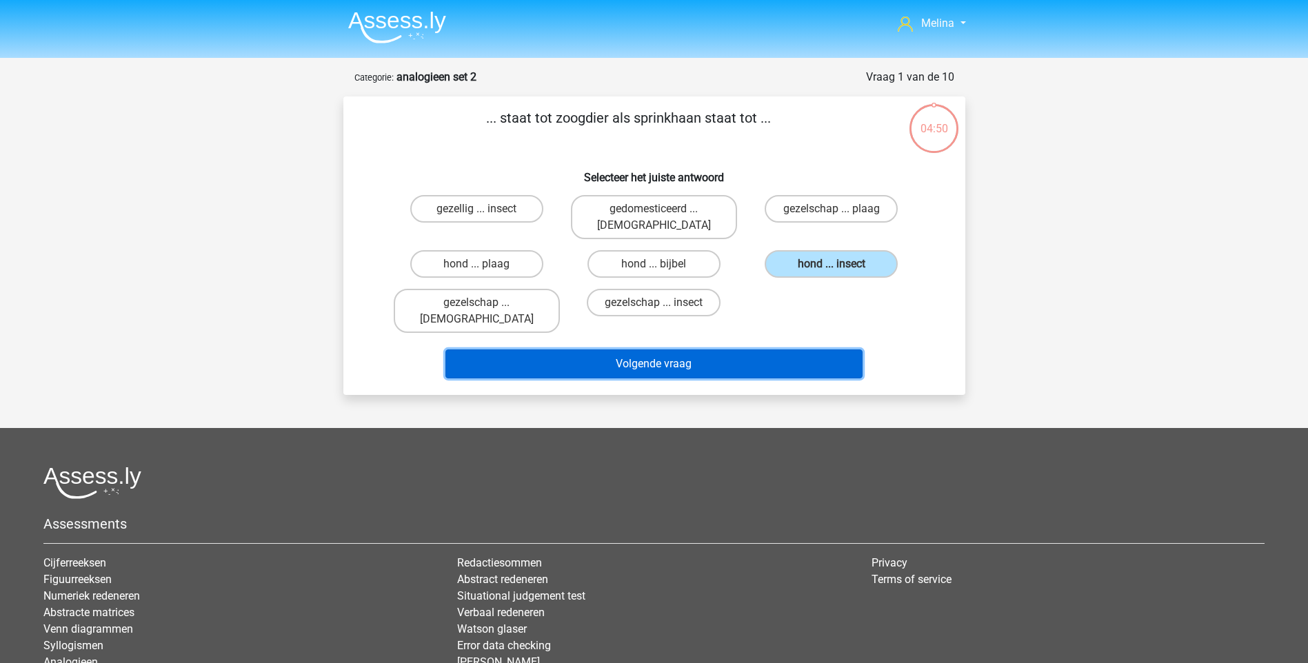
click at [714, 349] on button "Volgende vraag" at bounding box center [653, 363] width 417 height 29
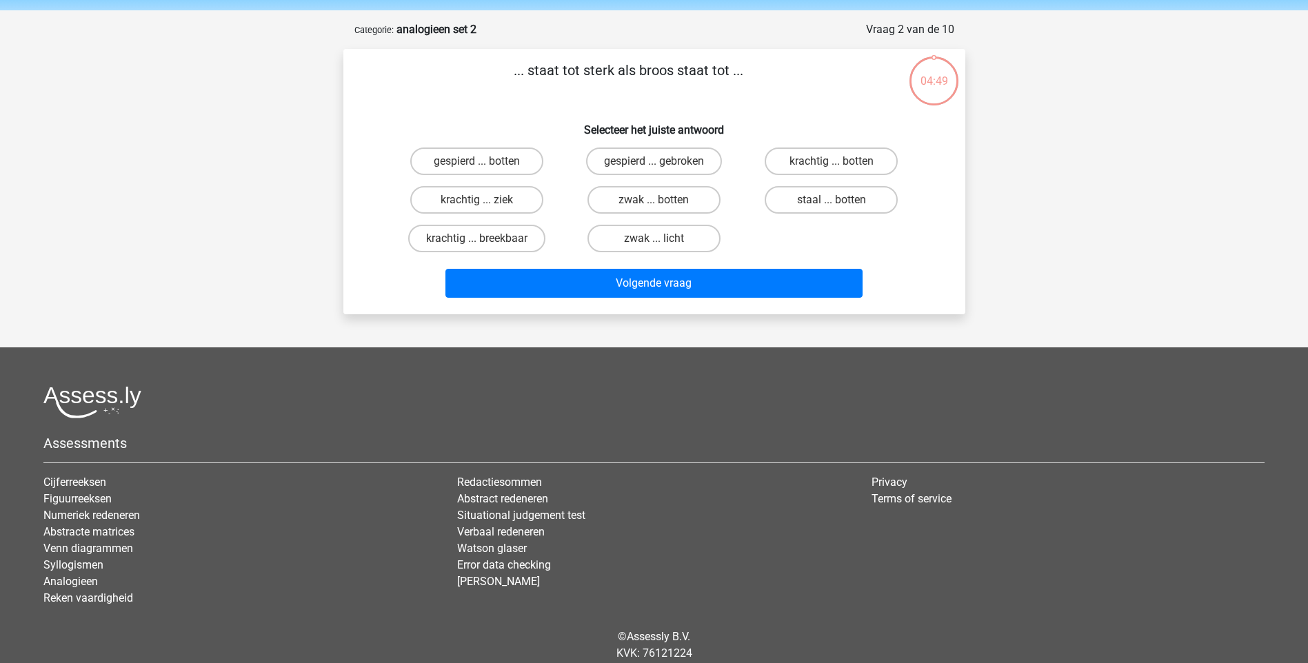
scroll to position [69, 0]
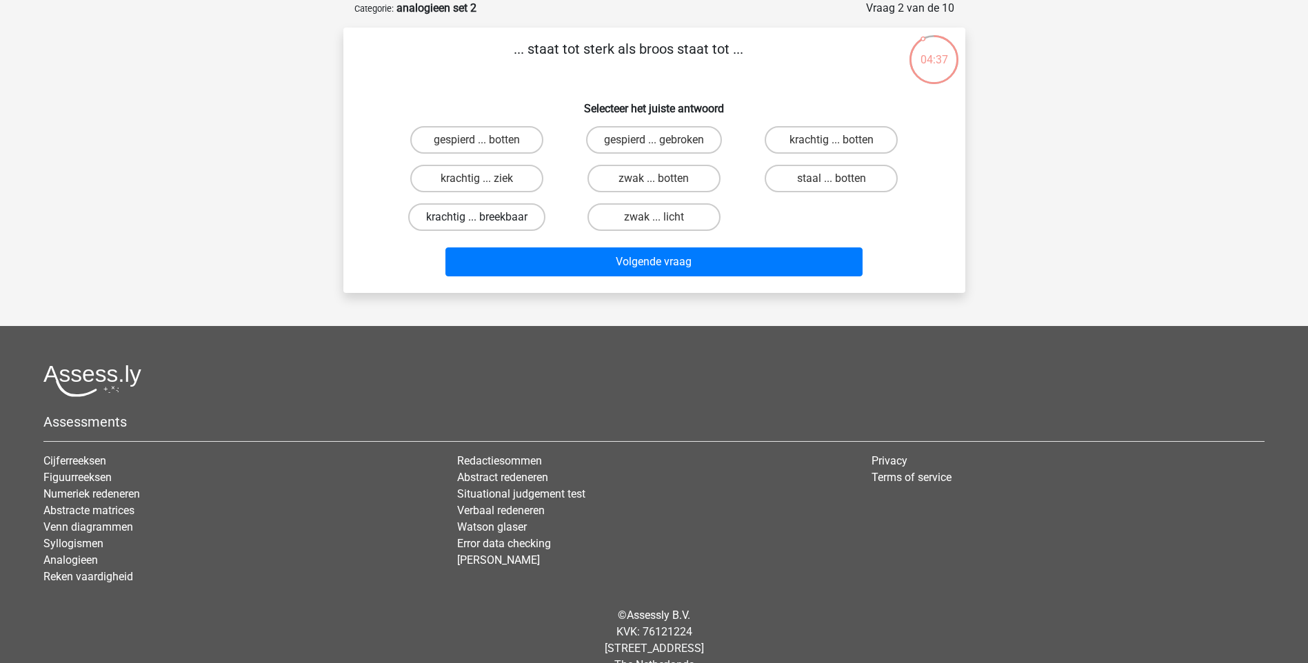
click at [500, 221] on label "krachtig ... breekbaar" at bounding box center [476, 217] width 137 height 28
click at [485, 221] on input "krachtig ... breekbaar" at bounding box center [480, 221] width 9 height 9
radio input "true"
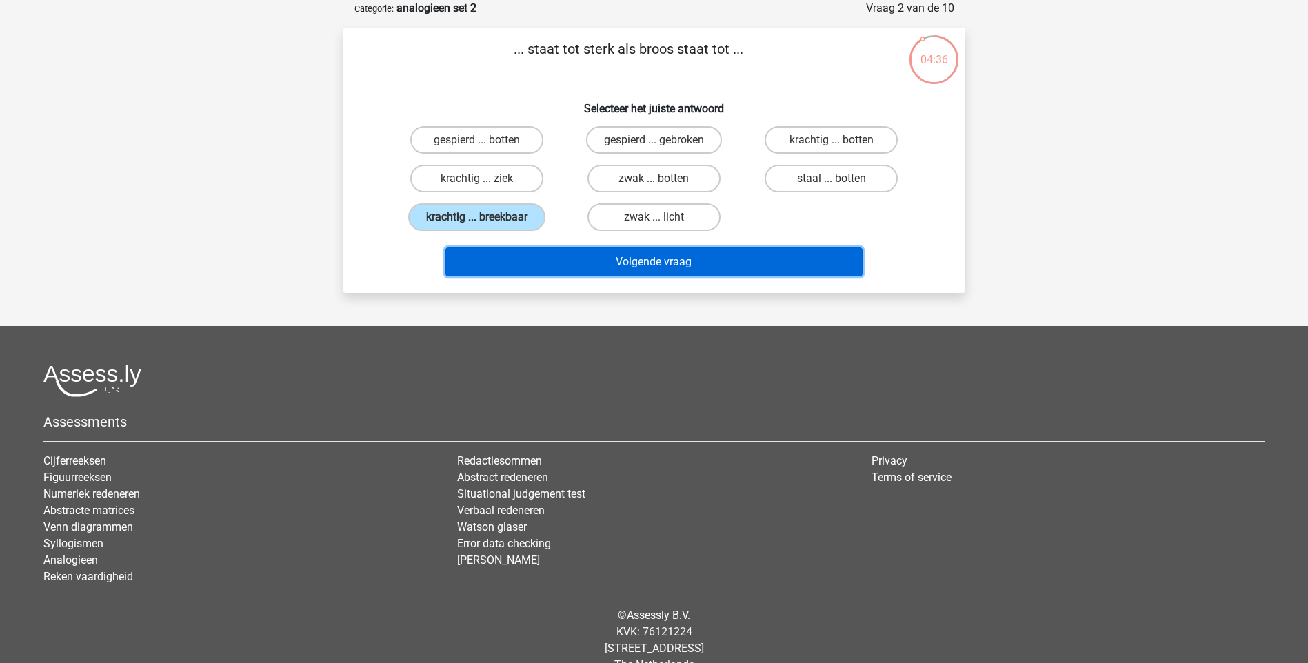
click at [622, 267] on button "Volgende vraag" at bounding box center [653, 261] width 417 height 29
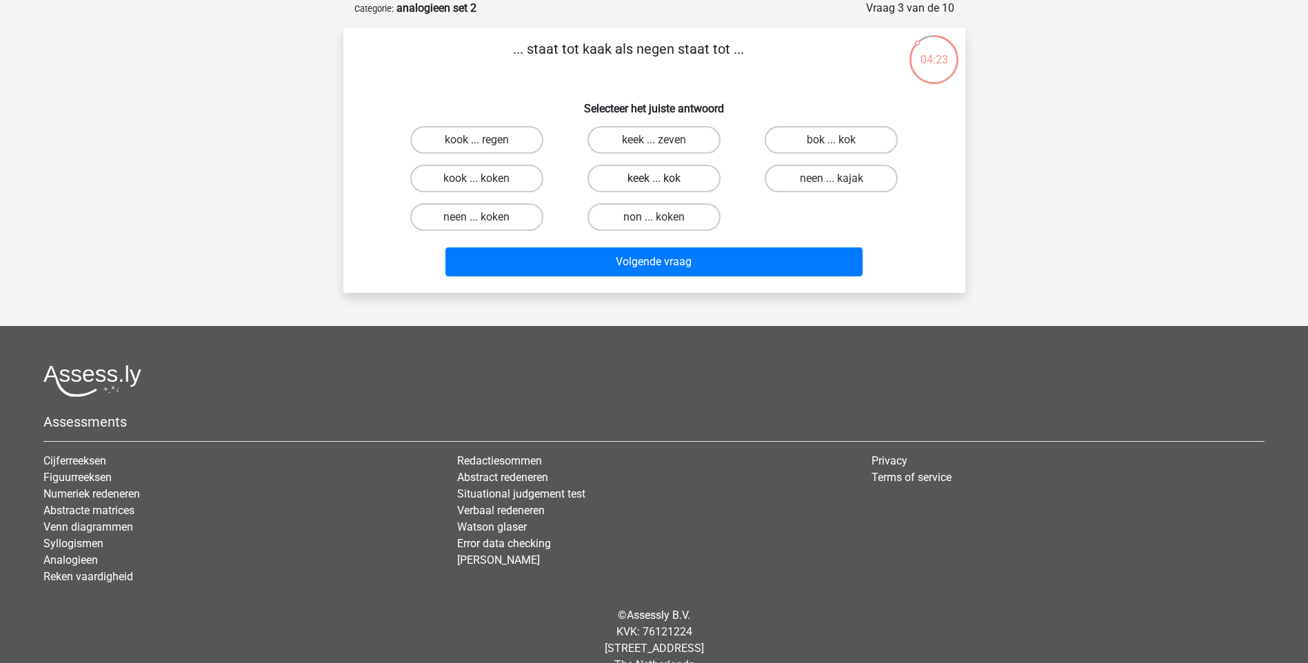
click at [701, 178] on label "keek ... kok" at bounding box center [653, 179] width 133 height 28
click at [662, 179] on input "keek ... kok" at bounding box center [657, 183] width 9 height 9
radio input "true"
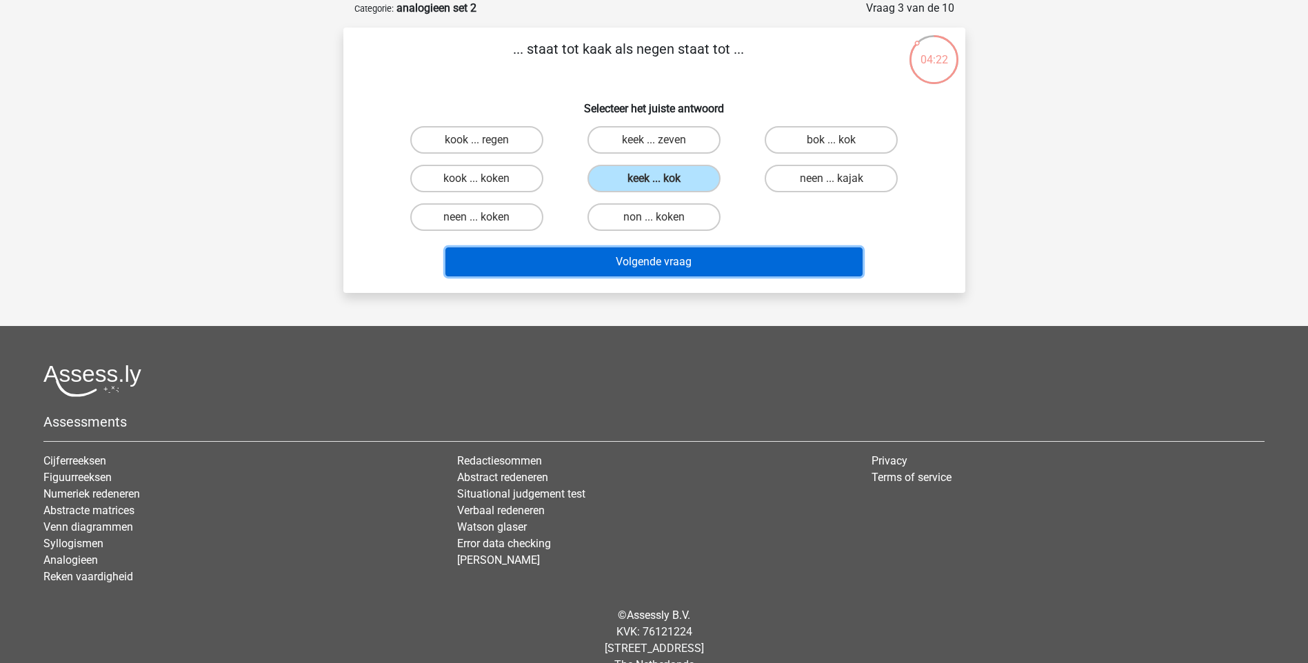
click at [709, 259] on button "Volgende vraag" at bounding box center [653, 261] width 417 height 29
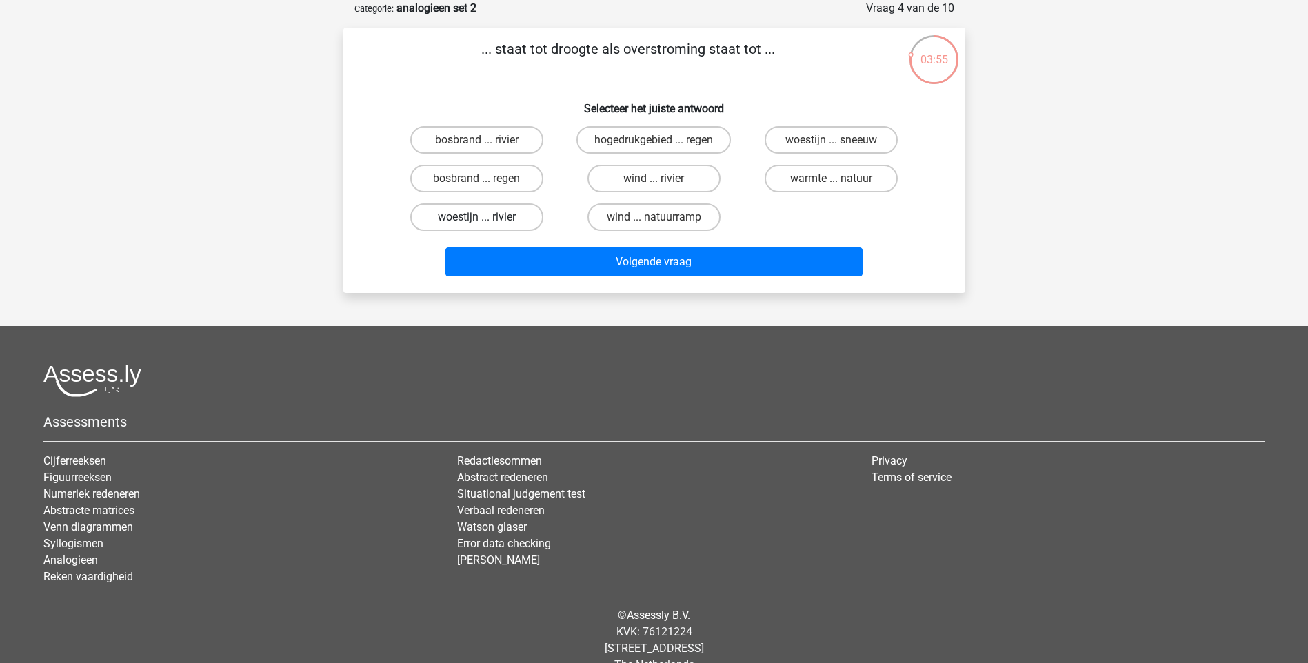
click at [509, 222] on label "woestijn ... rivier" at bounding box center [476, 217] width 133 height 28
click at [485, 222] on input "woestijn ... rivier" at bounding box center [480, 221] width 9 height 9
radio input "true"
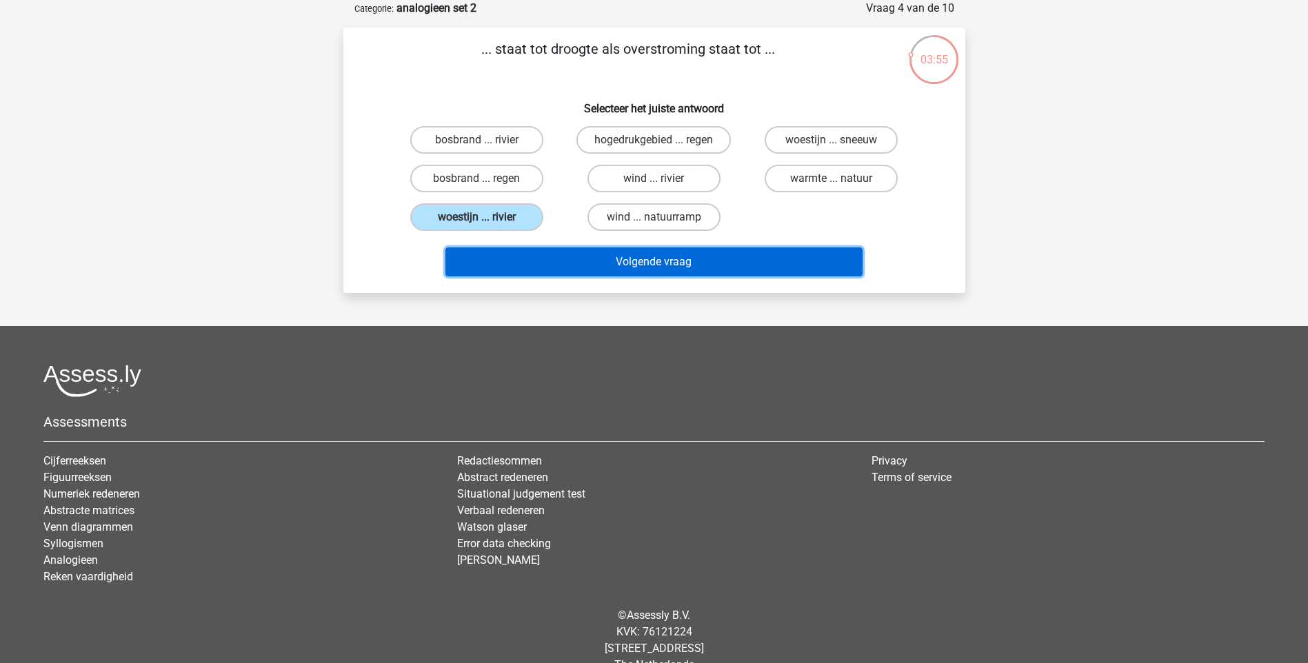
click at [584, 270] on button "Volgende vraag" at bounding box center [653, 261] width 417 height 29
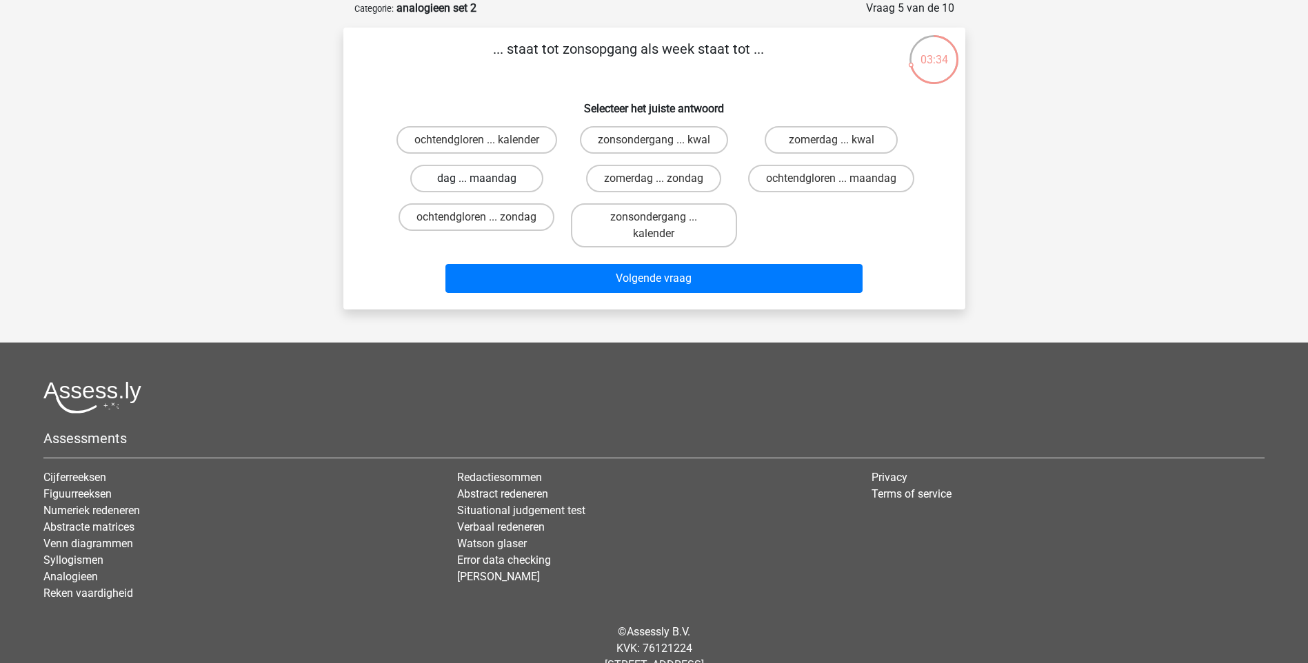
click at [513, 185] on label "dag ... maandag" at bounding box center [476, 179] width 133 height 28
click at [485, 185] on input "dag ... maandag" at bounding box center [480, 183] width 9 height 9
radio input "true"
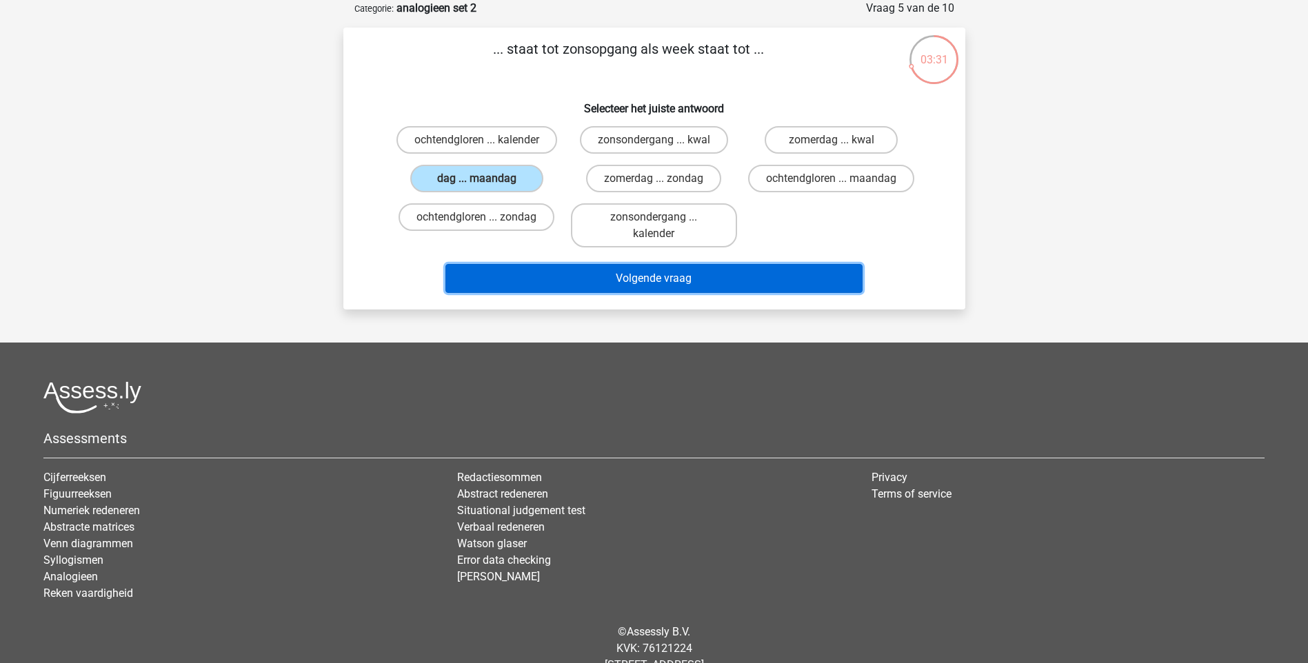
click at [656, 293] on button "Volgende vraag" at bounding box center [653, 278] width 417 height 29
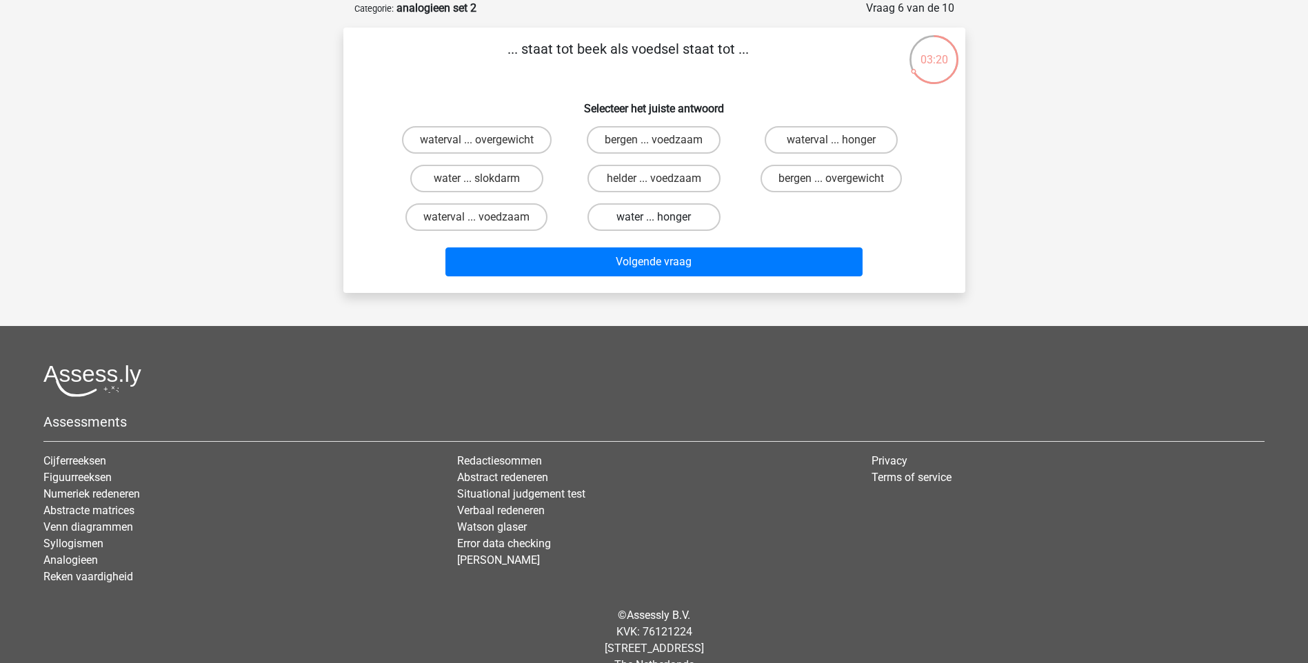
click at [684, 215] on label "water ... honger" at bounding box center [653, 217] width 133 height 28
click at [662, 217] on input "water ... honger" at bounding box center [657, 221] width 9 height 9
radio input "true"
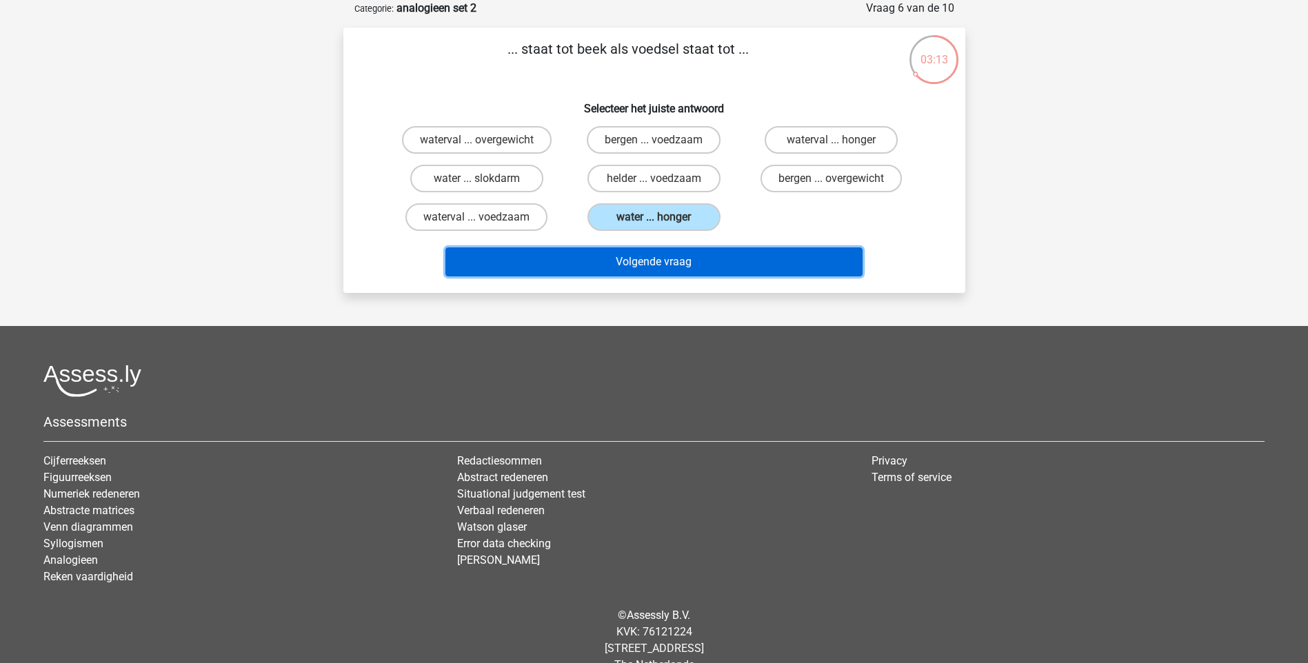
click at [674, 263] on button "Volgende vraag" at bounding box center [653, 261] width 417 height 29
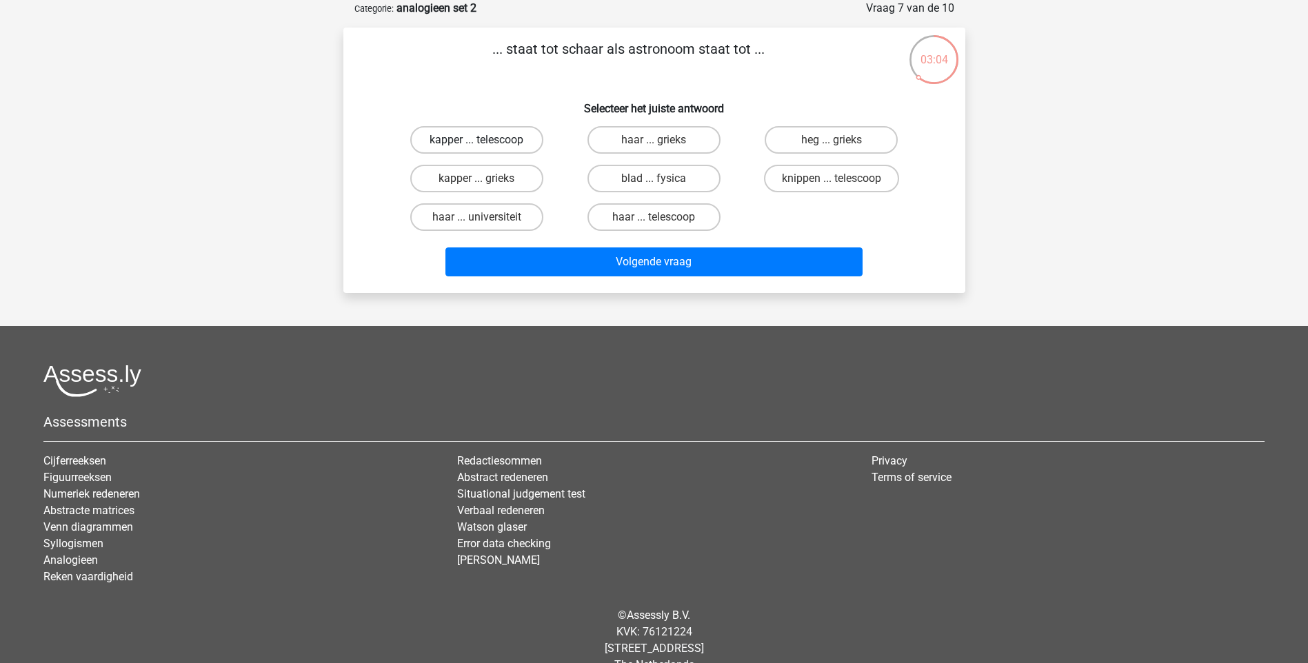
click at [518, 141] on label "kapper ... telescoop" at bounding box center [476, 140] width 133 height 28
click at [485, 141] on input "kapper ... telescoop" at bounding box center [480, 144] width 9 height 9
radio input "true"
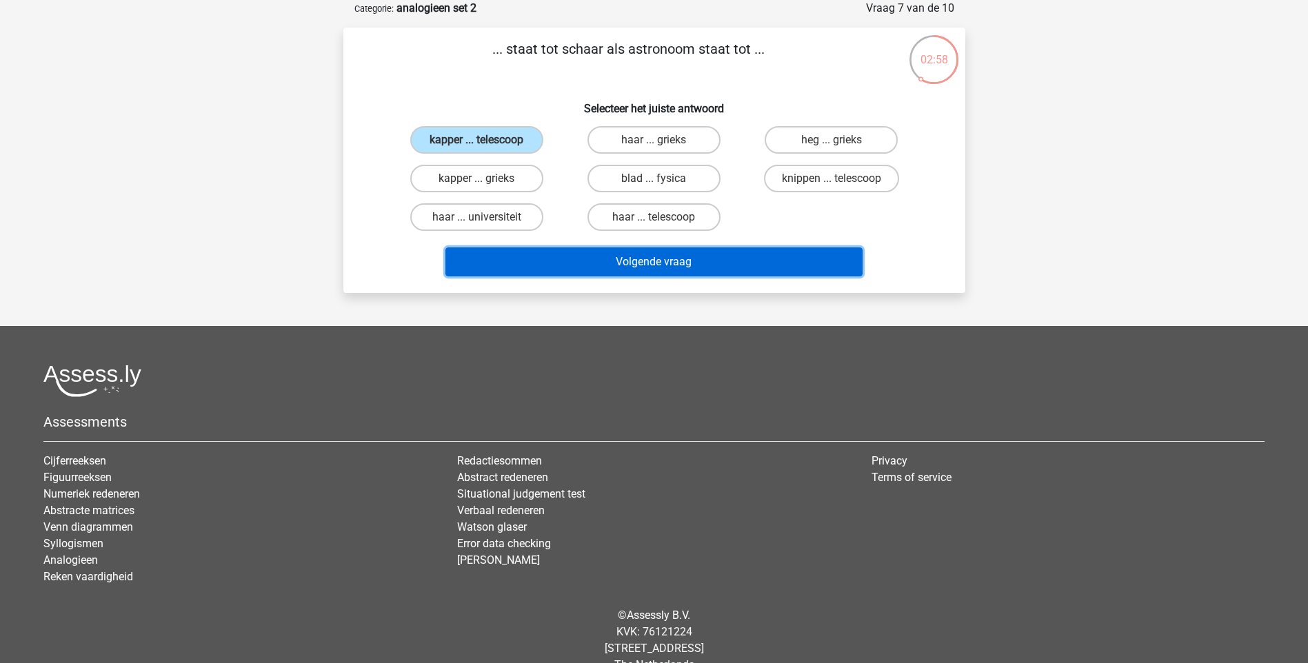
click at [649, 265] on button "Volgende vraag" at bounding box center [653, 261] width 417 height 29
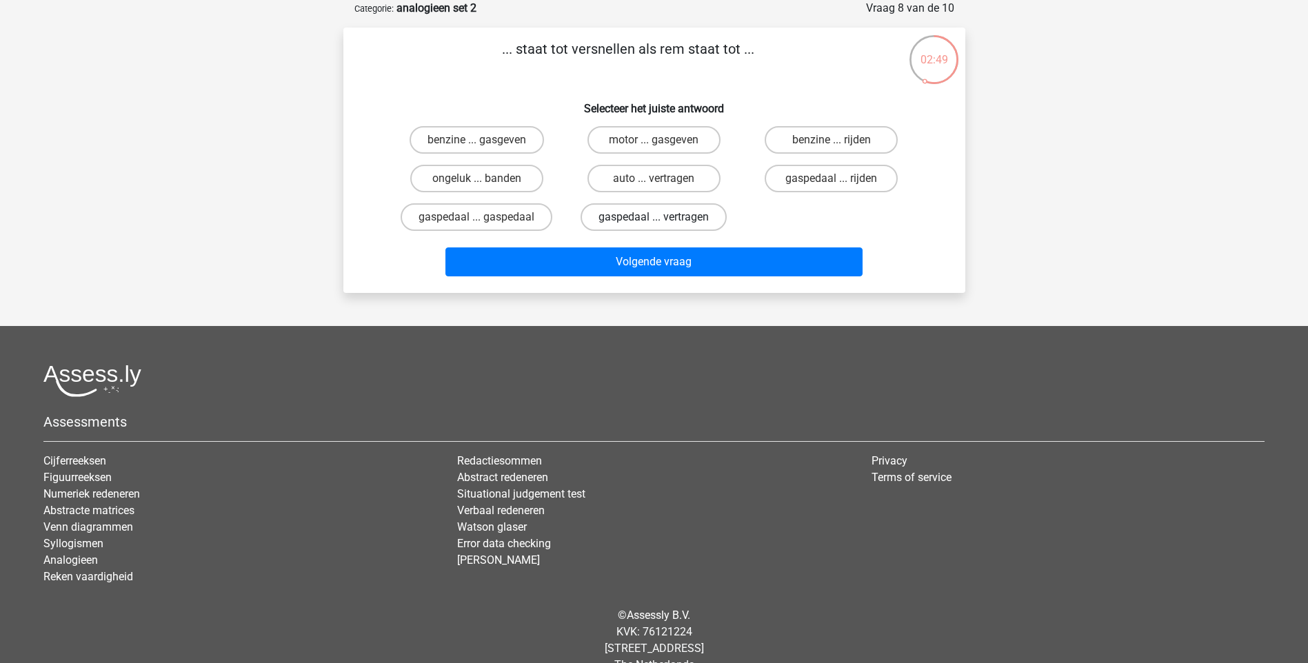
click at [653, 224] on label "gaspedaal ... vertragen" at bounding box center [653, 217] width 146 height 28
click at [653, 224] on input "gaspedaal ... vertragen" at bounding box center [657, 221] width 9 height 9
radio input "true"
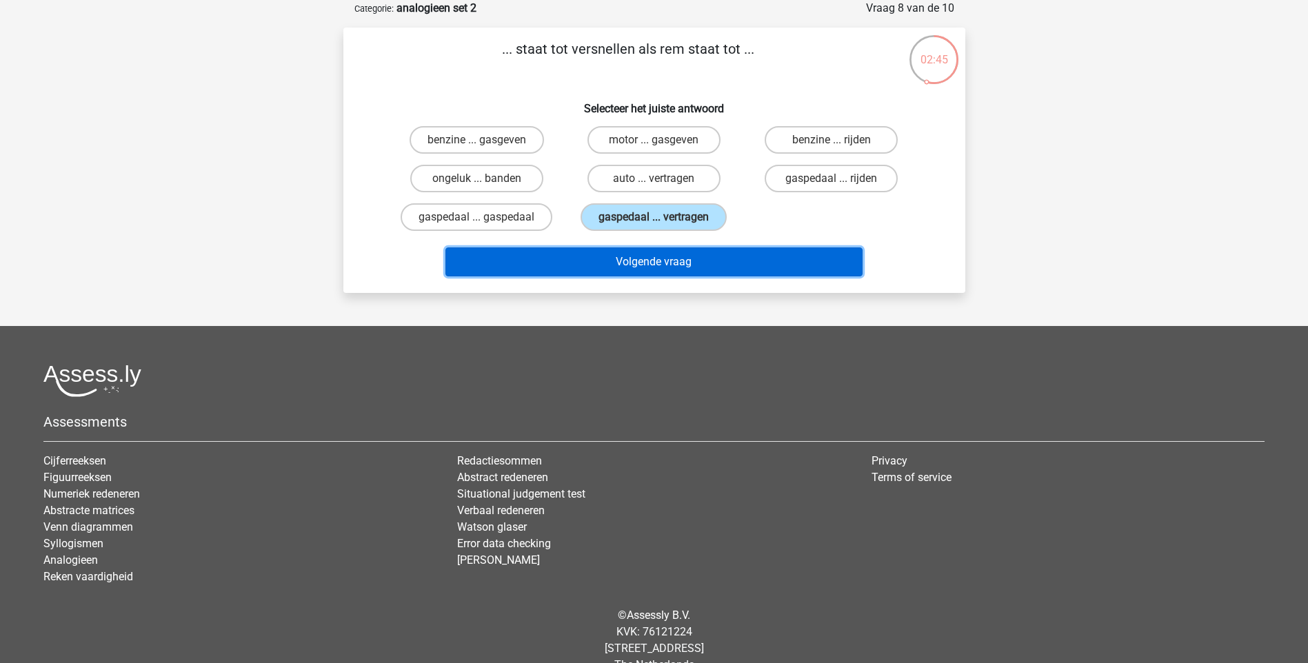
click at [658, 265] on button "Volgende vraag" at bounding box center [653, 261] width 417 height 29
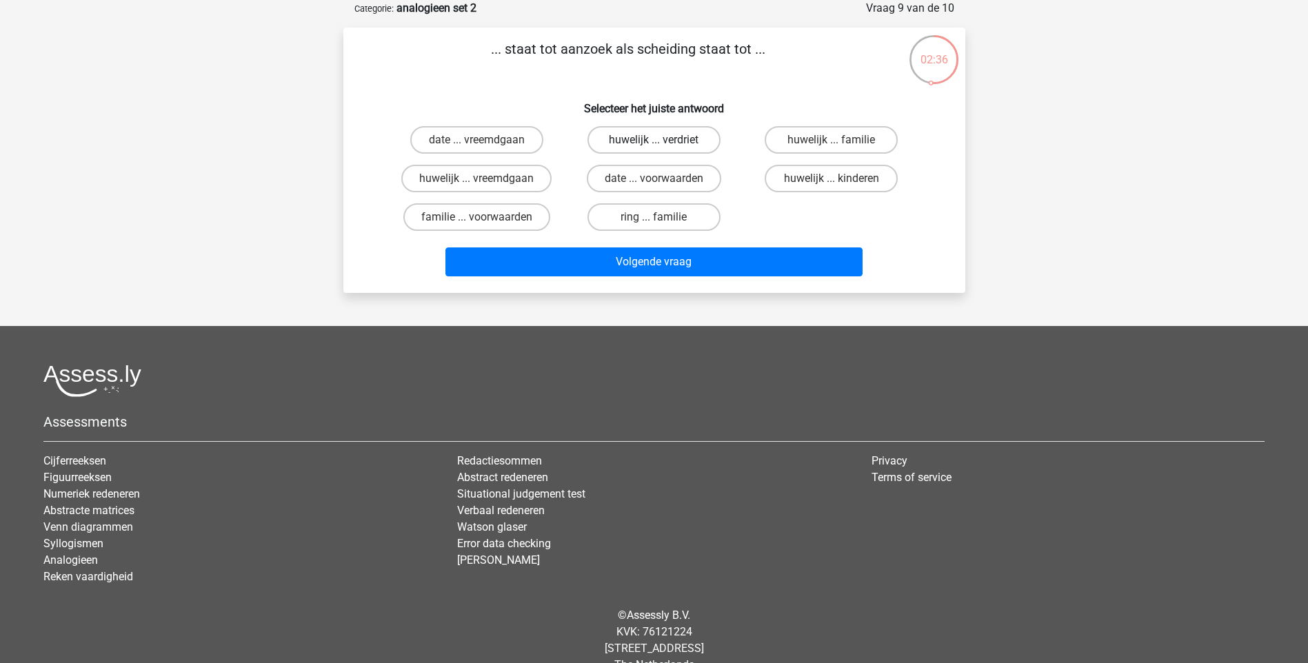
click at [657, 139] on label "huwelijk ... verdriet" at bounding box center [653, 140] width 133 height 28
click at [657, 140] on input "huwelijk ... verdriet" at bounding box center [657, 144] width 9 height 9
radio input "true"
drag, startPoint x: 500, startPoint y: 180, endPoint x: 507, endPoint y: 184, distance: 7.5
click at [502, 180] on label "huwelijk ... vreemdgaan" at bounding box center [476, 179] width 150 height 28
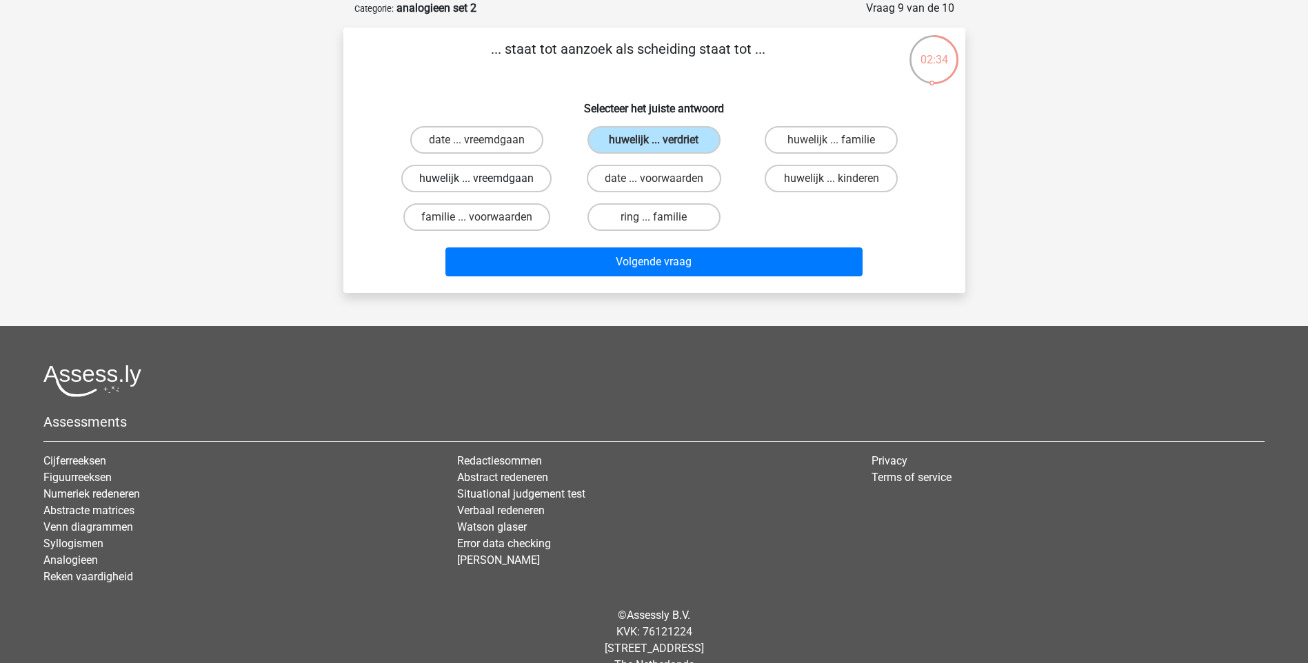
click at [485, 180] on input "huwelijk ... vreemdgaan" at bounding box center [480, 183] width 9 height 9
radio input "true"
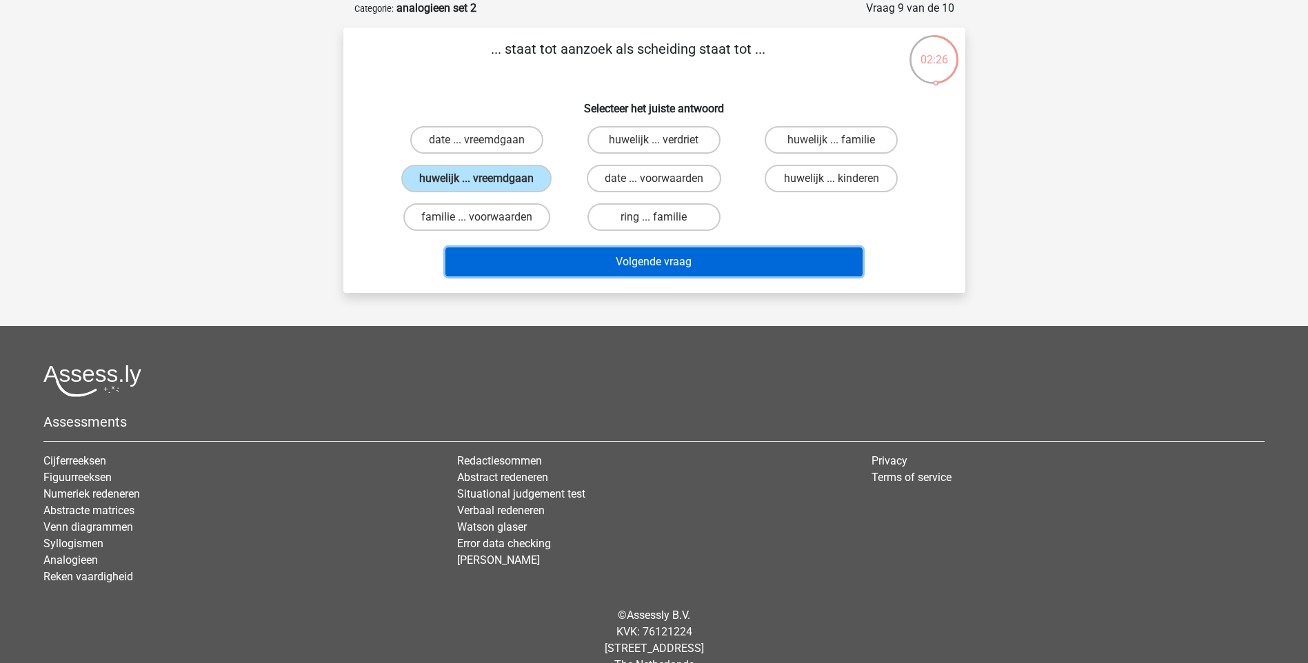
click at [652, 257] on button "Volgende vraag" at bounding box center [653, 261] width 417 height 29
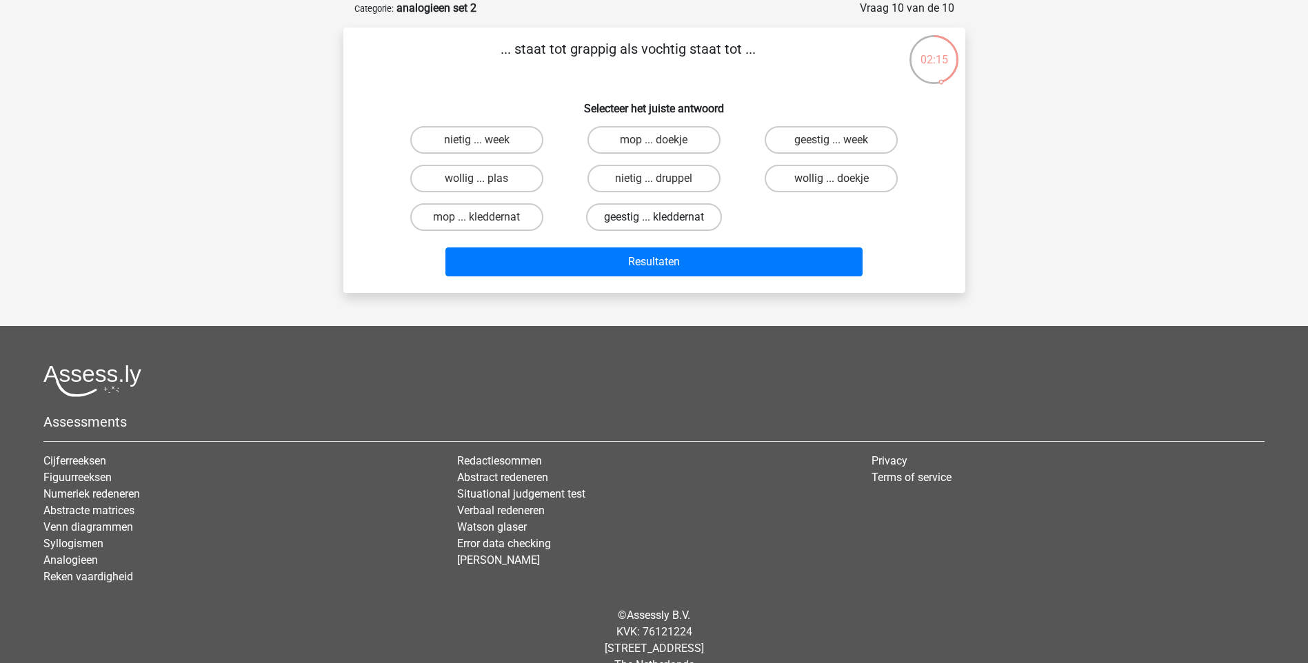
click at [642, 217] on label "geestig ... kleddernat" at bounding box center [654, 217] width 136 height 28
click at [653, 217] on input "geestig ... kleddernat" at bounding box center [657, 221] width 9 height 9
radio input "true"
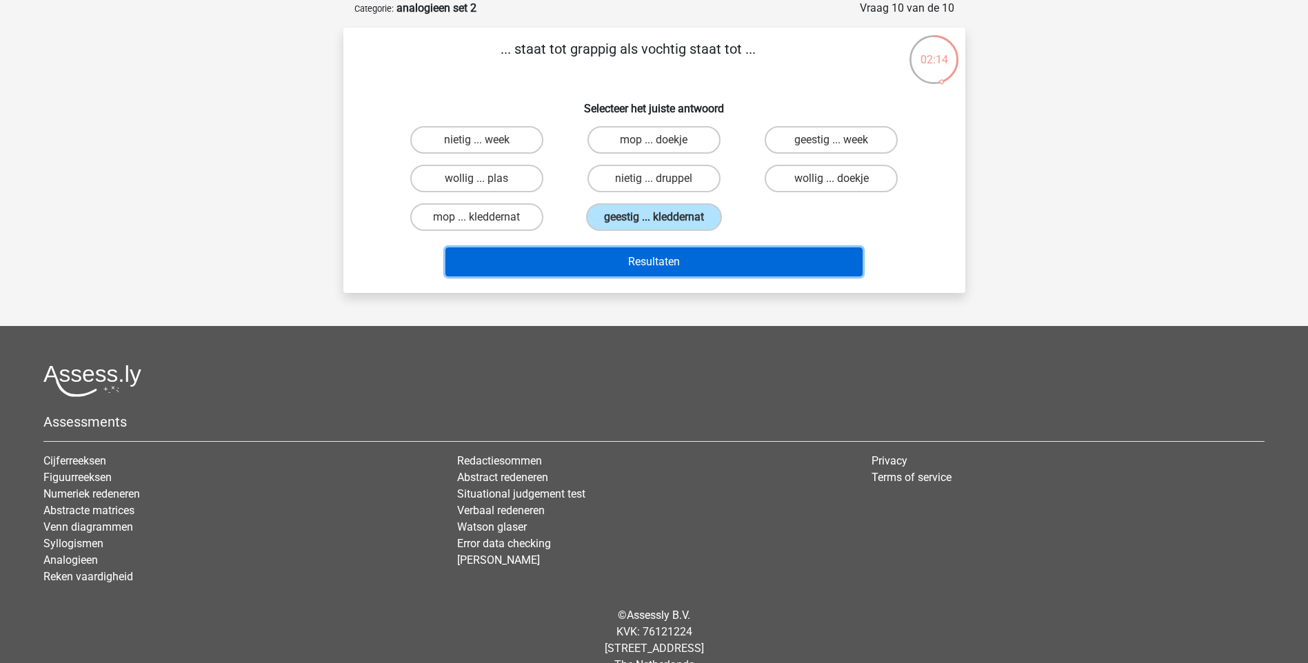
click at [654, 270] on button "Resultaten" at bounding box center [653, 261] width 417 height 29
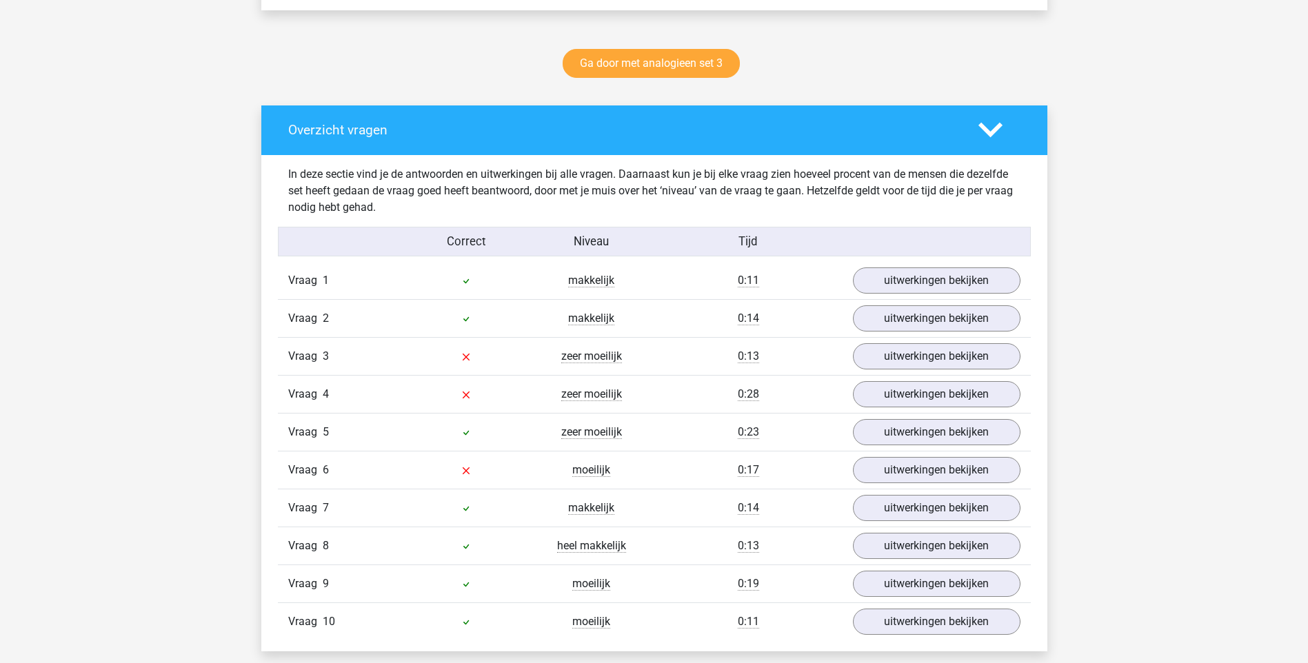
scroll to position [758, 0]
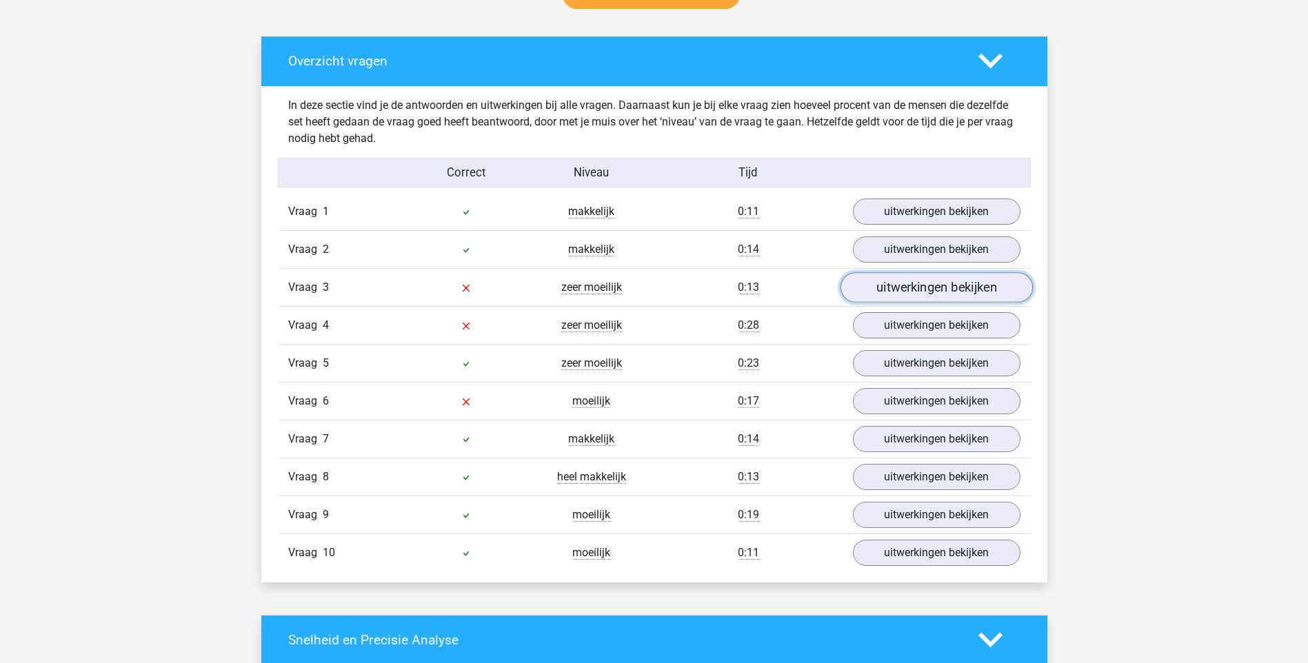
click at [943, 289] on link "uitwerkingen bekijken" at bounding box center [936, 287] width 192 height 30
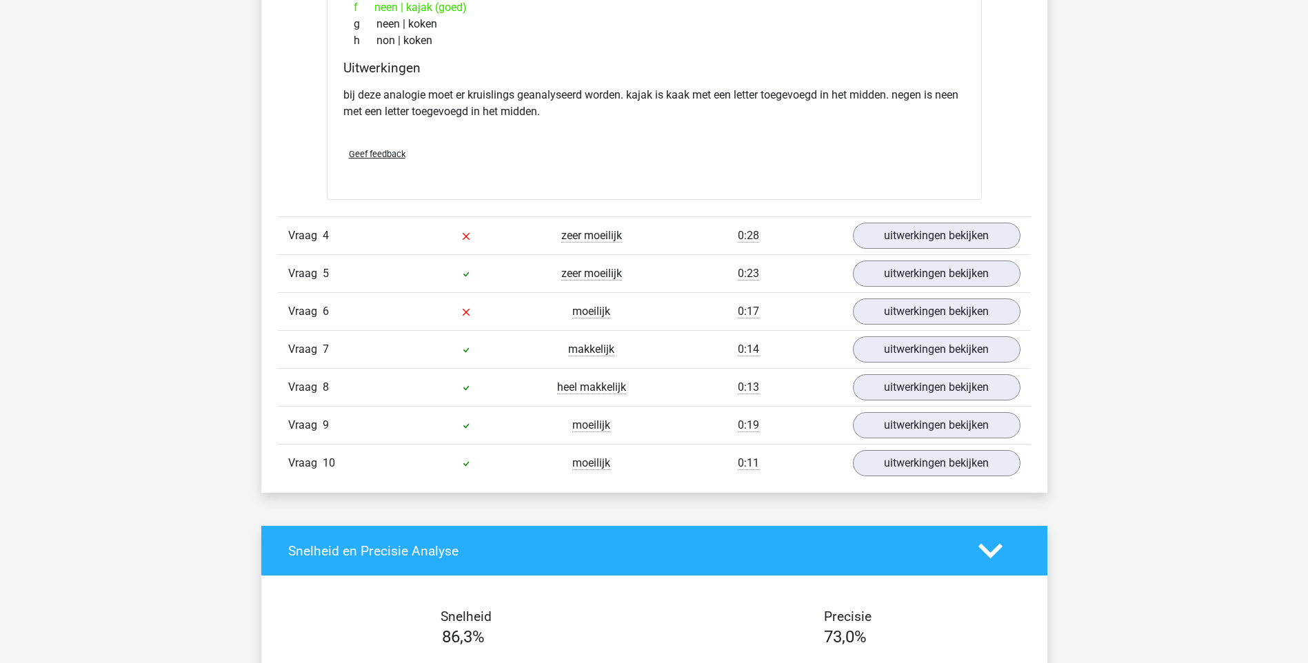
scroll to position [1241, 0]
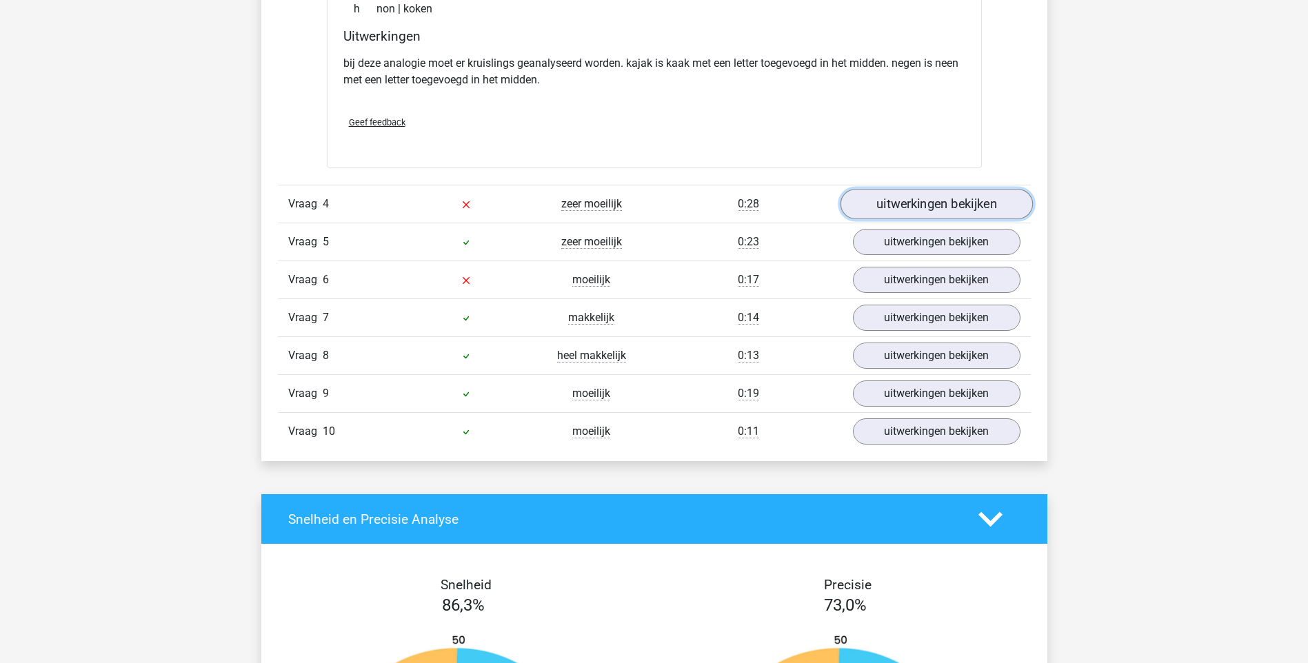
click at [971, 205] on link "uitwerkingen bekijken" at bounding box center [936, 204] width 192 height 30
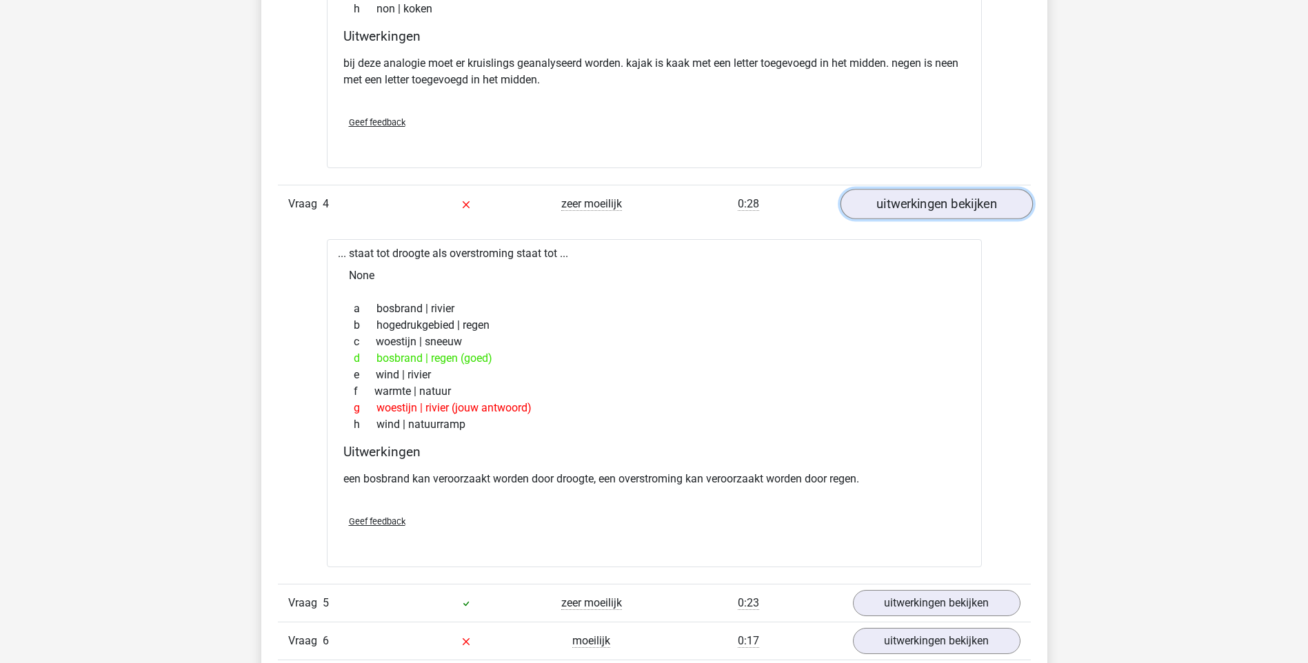
click at [893, 195] on link "uitwerkingen bekijken" at bounding box center [936, 204] width 192 height 30
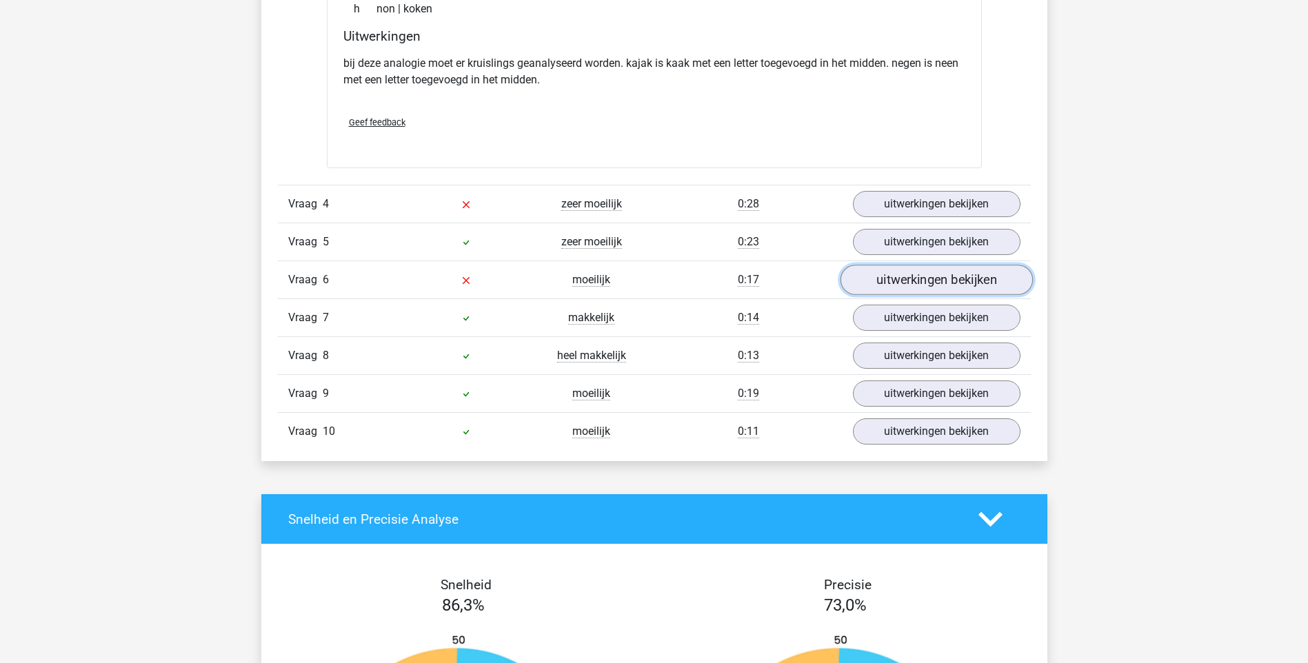
click at [891, 279] on link "uitwerkingen bekijken" at bounding box center [936, 280] width 192 height 30
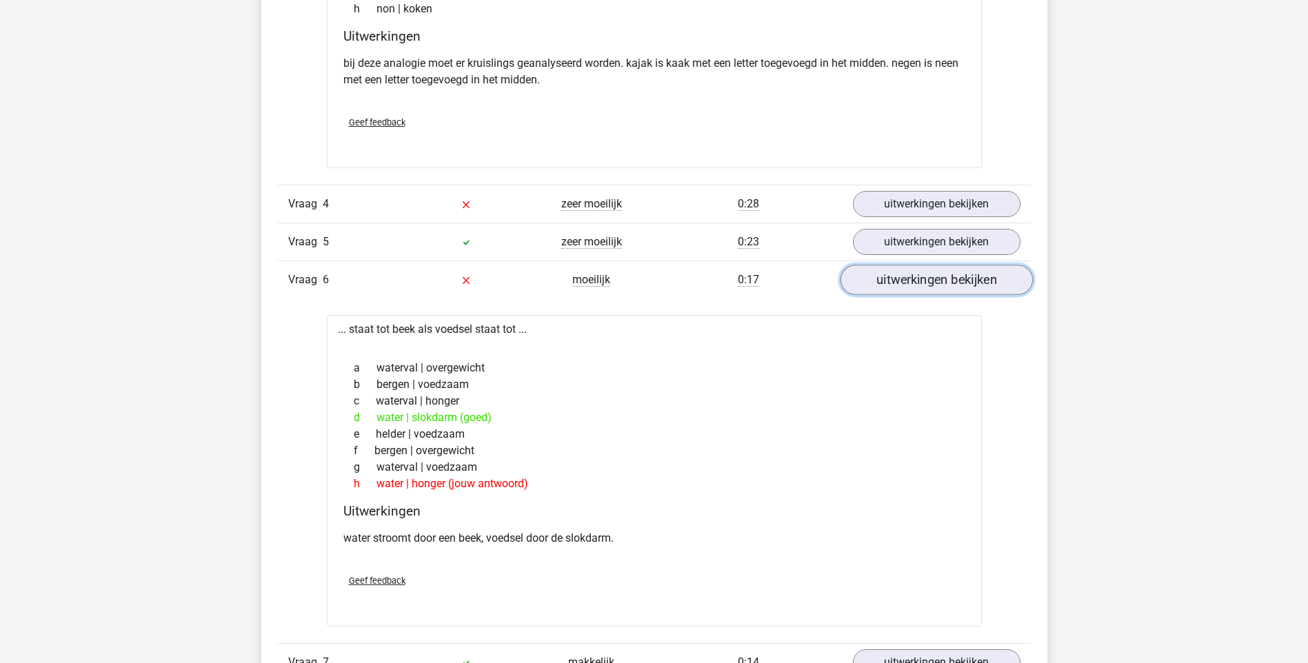
click at [921, 283] on link "uitwerkingen bekijken" at bounding box center [936, 280] width 192 height 30
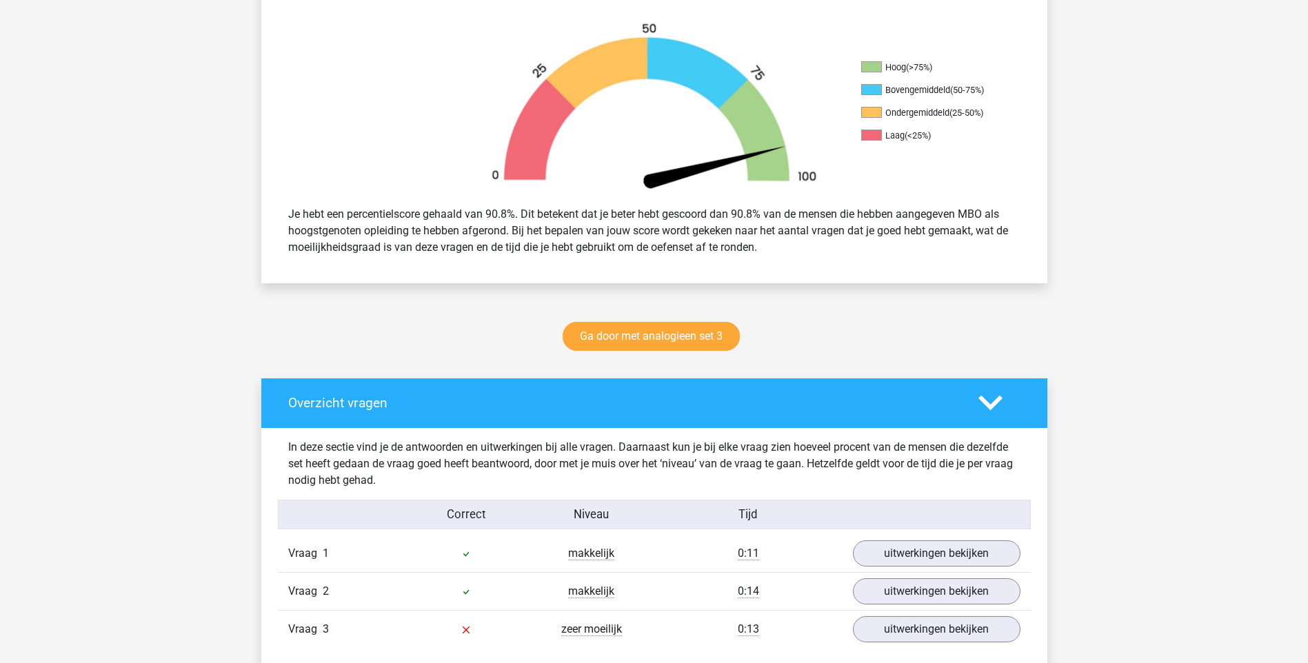
scroll to position [414, 0]
